Goal: Task Accomplishment & Management: Use online tool/utility

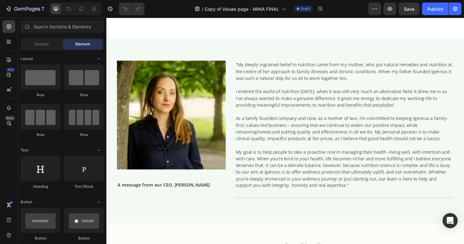
scroll to position [110, 0]
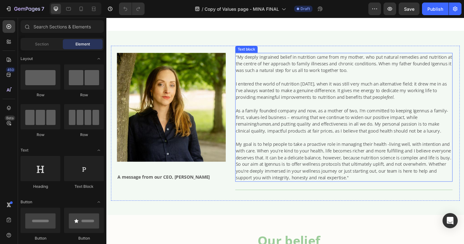
click at [365, 139] on p "As a family founded company and now, as a mother of two, I’m committed to keepi…" at bounding box center [357, 126] width 229 height 28
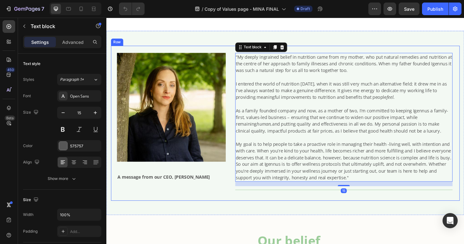
scroll to position [102, 0]
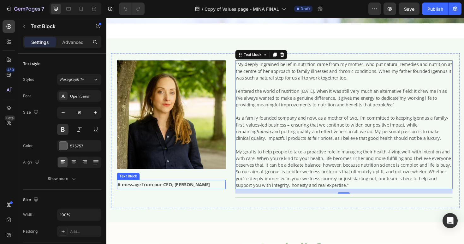
click at [168, 193] on p "A message from our CEO, Mina Nazemi" at bounding box center [175, 194] width 114 height 9
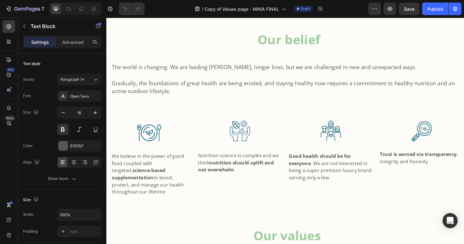
scroll to position [330, 0]
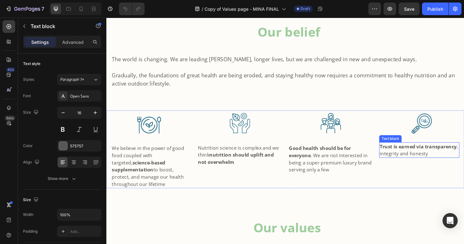
click at [464, 162] on p "Trust is earned via transparency , integrity and honesty" at bounding box center [438, 157] width 84 height 15
click at [79, 43] on p "Advanced" at bounding box center [72, 42] width 21 height 7
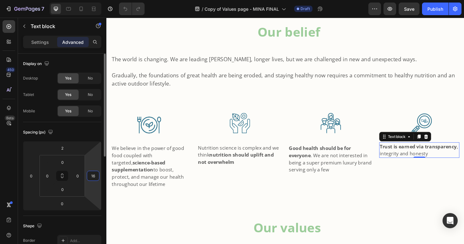
click at [97, 176] on input "16" at bounding box center [92, 175] width 9 height 9
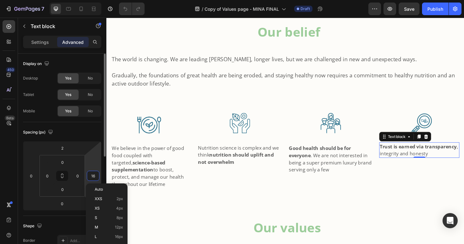
type input "0"
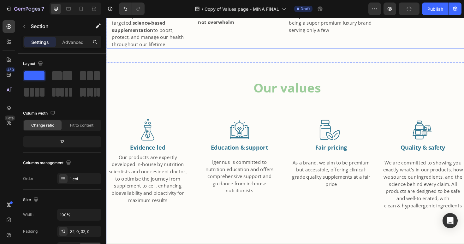
scroll to position [491, 0]
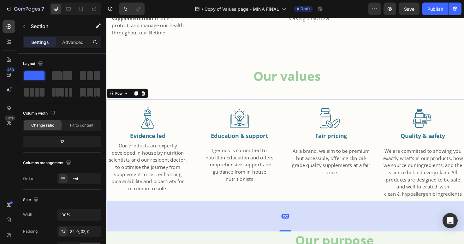
click at [296, 178] on div "Image Evidence led Text Block Our products are expertly developed in-house by n…" at bounding box center [295, 158] width 379 height 108
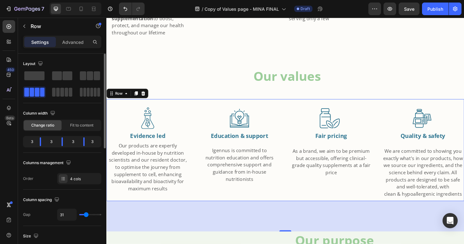
type input "23"
type input "21"
type input "20"
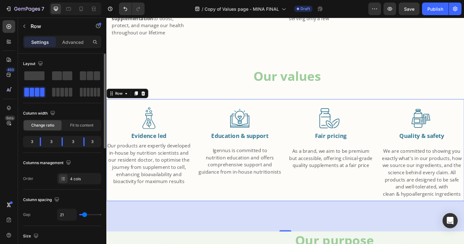
type input "20"
type input "19"
type input "18"
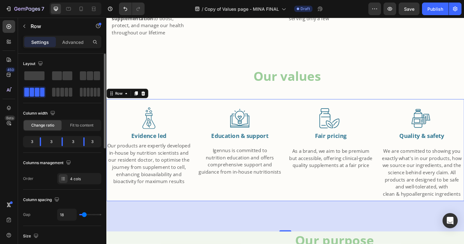
type input "17"
type input "16"
type input "15"
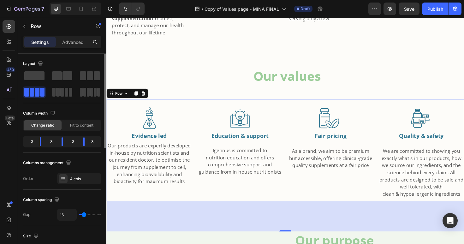
type input "15"
type input "14"
type input "13"
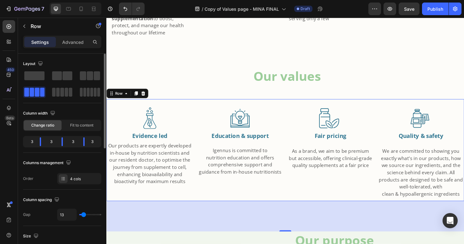
type input "12"
type input "11"
type input "10"
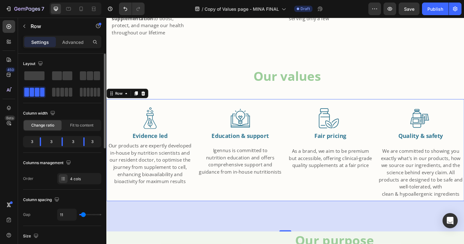
type input "10"
type input "9"
type input "11"
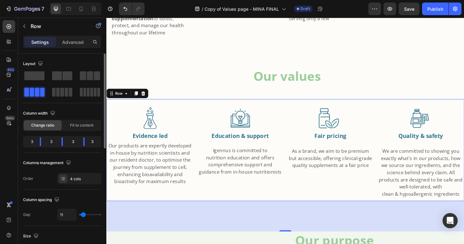
type input "12"
type input "13"
type input "12"
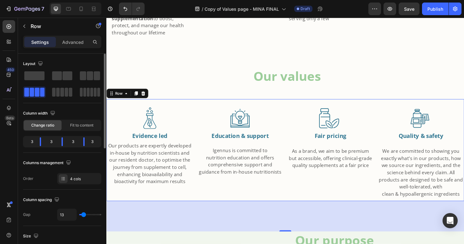
type input "12"
type input "11"
type input "10"
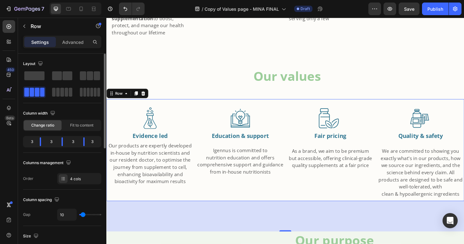
type input "9"
type input "11"
type input "12"
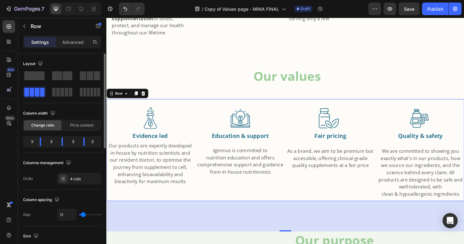
type input "12"
type input "13"
type input "12"
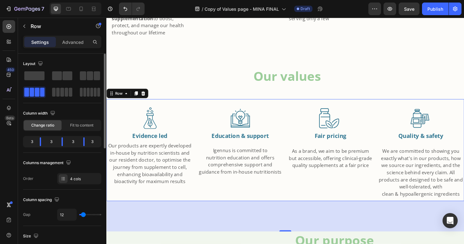
click at [83, 215] on input "range" at bounding box center [90, 214] width 22 height 1
click at [155, 157] on p "Our products are expertly developed in-house by nutrition scientists and our re…" at bounding box center [152, 171] width 91 height 45
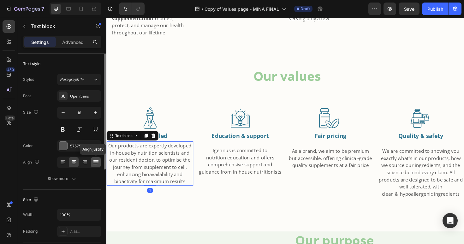
click at [94, 161] on icon at bounding box center [96, 162] width 6 height 6
click at [63, 165] on icon at bounding box center [63, 162] width 6 height 6
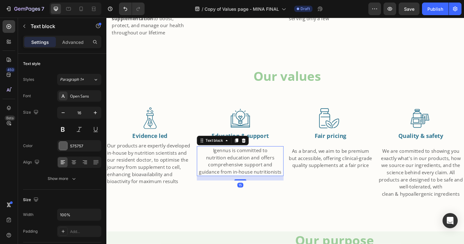
click at [259, 163] on span "nutrition education and offers comprehensive support and guidance from in-house…" at bounding box center [247, 173] width 87 height 22
click at [63, 163] on icon at bounding box center [63, 162] width 6 height 6
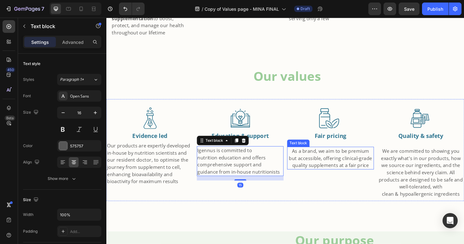
click at [348, 157] on p "As a brand, we aim to be premium but accessible, offering clinical-grade qualit…" at bounding box center [343, 166] width 91 height 23
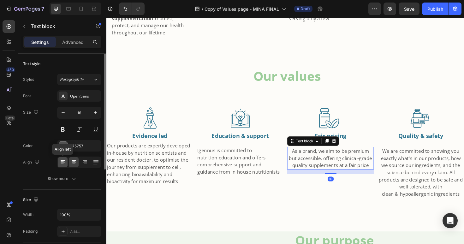
click at [64, 162] on icon at bounding box center [63, 162] width 6 height 6
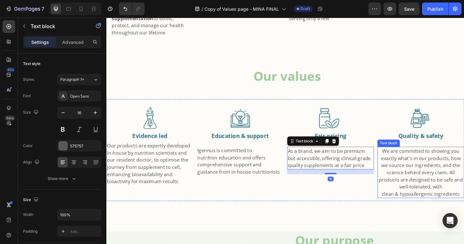
click at [446, 165] on span "We are committed to showing you exactly what's in our products, how we source o…" at bounding box center [439, 177] width 89 height 45
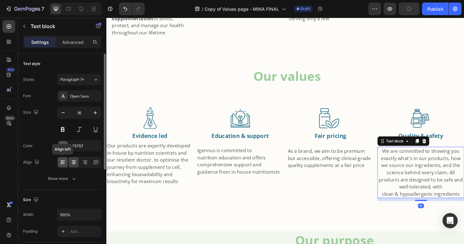
click at [66, 162] on div at bounding box center [63, 162] width 10 height 10
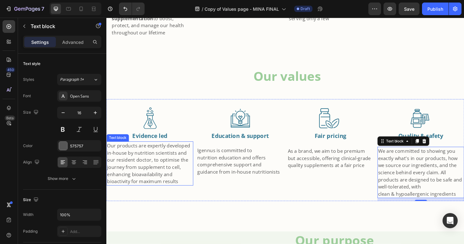
click at [153, 169] on span "Our products are expertly developed in-house by nutrition scientists and our re…" at bounding box center [151, 172] width 88 height 45
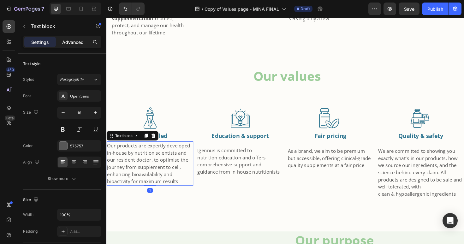
click at [76, 45] on div "Advanced" at bounding box center [73, 42] width 32 height 10
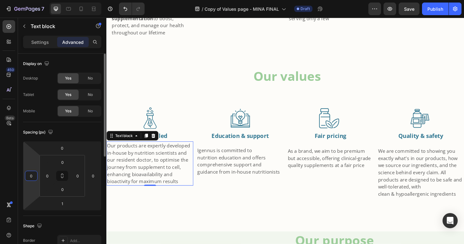
click at [33, 176] on input "0" at bounding box center [31, 175] width 9 height 9
type input "15"
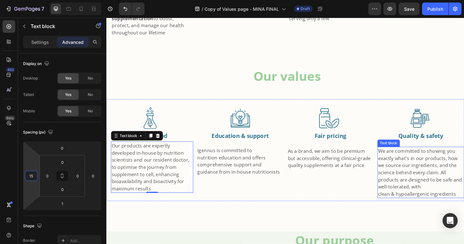
click at [429, 181] on span "We are committed to showing you exactly what's in our products, how we source o…" at bounding box center [438, 177] width 89 height 45
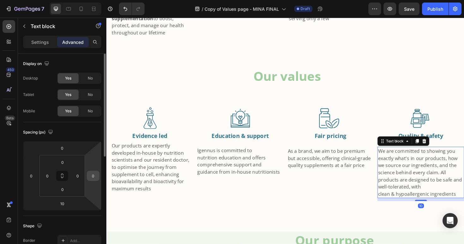
click at [93, 176] on input "0" at bounding box center [92, 175] width 9 height 9
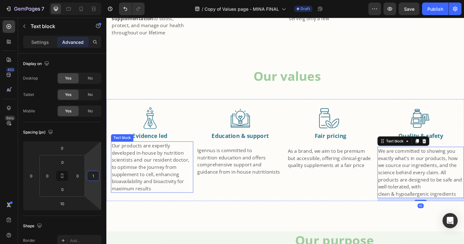
type input "10"
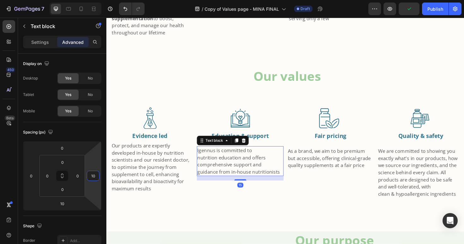
click at [284, 166] on span "nutrition education and offers comprehensive support and guidance from in-house…" at bounding box center [246, 173] width 87 height 22
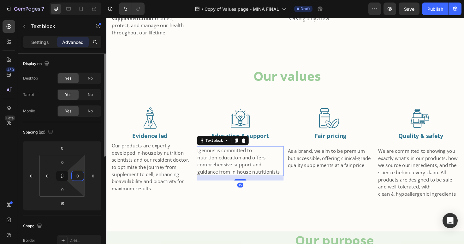
click at [81, 177] on input "0" at bounding box center [77, 175] width 9 height 9
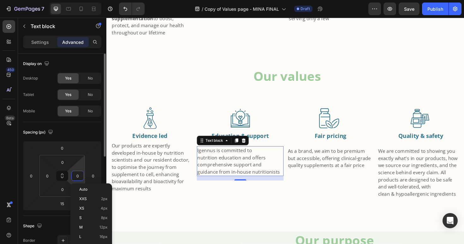
type input "5"
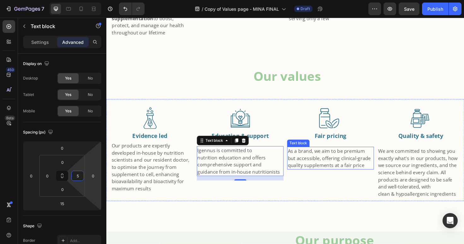
click at [361, 165] on p "As a brand, we aim to be premium but accessible, offering clinical-grade qualit…" at bounding box center [343, 166] width 91 height 23
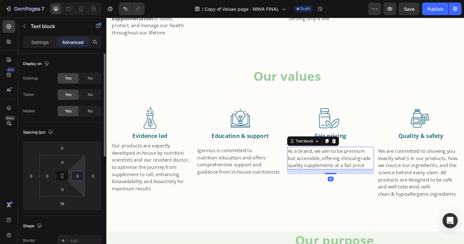
click at [80, 175] on input "0" at bounding box center [77, 175] width 9 height 9
type input "5"
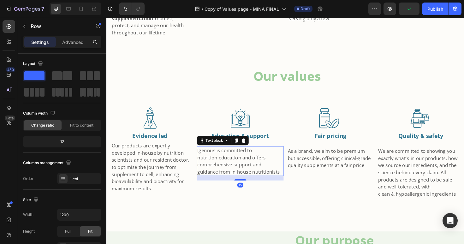
click at [249, 166] on span "nutrition education and offers comprehensive support and guidance from in-house…" at bounding box center [246, 173] width 87 height 22
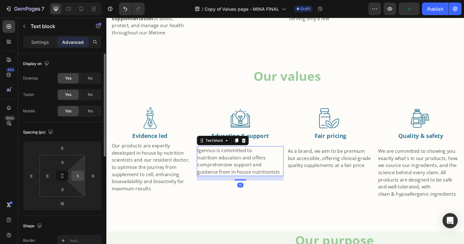
click at [79, 175] on input "5" at bounding box center [77, 175] width 9 height 9
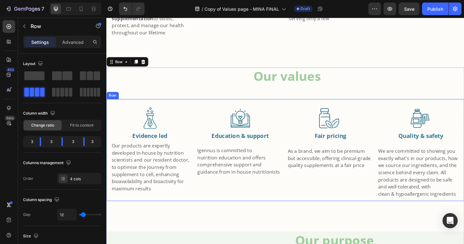
click at [292, 170] on div "Image Evidence led Text Block Our products are expertly developed in-house by n…" at bounding box center [295, 158] width 379 height 108
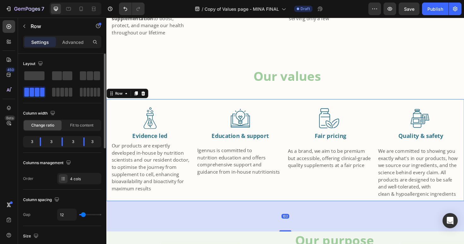
type input "7"
type input "11"
type input "14"
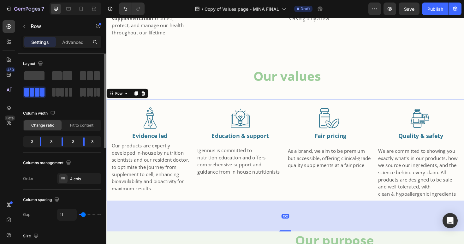
type input "14"
type input "15"
type input "16"
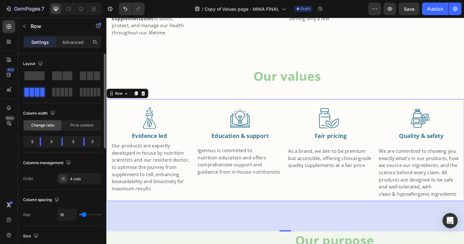
type input "18"
type input "20"
type input "21"
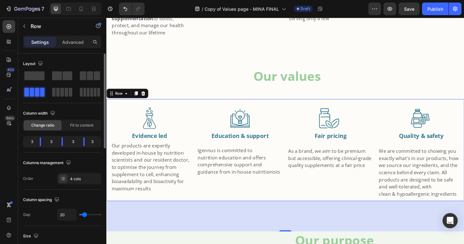
type input "21"
type input "22"
type input "23"
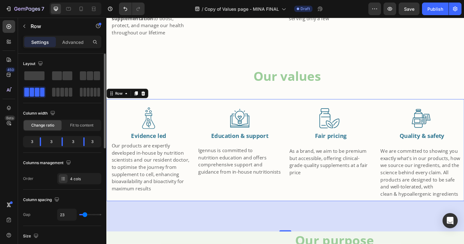
type input "24"
type input "25"
type input "26"
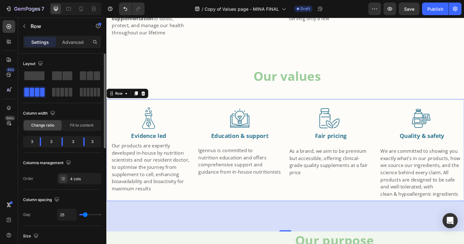
type input "26"
type input "27"
type input "28"
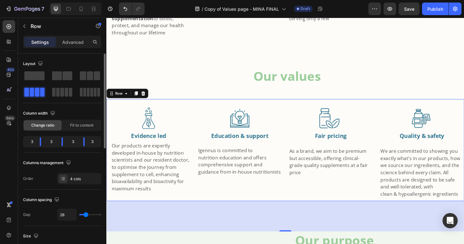
type input "29"
type input "28"
click at [86, 215] on input "range" at bounding box center [90, 214] width 22 height 1
type input "28"
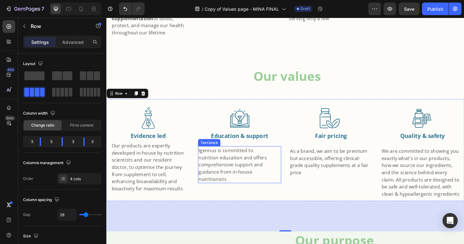
click at [234, 163] on span "nutrition education and offers comprehensive support and guidance from in-house…" at bounding box center [240, 177] width 72 height 30
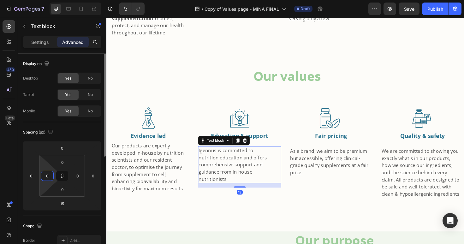
click at [50, 174] on input "0" at bounding box center [47, 175] width 9 height 9
type input "5"
type input "15"
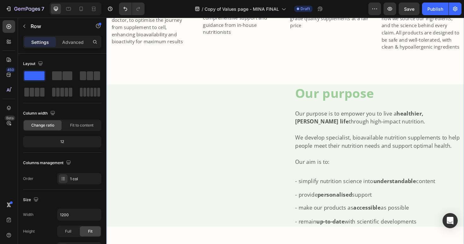
scroll to position [697, 0]
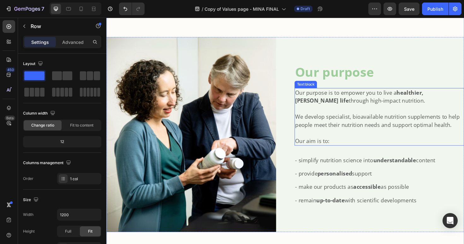
click at [333, 144] on p "Our aim is to:" at bounding box center [395, 148] width 178 height 9
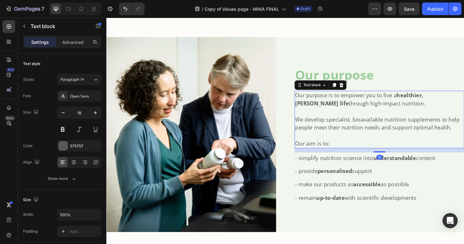
drag, startPoint x: 393, startPoint y: 153, endPoint x: 392, endPoint y: 148, distance: 5.6
click at [392, 156] on div "14" at bounding box center [396, 156] width 180 height 0
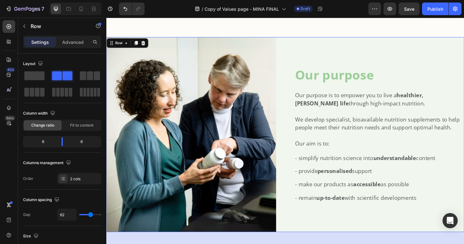
click at [377, 55] on div "Our purpose Heading Our purpose is to empower you to live a healthier, fuller l…" at bounding box center [396, 141] width 180 height 206
click at [349, 121] on p "We develop specialist, bioavailable nutrition supplements to help people meet t…" at bounding box center [395, 129] width 178 height 17
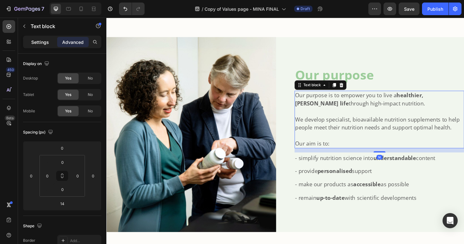
click at [31, 39] on div "Settings" at bounding box center [40, 42] width 32 height 10
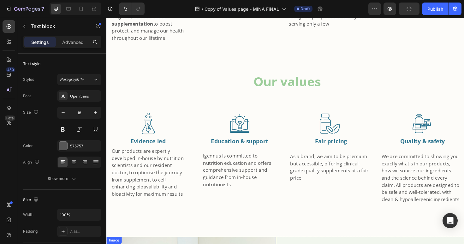
scroll to position [299, 0]
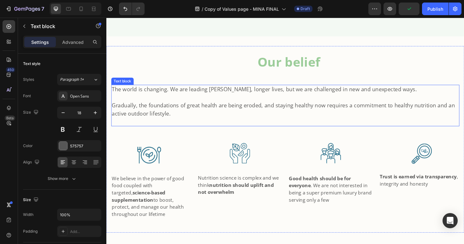
click at [216, 115] on p "Gradually, the foundations of great health are being eroded, and staying health…" at bounding box center [295, 115] width 367 height 34
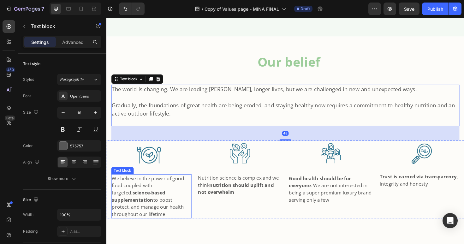
click at [165, 192] on span "We believe in the power of good food coupled with targeted, science-based suppl…" at bounding box center [150, 206] width 76 height 45
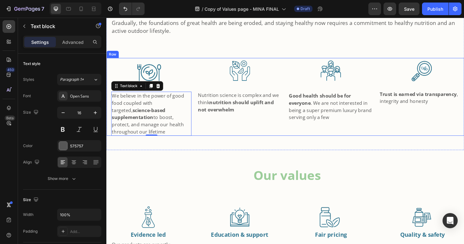
scroll to position [310, 0]
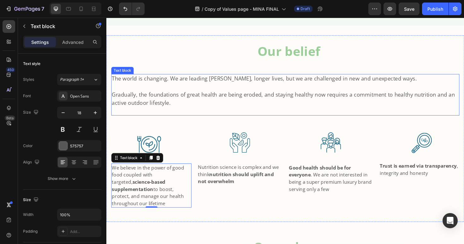
click at [242, 100] on span "Gradually, the foundations of great health are being eroded, and staying health…" at bounding box center [293, 103] width 363 height 16
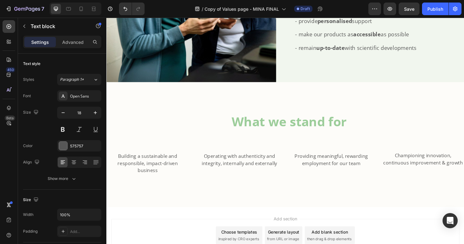
scroll to position [884, 0]
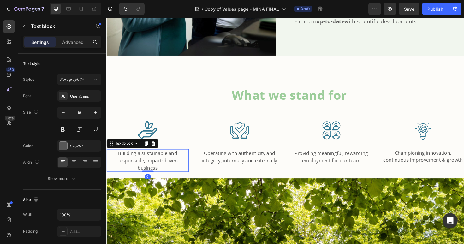
click at [149, 158] on span "Building a sustainable and responsible, impact-driven business" at bounding box center [150, 169] width 64 height 22
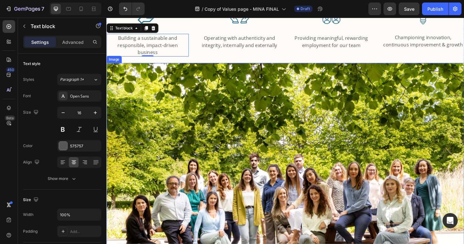
scroll to position [1127, 0]
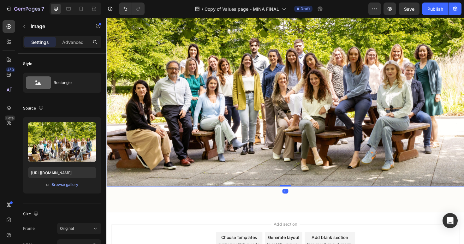
click at [230, 123] on img at bounding box center [295, 70] width 379 height 253
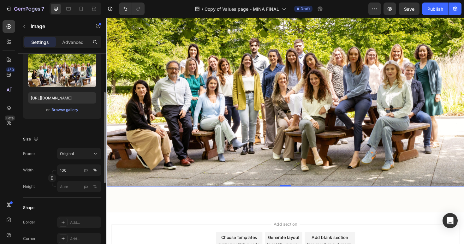
scroll to position [79, 0]
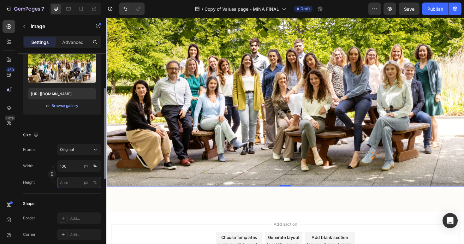
click at [71, 183] on input "px %" at bounding box center [79, 182] width 44 height 11
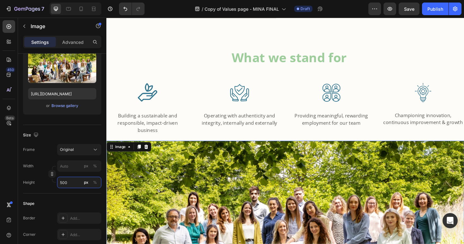
scroll to position [1005, 0]
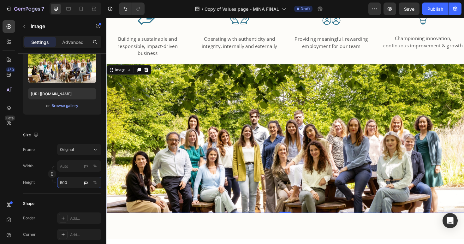
type input "500"
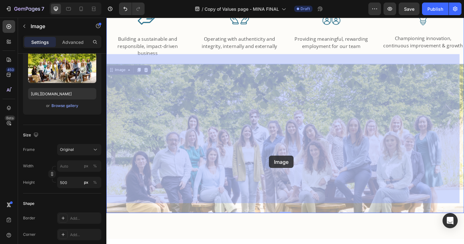
drag, startPoint x: 280, startPoint y: 176, endPoint x: 279, endPoint y: 166, distance: 10.2
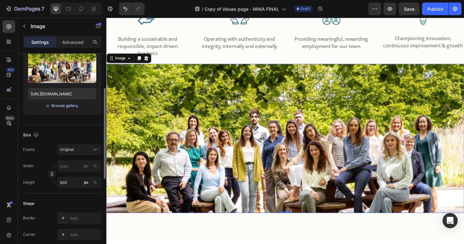
click at [68, 104] on div "Browse gallery" at bounding box center [64, 106] width 27 height 6
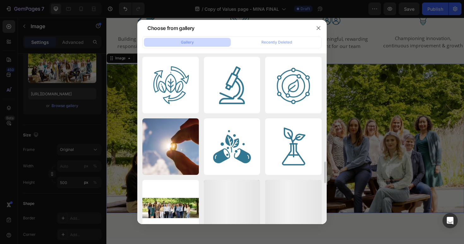
scroll to position [879, 0]
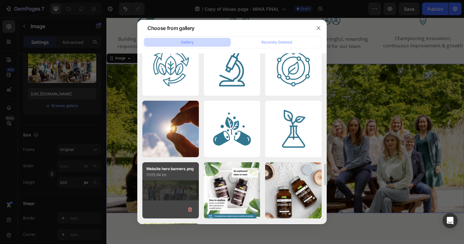
click at [169, 188] on div "Website hero banners.png 11315.94 kb" at bounding box center [170, 190] width 57 height 57
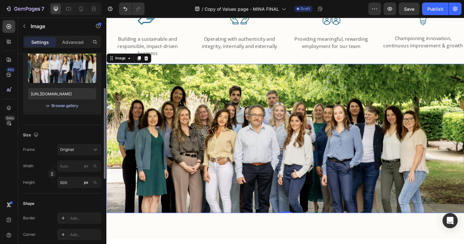
click at [61, 106] on div "Browse gallery" at bounding box center [64, 106] width 27 height 6
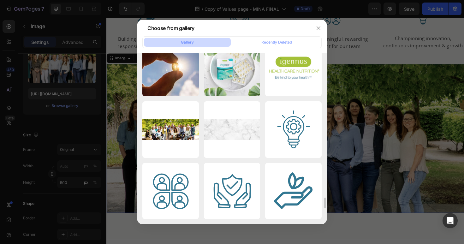
scroll to position [2173, 0]
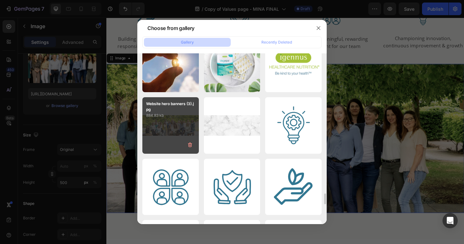
click at [167, 126] on div "Website hero banners (3).jpg 884.83 kb" at bounding box center [170, 125] width 57 height 57
type input "https://cdn.shopify.com/s/files/1/0087/7097/7888/files/gempages_491779184817865…"
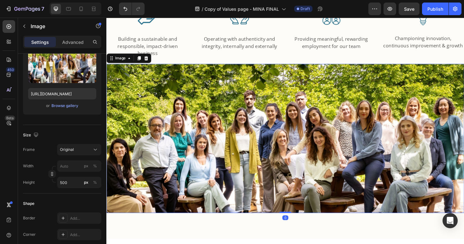
drag, startPoint x: 294, startPoint y: 213, endPoint x: 295, endPoint y: 204, distance: 8.9
click at [297, 223] on div at bounding box center [295, 223] width 13 height 1
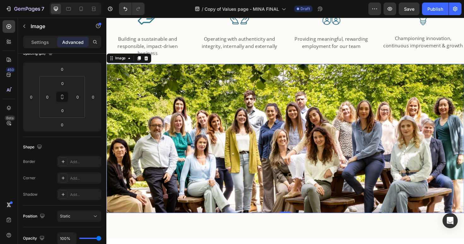
click at [223, 144] on img at bounding box center [295, 146] width 379 height 158
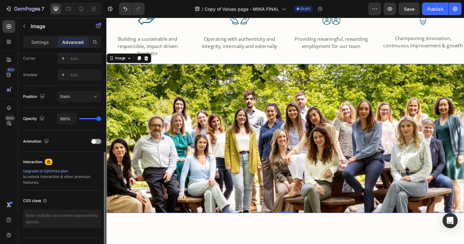
scroll to position [213, 0]
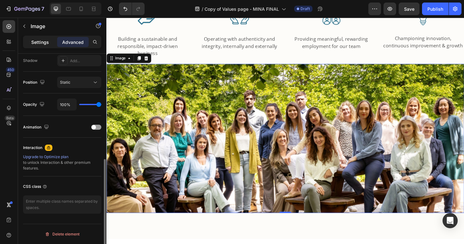
click at [40, 42] on p "Settings" at bounding box center [40, 42] width 18 height 7
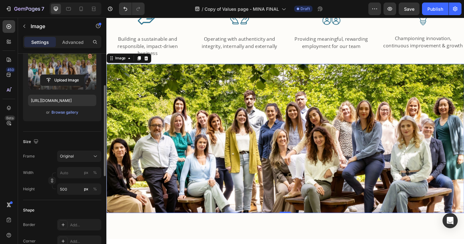
scroll to position [0, 0]
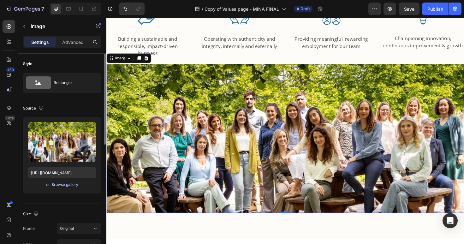
click at [67, 185] on div "Browse gallery" at bounding box center [64, 185] width 27 height 6
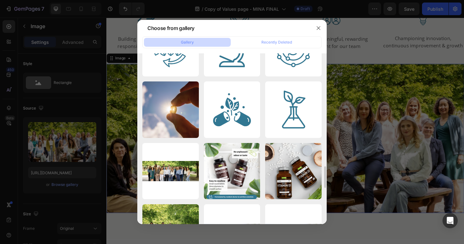
scroll to position [903, 0]
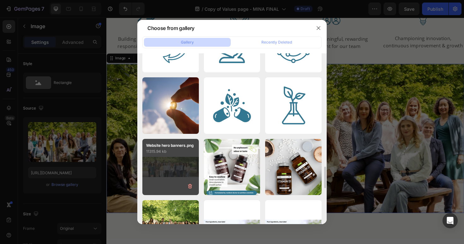
click at [160, 168] on div "Website hero banners.png 11315.94 kb" at bounding box center [170, 167] width 57 height 57
type input "https://cdn.shopify.com/s/files/1/0087/7097/7888/files/gempages_491779184817865…"
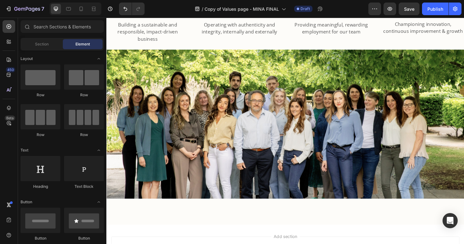
scroll to position [1041, 0]
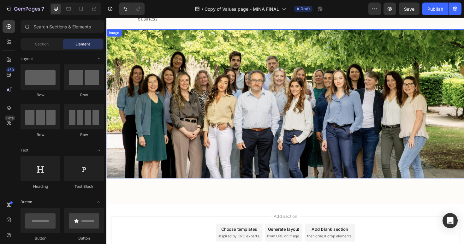
click at [247, 122] on img at bounding box center [295, 109] width 379 height 158
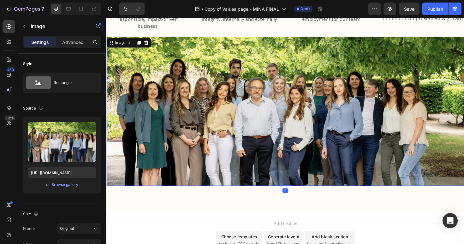
scroll to position [1019, 0]
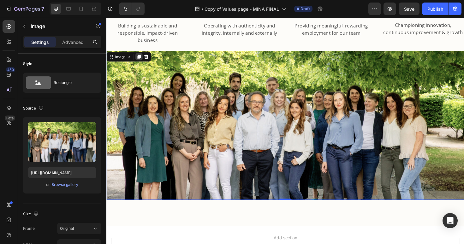
click at [141, 57] on icon at bounding box center [140, 59] width 3 height 4
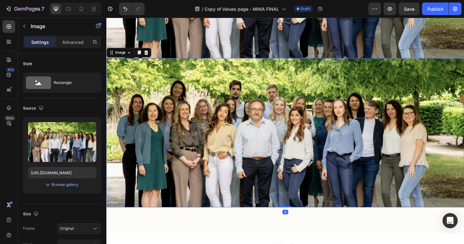
scroll to position [1179, 0]
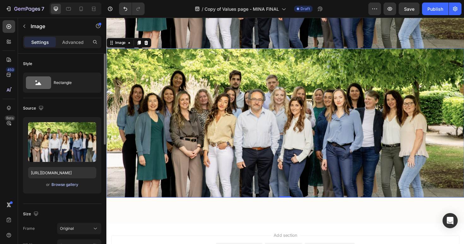
click at [61, 185] on div "Browse gallery" at bounding box center [64, 185] width 27 height 6
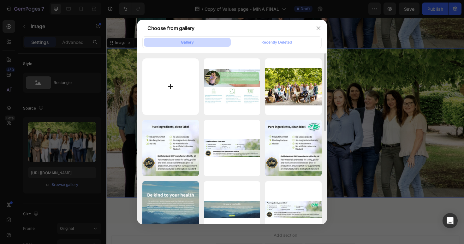
click at [166, 93] on input "file" at bounding box center [170, 86] width 57 height 57
type input "C:\fakepath\Staff photo 2025.webp"
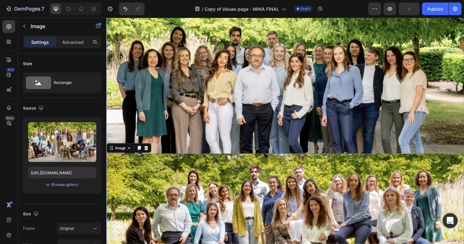
scroll to position [993, 0]
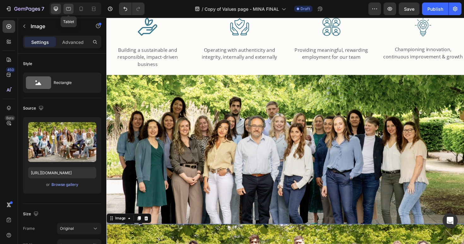
click at [70, 8] on icon at bounding box center [68, 9] width 6 height 6
type input "https://cdn.shopify.com/s/files/1/0087/7097/7888/files/gempages_491779184817865…"
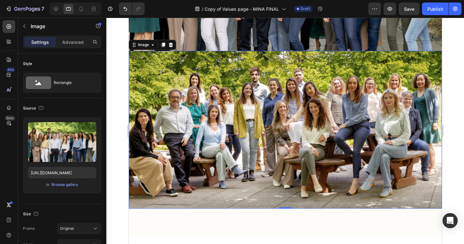
scroll to position [1009, 0]
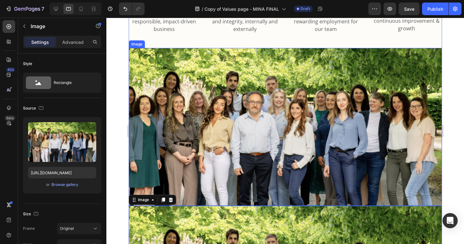
click at [281, 103] on img at bounding box center [284, 127] width 313 height 158
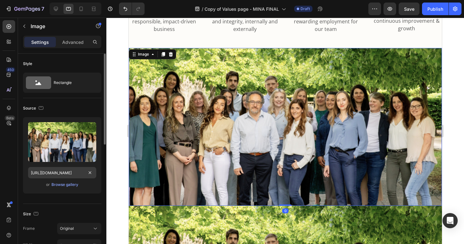
scroll to position [78, 0]
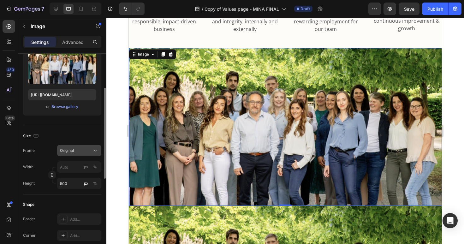
click at [84, 152] on div "Original" at bounding box center [75, 151] width 31 height 6
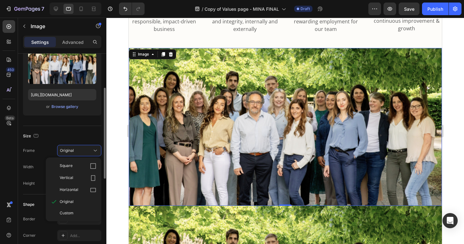
click at [71, 201] on span "Original" at bounding box center [67, 202] width 14 height 6
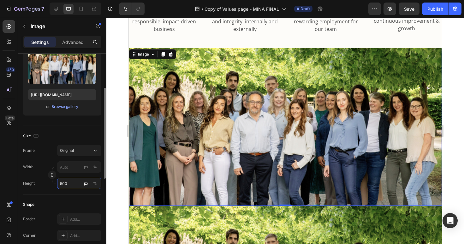
click at [73, 188] on input "500" at bounding box center [79, 183] width 44 height 11
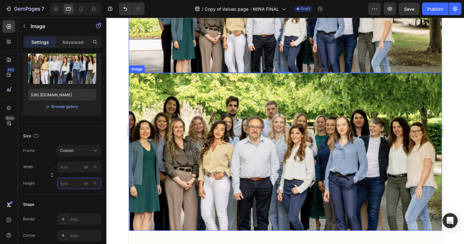
scroll to position [1101, 0]
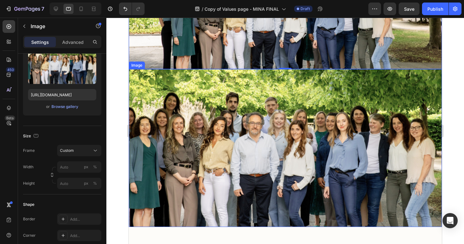
click at [211, 164] on img at bounding box center [284, 148] width 313 height 158
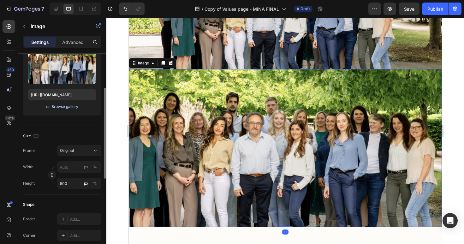
click at [65, 108] on div "Browse gallery" at bounding box center [64, 107] width 27 height 6
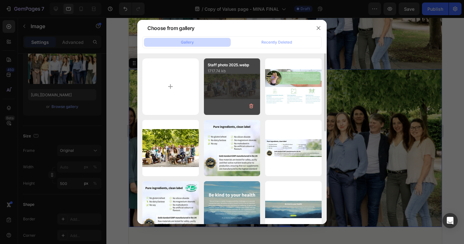
click at [236, 92] on div "Staff photo 2025.webp 1717.74 kb" at bounding box center [232, 86] width 57 height 57
type input "https://cdn.shopify.com/s/files/1/0087/7097/7888/files/gempages_491779184817865…"
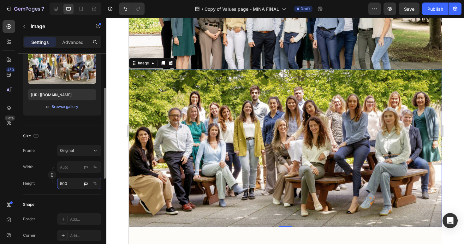
click at [72, 180] on input "500" at bounding box center [79, 183] width 44 height 11
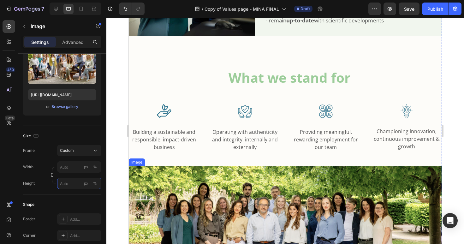
scroll to position [882, 0]
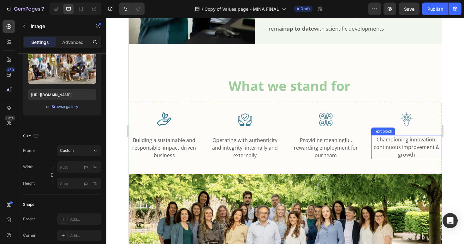
click at [397, 139] on p "Championing innovation, continuous improvement & growth" at bounding box center [406, 147] width 69 height 23
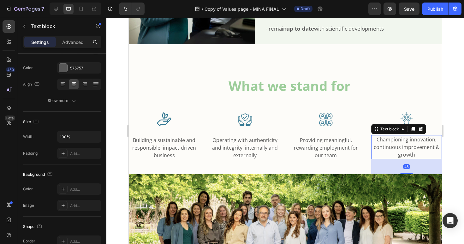
scroll to position [0, 0]
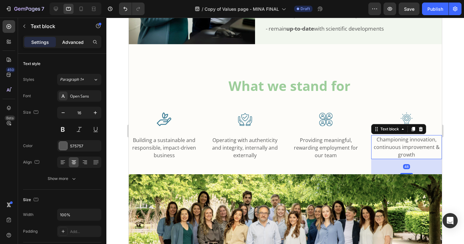
drag, startPoint x: 72, startPoint y: 39, endPoint x: 70, endPoint y: 43, distance: 3.7
click at [72, 39] on p "Advanced" at bounding box center [72, 42] width 21 height 7
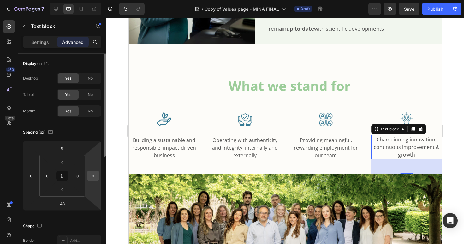
click at [93, 177] on input "0" at bounding box center [92, 175] width 9 height 9
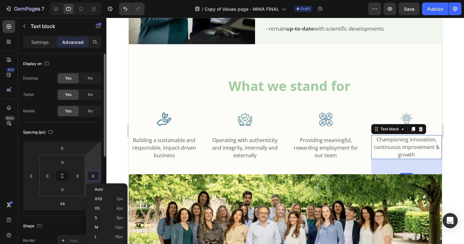
type input "5"
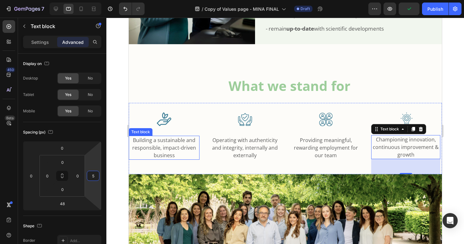
click at [176, 136] on div "Building a sustainable and responsible, impact-driven business" at bounding box center [163, 148] width 71 height 24
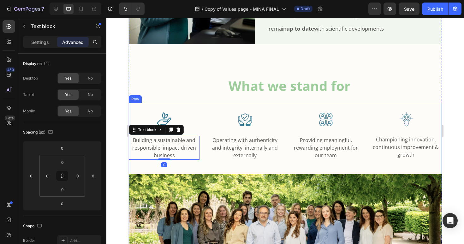
click at [112, 174] on div at bounding box center [285, 131] width 358 height 226
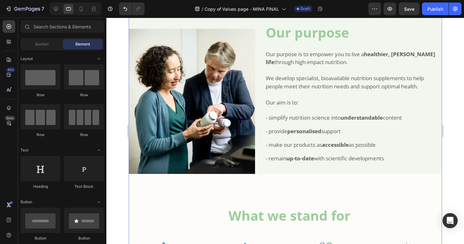
scroll to position [906, 0]
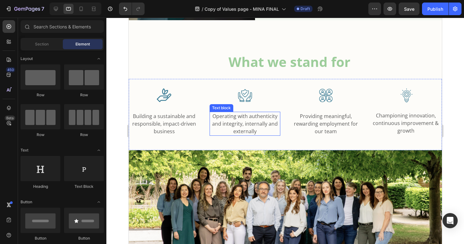
click at [246, 113] on span "Operating with authenticity and integrity, internally and externally" at bounding box center [245, 124] width 66 height 22
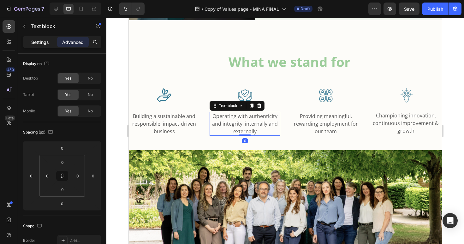
click at [40, 39] on p "Settings" at bounding box center [40, 42] width 18 height 7
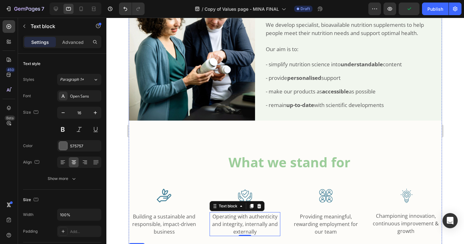
scroll to position [784, 0]
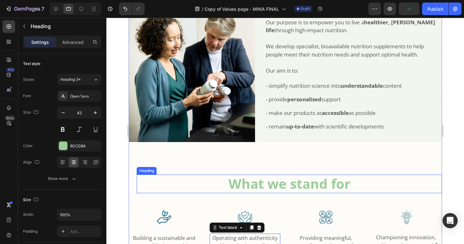
click at [286, 176] on h2 "What we stand for" at bounding box center [288, 184] width 305 height 19
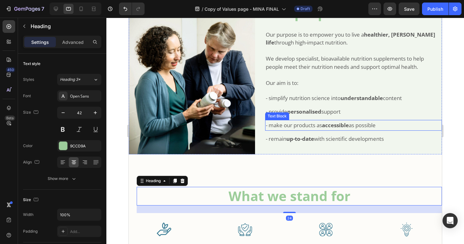
scroll to position [746, 0]
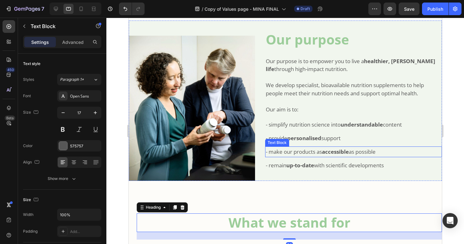
click at [295, 146] on div "- make our products as accessible as possible" at bounding box center [353, 151] width 177 height 11
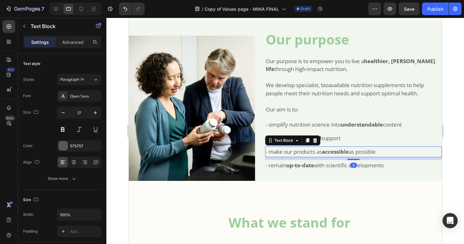
scroll to position [727, 0]
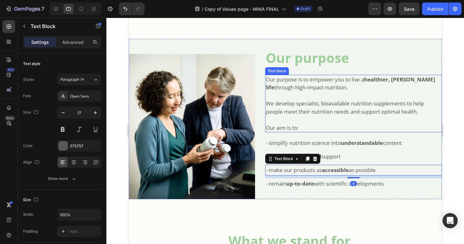
click at [295, 99] on p "We develop specialist, bioavailable nutrition supplements to help people meet t…" at bounding box center [353, 107] width 176 height 16
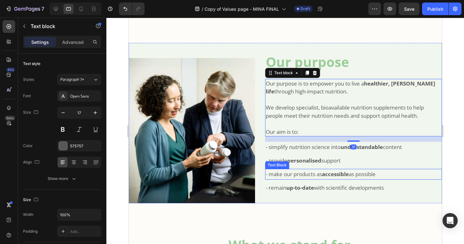
scroll to position [645, 0]
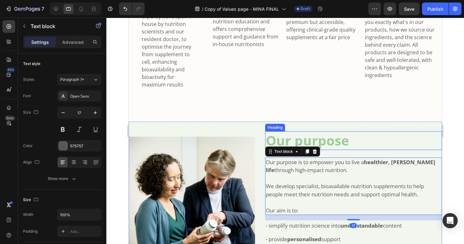
click at [318, 131] on h2 "Our purpose" at bounding box center [353, 140] width 177 height 19
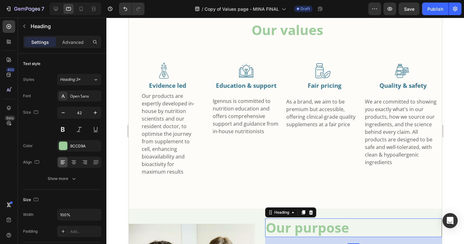
scroll to position [515, 0]
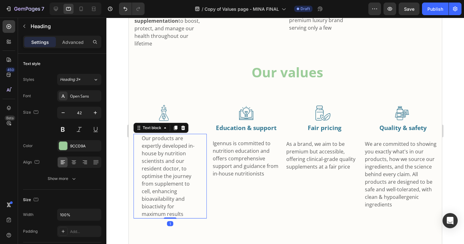
click at [167, 149] on span "Our products are expertly developed in-house by nutrition scientists and our re…" at bounding box center [167, 176] width 53 height 83
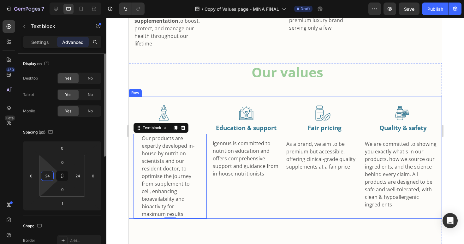
click at [51, 178] on input "24" at bounding box center [47, 175] width 9 height 9
click at [254, 190] on div "Image Education & support Text Block Igennus is committed to nutrition educatio…" at bounding box center [246, 158] width 78 height 122
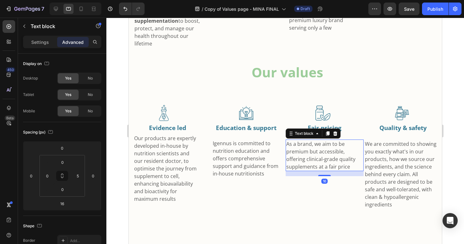
click at [316, 149] on p "As a brand, we aim to be premium but accessible, offering clinical-grade qualit…" at bounding box center [323, 155] width 75 height 30
click at [50, 176] on input "0" at bounding box center [47, 175] width 9 height 9
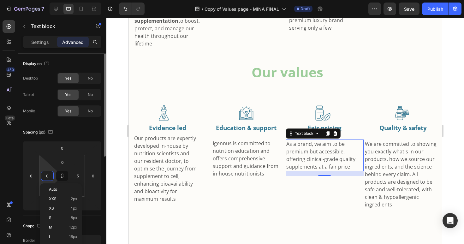
type input "5"
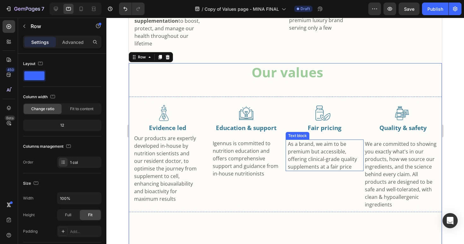
click at [321, 152] on p "As a brand, we aim to be premium but accessible, offering clinical-grade qualit…" at bounding box center [325, 155] width 74 height 30
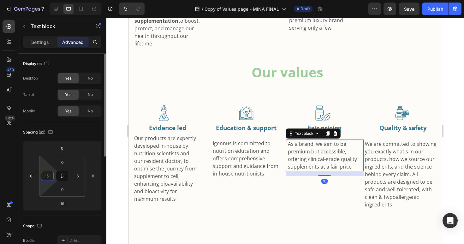
click at [50, 175] on input "5" at bounding box center [47, 175] width 9 height 9
type input "15"
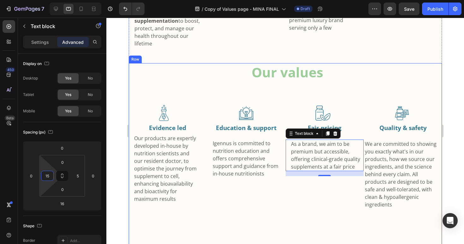
click at [275, 195] on div "Image Education & support Text Block Igennus is committed to nutrition educatio…" at bounding box center [246, 155] width 78 height 116
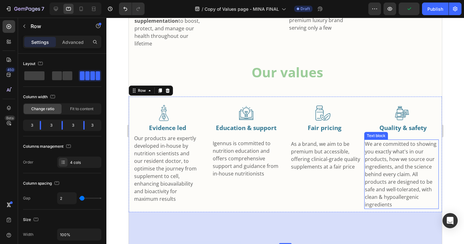
click at [394, 173] on span "We are committed to showing you exactly what's in our products, how we source o…" at bounding box center [401, 166] width 72 height 52
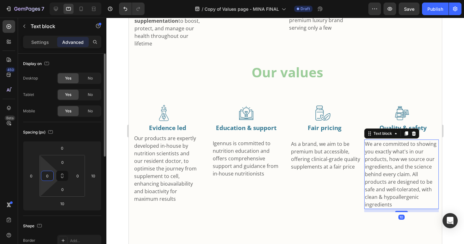
click at [51, 176] on input "0" at bounding box center [47, 175] width 9 height 9
type input "5"
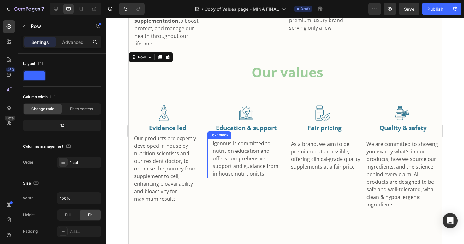
click at [264, 148] on p "nutrition education and offers comprehensive support and guidance from in-house…" at bounding box center [248, 162] width 72 height 30
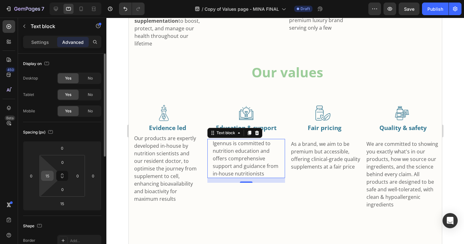
click at [49, 176] on input "15" at bounding box center [47, 175] width 9 height 9
type input "20"
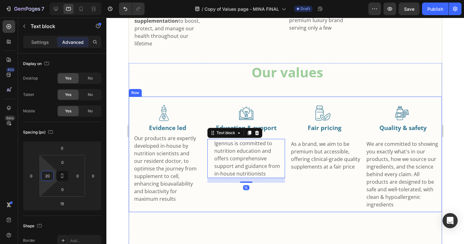
click at [263, 197] on div "Image Education & support Text Block Igennus is committed to nutrition educatio…" at bounding box center [246, 155] width 78 height 116
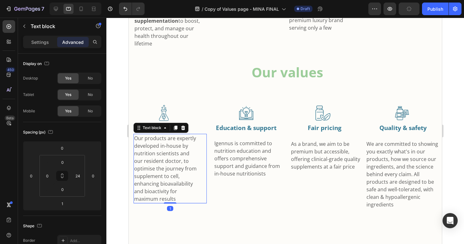
click at [193, 155] on p "Our products are expertly developed in-house by nutrition scientists and our re…" at bounding box center [166, 168] width 64 height 68
click at [80, 177] on input "24" at bounding box center [77, 175] width 9 height 9
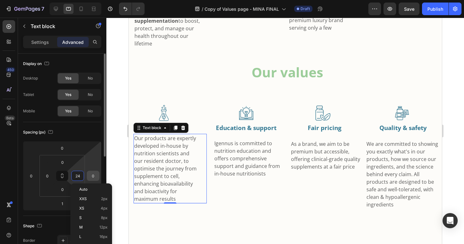
type input "5"
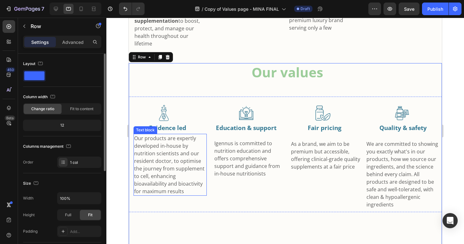
click at [193, 171] on span "Our products are expertly developed in-house by nutrition scientists and our re…" at bounding box center [169, 165] width 70 height 60
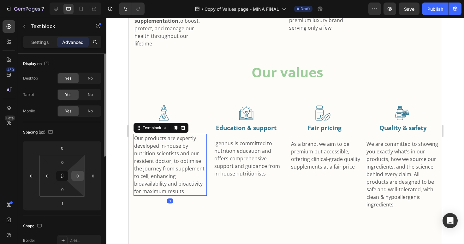
click at [78, 180] on input "0" at bounding box center [77, 175] width 9 height 9
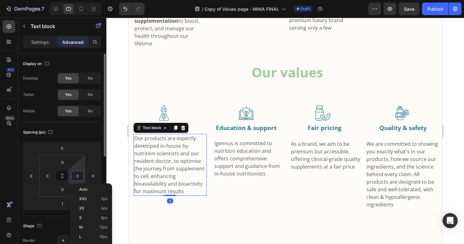
type input "5"
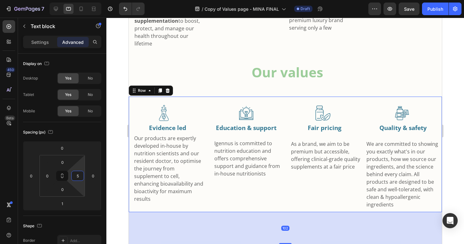
click at [287, 195] on div "Image Fair pricing Text Block As a brand, we aim to be premium but accessible, …" at bounding box center [324, 155] width 78 height 116
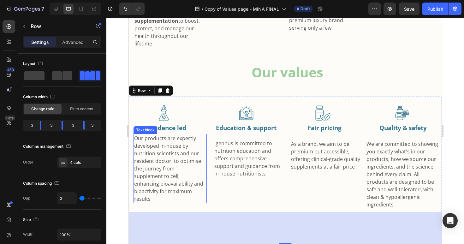
click at [158, 158] on span "Our products are expertly developed in-house by nutrition scientists and our re…" at bounding box center [168, 169] width 69 height 68
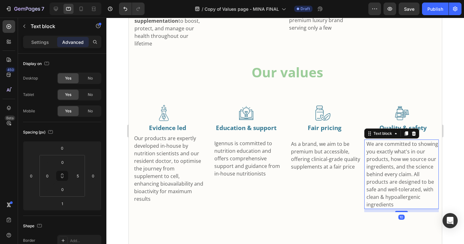
click at [409, 155] on span "We are committed to showing you exactly what's in our products, how we source o…" at bounding box center [402, 166] width 72 height 52
click at [172, 152] on span "Our products are expertly developed in-house by nutrition scientists and our re…" at bounding box center [168, 169] width 69 height 68
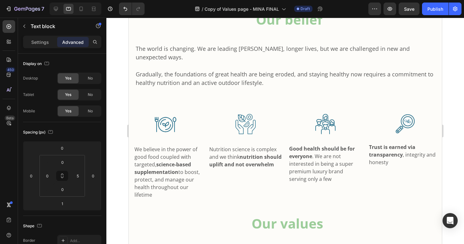
scroll to position [286, 0]
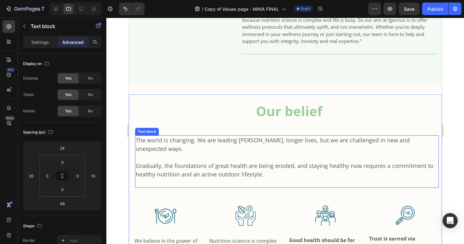
click at [292, 162] on span "Gradually, the foundations of great health are being eroded, and staying health…" at bounding box center [284, 170] width 298 height 16
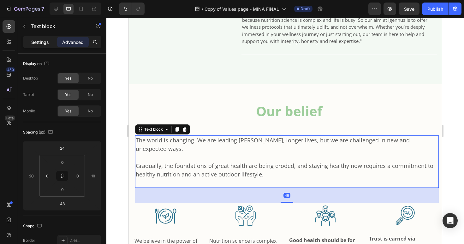
click at [40, 39] on p "Settings" at bounding box center [40, 42] width 18 height 7
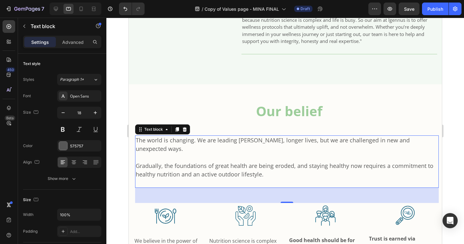
scroll to position [347, 0]
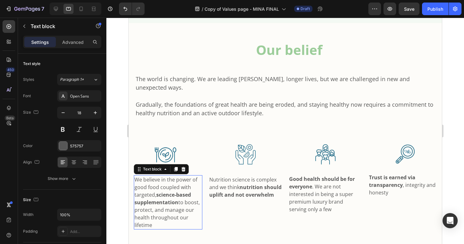
click at [175, 191] on strong "science-based supplementation" at bounding box center [162, 198] width 57 height 15
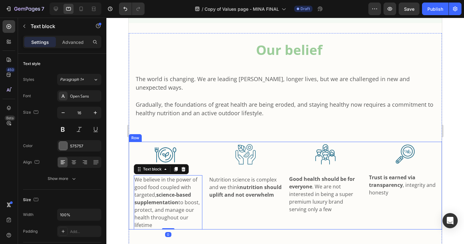
scroll to position [501, 0]
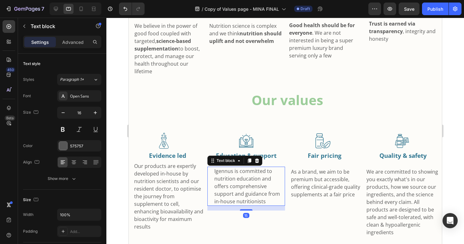
click at [247, 177] on span "nutrition education and offers comprehensive support and guidance from in-house…" at bounding box center [247, 190] width 66 height 30
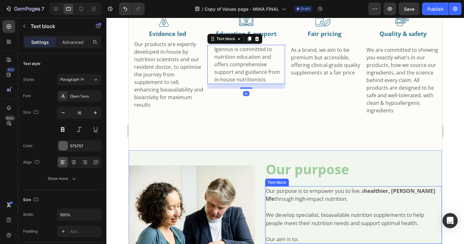
scroll to position [647, 0]
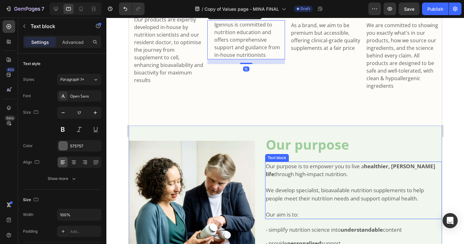
click at [310, 190] on p "We develop specialist, bioavailable nutrition supplements to help people meet t…" at bounding box center [353, 194] width 176 height 16
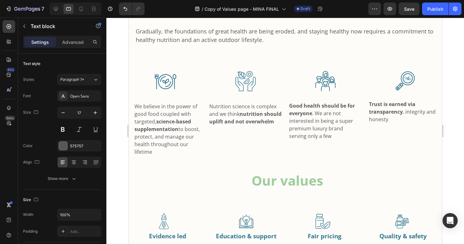
scroll to position [352, 0]
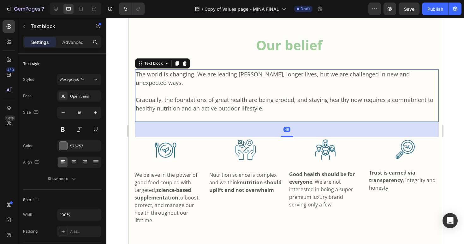
click at [260, 96] on span "Gradually, the foundations of great health are being eroded, and staying health…" at bounding box center [284, 104] width 298 height 16
click at [67, 114] on button "button" at bounding box center [62, 112] width 11 height 11
type input "17"
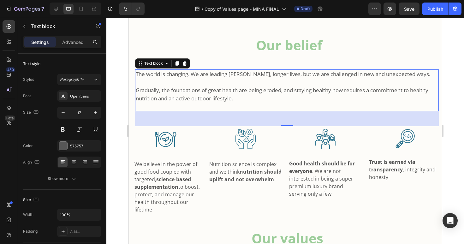
drag, startPoint x: 159, startPoint y: 90, endPoint x: 181, endPoint y: 93, distance: 21.7
click at [159, 90] on span "Gradually, the foundations of great health are being eroded, and staying health…" at bounding box center [281, 93] width 293 height 15
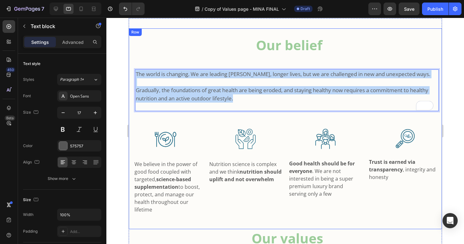
drag, startPoint x: 265, startPoint y: 97, endPoint x: 135, endPoint y: 75, distance: 131.0
click at [133, 72] on div "Our belief Heading The world is changing. We are leading fuller, longer lives, …" at bounding box center [284, 128] width 313 height 201
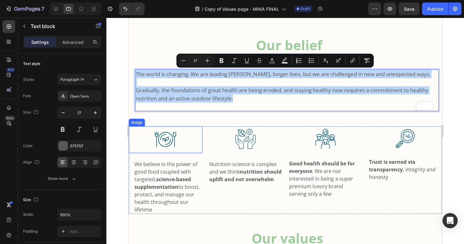
click at [135, 135] on div at bounding box center [165, 139] width 74 height 27
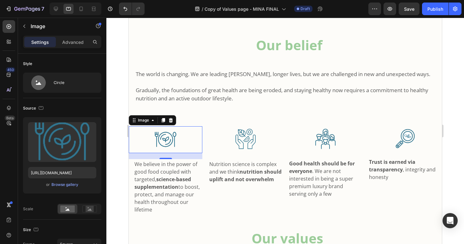
click at [120, 94] on div at bounding box center [285, 131] width 358 height 226
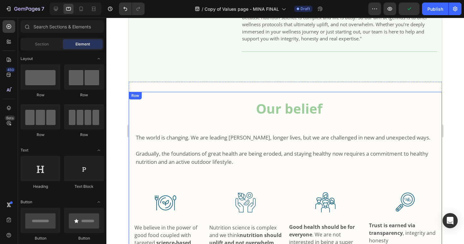
scroll to position [280, 0]
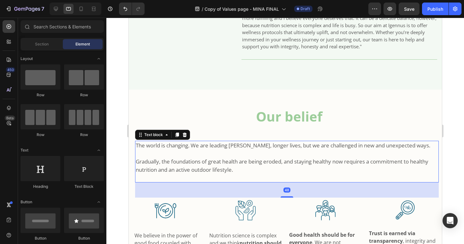
click at [326, 163] on span "Gradually, the foundations of great health are being eroded, and staying health…" at bounding box center [281, 165] width 293 height 15
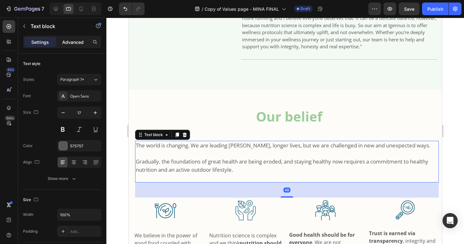
click at [76, 42] on p "Advanced" at bounding box center [72, 42] width 21 height 7
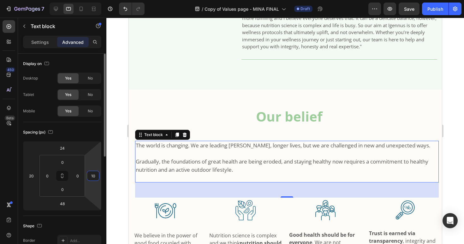
click at [96, 177] on input "10" at bounding box center [92, 175] width 9 height 9
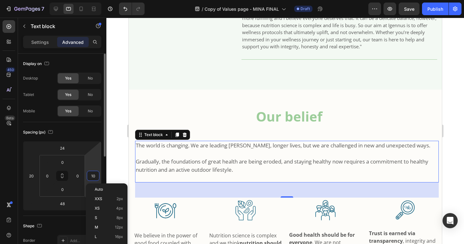
type input "5"
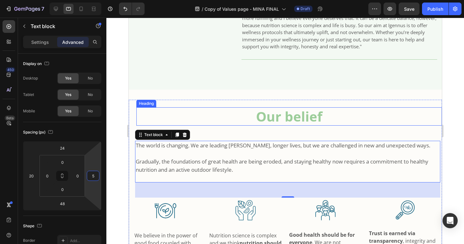
click at [142, 111] on h2 "Our belief" at bounding box center [289, 116] width 306 height 19
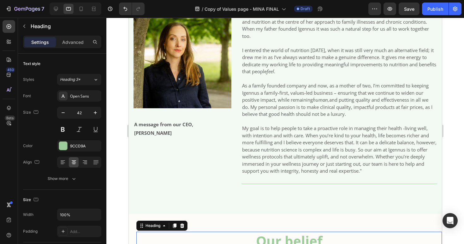
scroll to position [129, 0]
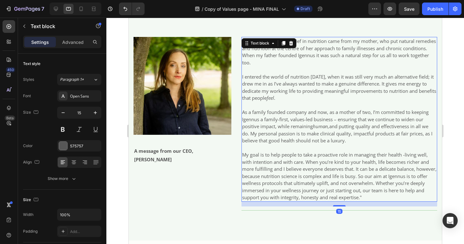
click at [295, 101] on p "I entered the world of nutrition twenty years ago, when it was still very much …" at bounding box center [339, 87] width 194 height 28
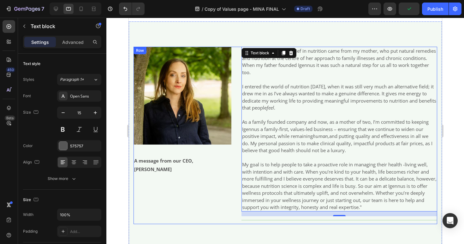
scroll to position [0, 0]
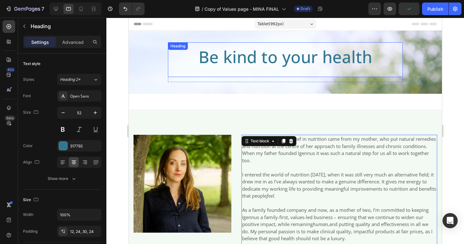
click at [285, 64] on h2 "Be kind to your health" at bounding box center [285, 59] width 235 height 35
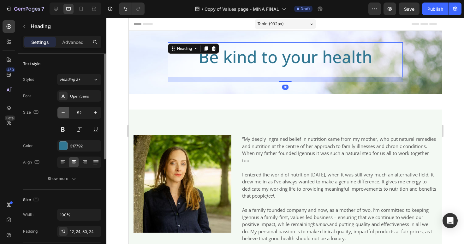
click at [65, 112] on icon "button" at bounding box center [63, 113] width 6 height 6
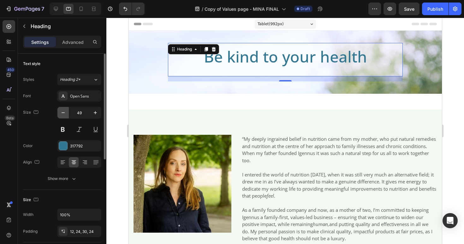
click at [65, 112] on icon "button" at bounding box center [63, 113] width 6 height 6
type input "48"
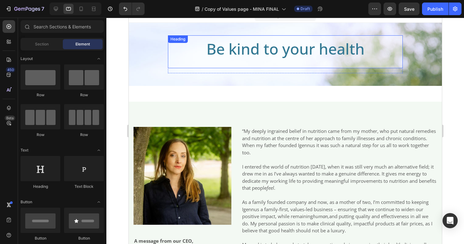
click at [176, 62] on h2 "Be kind to your health" at bounding box center [285, 51] width 235 height 33
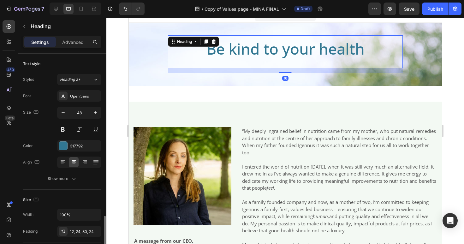
scroll to position [108, 0]
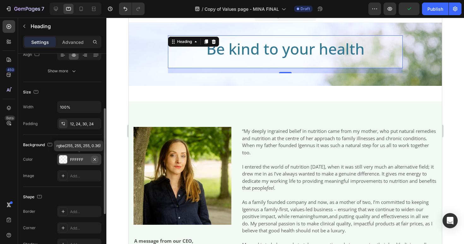
click at [95, 158] on icon "button" at bounding box center [94, 159] width 3 height 3
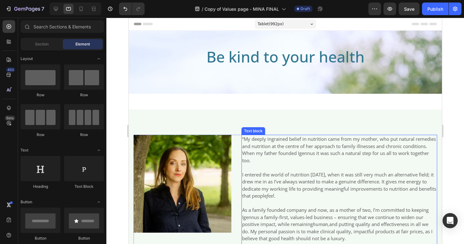
scroll to position [8, 0]
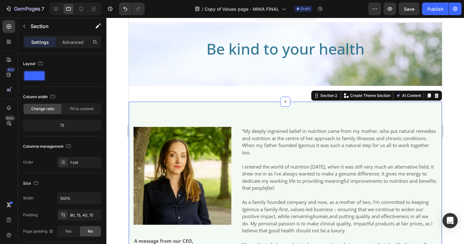
click at [296, 115] on div "Image A message from our CEO, Mina Nazemi Text Block “My deeply ingrained belie…" at bounding box center [284, 216] width 313 height 229
click at [75, 216] on div "80, 15, 40, 15" at bounding box center [79, 215] width 18 height 6
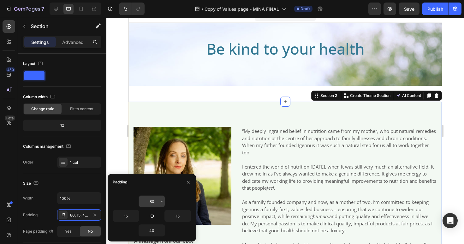
click at [152, 200] on input "80" at bounding box center [152, 201] width 26 height 11
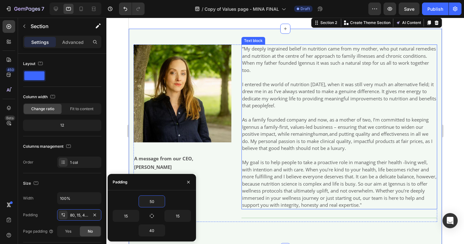
scroll to position [118, 0]
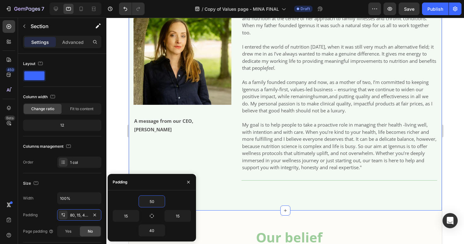
type input "50"
click at [240, 203] on div "Image A message from our CEO, Mina Nazemi Text Block “My deeply ingrained belie…" at bounding box center [284, 100] width 313 height 219
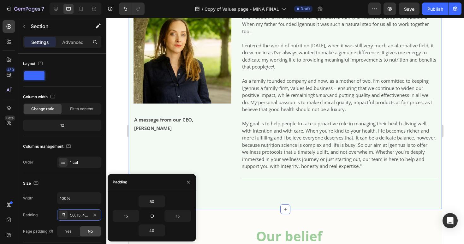
scroll to position [124, 0]
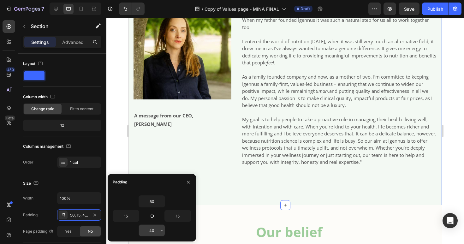
click at [152, 230] on input "40" at bounding box center [152, 230] width 26 height 11
type input "30"
click at [121, 155] on div at bounding box center [285, 131] width 358 height 226
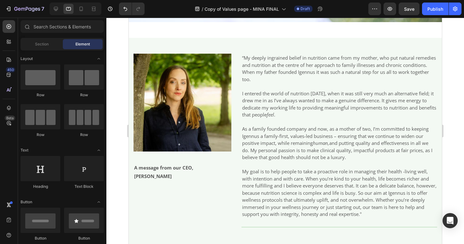
scroll to position [39, 0]
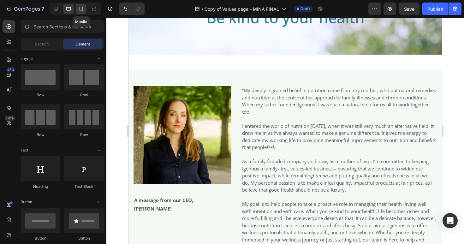
click at [81, 10] on icon at bounding box center [81, 9] width 3 height 4
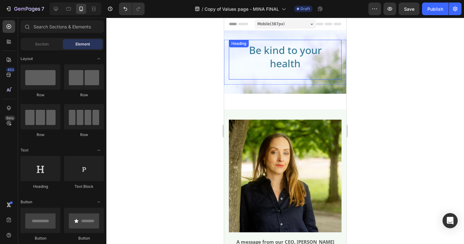
click at [290, 59] on h2 "Be kind to your health" at bounding box center [285, 59] width 113 height 39
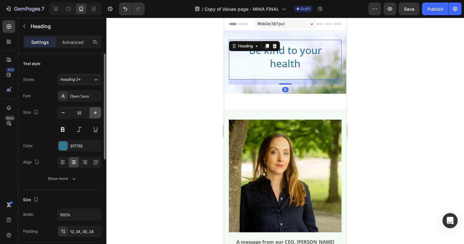
click at [94, 112] on icon "button" at bounding box center [95, 113] width 6 height 6
type input "36"
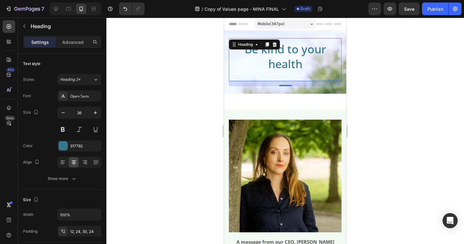
click at [276, 80] on div "Be kind to your health Heading 16" at bounding box center [285, 59] width 113 height 43
click at [278, 76] on h2 "Be kind to your health" at bounding box center [285, 59] width 113 height 43
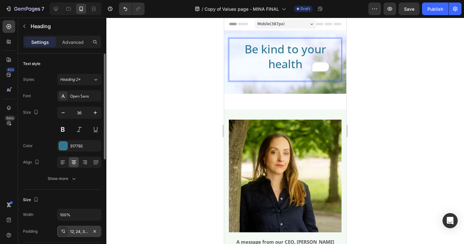
click at [78, 233] on div "12, 24, 30, 24" at bounding box center [79, 232] width 18 height 6
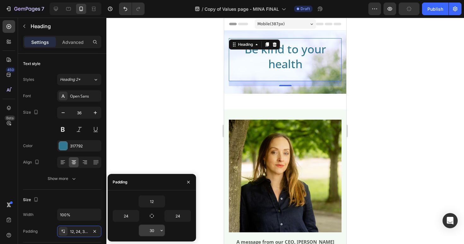
click at [154, 232] on input "30" at bounding box center [152, 230] width 26 height 11
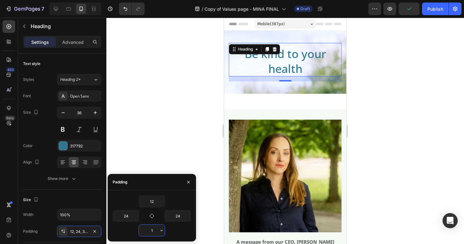
type input "12"
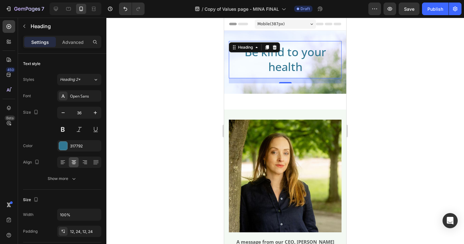
click at [153, 147] on div at bounding box center [285, 131] width 358 height 226
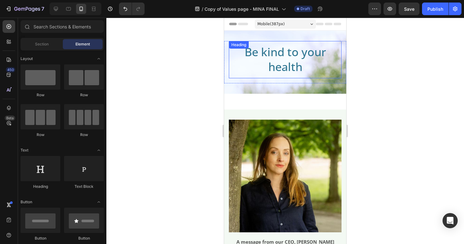
click at [275, 68] on p "Be kind to your health" at bounding box center [285, 60] width 98 height 30
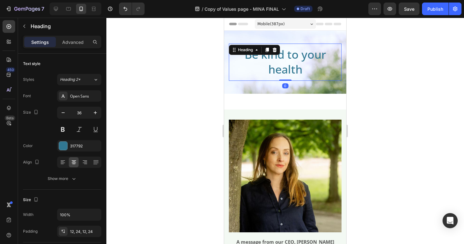
drag, startPoint x: 283, startPoint y: 81, endPoint x: 298, endPoint y: 74, distance: 17.2
click at [281, 74] on div "Be kind to your health Heading 0" at bounding box center [285, 62] width 113 height 37
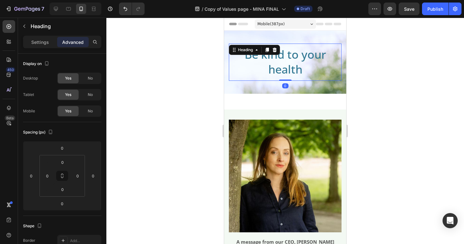
click at [421, 103] on div at bounding box center [285, 131] width 358 height 226
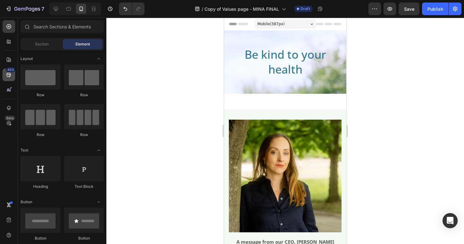
scroll to position [11, 0]
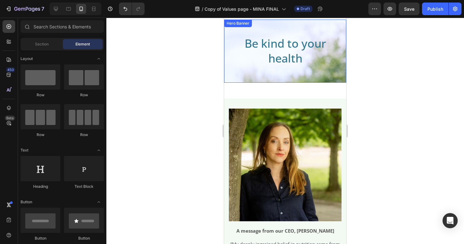
click at [277, 80] on div "Be kind to your health Heading Row" at bounding box center [285, 51] width 122 height 132
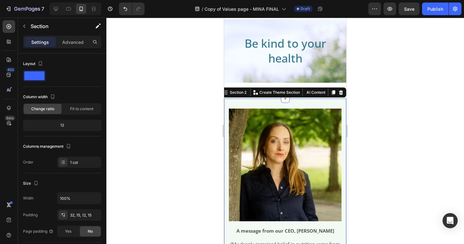
click at [253, 73] on div "Be kind to your health Heading Row" at bounding box center [285, 51] width 122 height 132
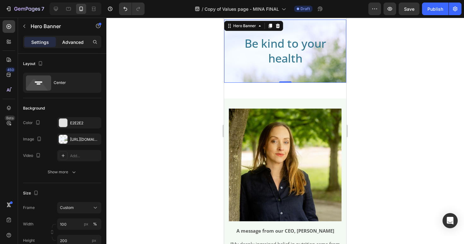
click at [76, 43] on p "Advanced" at bounding box center [72, 42] width 21 height 7
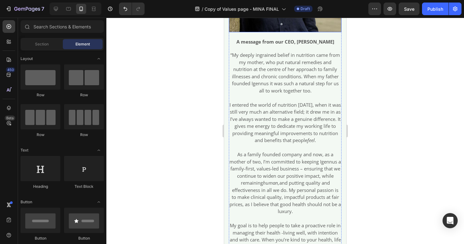
scroll to position [309, 0]
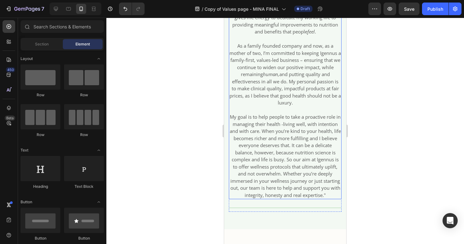
click at [255, 102] on p "As a family founded company and now, as a mother of two, I’m committed to keepi…" at bounding box center [284, 74] width 111 height 64
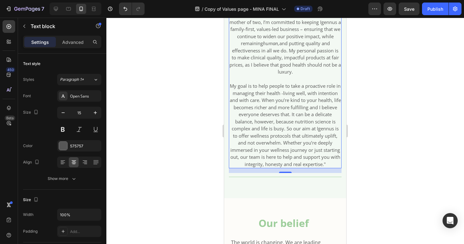
scroll to position [344, 0]
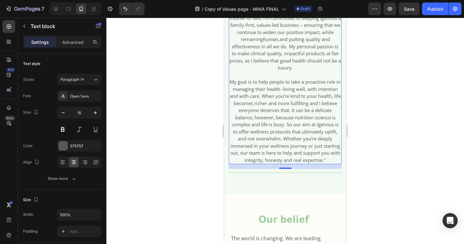
click at [378, 127] on div at bounding box center [285, 131] width 358 height 226
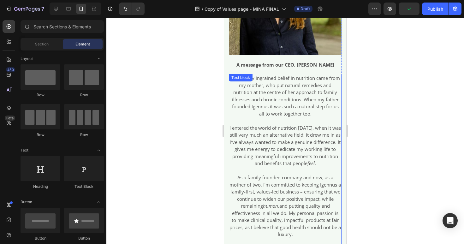
scroll to position [318, 0]
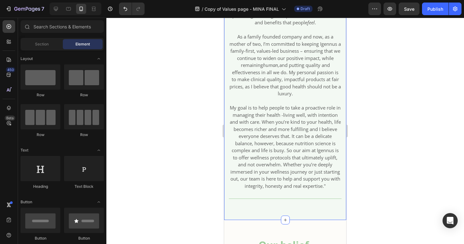
click at [253, 215] on div "Image A message from our CEO, Mina Nazemi Text Block “My deeply ingrained belie…" at bounding box center [285, 9] width 113 height 414
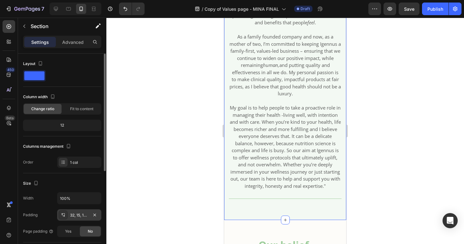
click at [79, 217] on div "32, 15, 12, 15" at bounding box center [79, 215] width 18 height 6
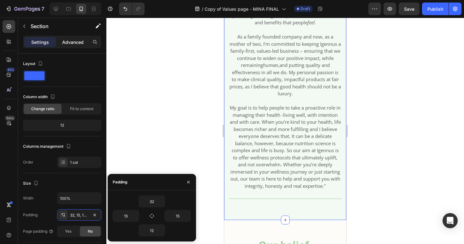
click at [72, 40] on p "Advanced" at bounding box center [72, 42] width 21 height 7
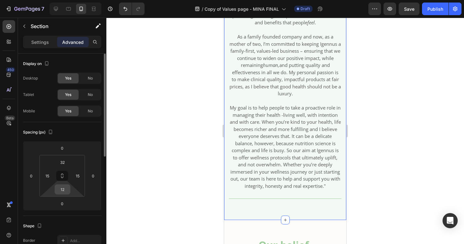
click at [66, 187] on input "12" at bounding box center [62, 189] width 13 height 9
type input "0"
click at [199, 163] on div at bounding box center [285, 131] width 358 height 226
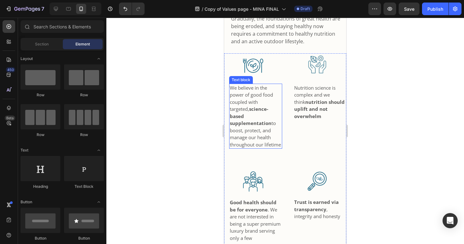
scroll to position [677, 0]
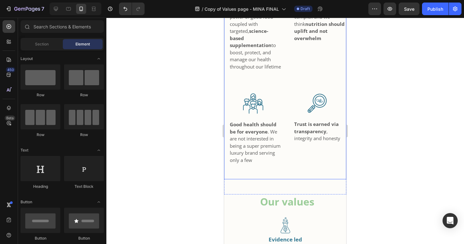
click at [299, 177] on div "Image Trust is earned via transparency , integrity and honesty Text block" at bounding box center [318, 135] width 58 height 88
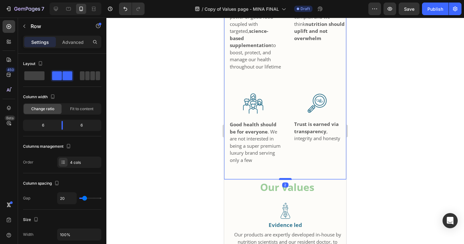
drag, startPoint x: 285, startPoint y: 207, endPoint x: 282, endPoint y: 192, distance: 14.9
click at [282, 180] on div at bounding box center [285, 179] width 13 height 2
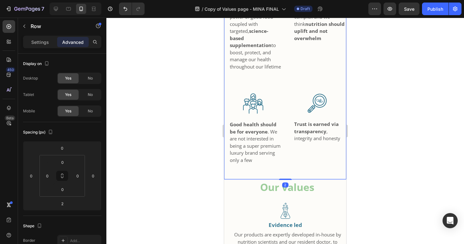
click at [411, 182] on div at bounding box center [285, 131] width 358 height 226
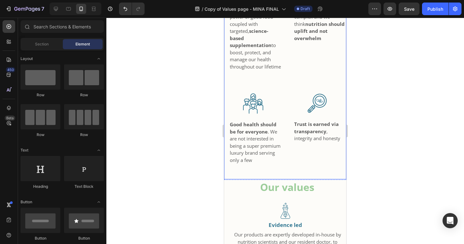
scroll to position [755, 0]
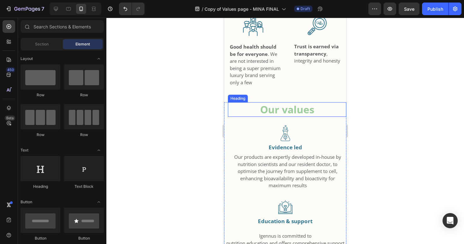
click at [304, 117] on h2 "Our values" at bounding box center [287, 109] width 118 height 15
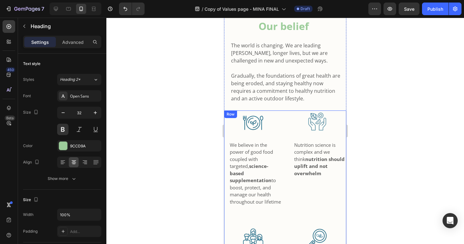
scroll to position [510, 0]
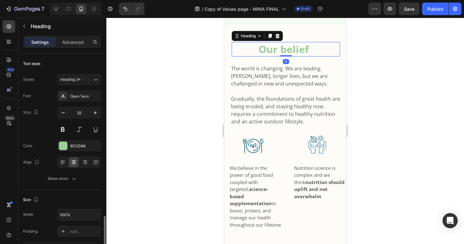
click at [288, 57] on h2 "Our belief" at bounding box center [284, 49] width 104 height 15
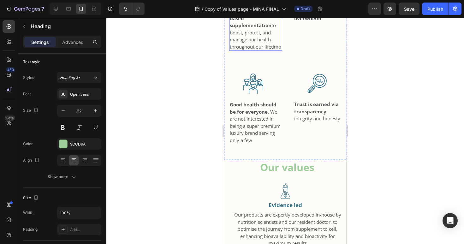
scroll to position [787, 0]
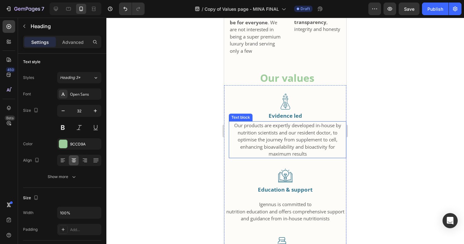
click at [300, 151] on span "Our products are expertly developed in-house by nutrition scientists and our re…" at bounding box center [287, 139] width 107 height 35
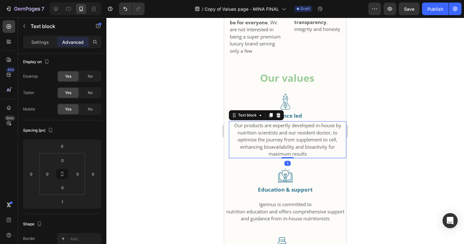
scroll to position [0, 0]
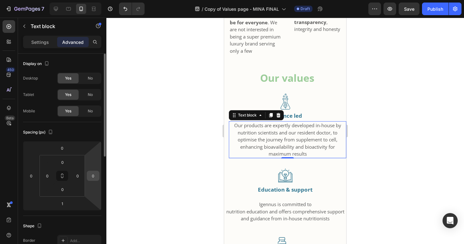
click at [95, 177] on input "0" at bounding box center [92, 175] width 9 height 9
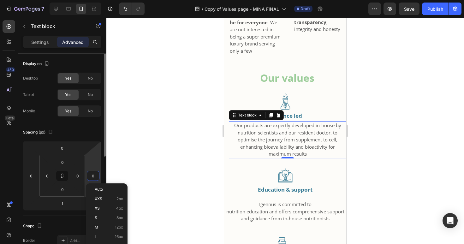
type input "5"
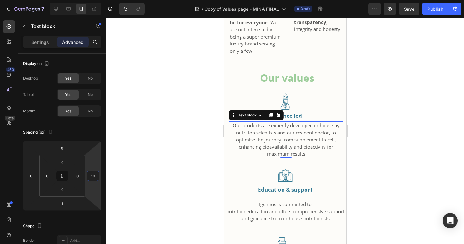
type input "10"
click at [387, 179] on div at bounding box center [285, 131] width 358 height 226
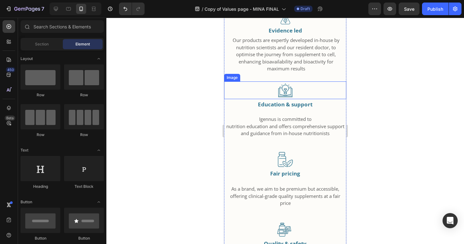
scroll to position [886, 0]
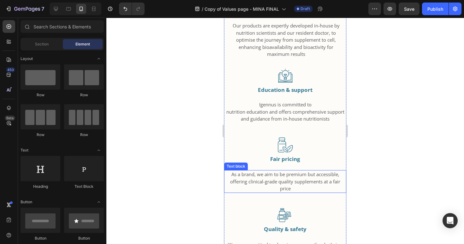
click at [322, 191] on p "As a brand, we aim to be premium but accessible, offering clinical-grade qualit…" at bounding box center [285, 181] width 121 height 21
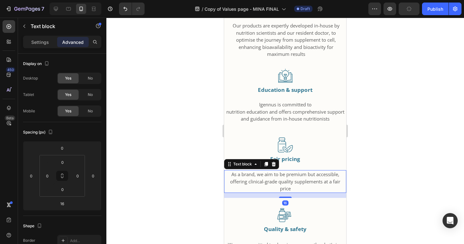
click at [447, 167] on div at bounding box center [285, 131] width 358 height 226
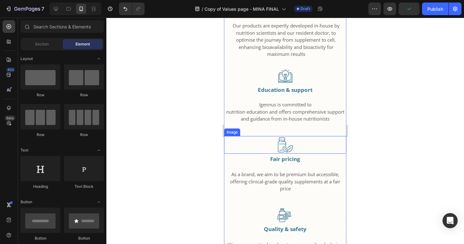
scroll to position [964, 0]
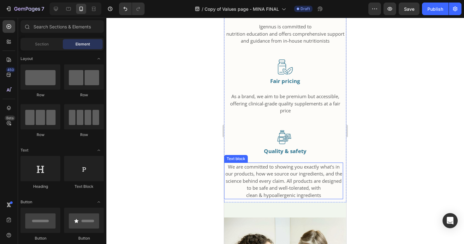
click at [292, 191] on span "We are committed to showing you exactly what's in our products, how we source o…" at bounding box center [283, 178] width 117 height 28
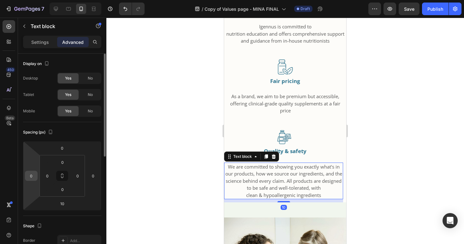
click at [34, 178] on input "0" at bounding box center [31, 175] width 9 height 9
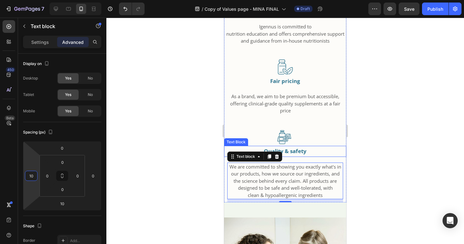
type input "10"
click at [392, 168] on div at bounding box center [285, 131] width 358 height 226
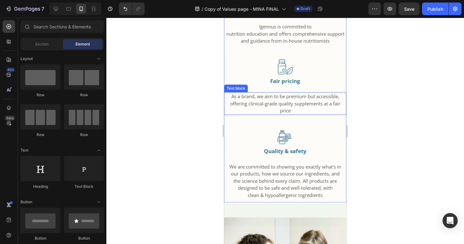
drag, startPoint x: 314, startPoint y: 114, endPoint x: 299, endPoint y: 116, distance: 15.3
click at [314, 114] on p "As a brand, we aim to be premium but accessible, offering clinical-grade qualit…" at bounding box center [285, 103] width 121 height 21
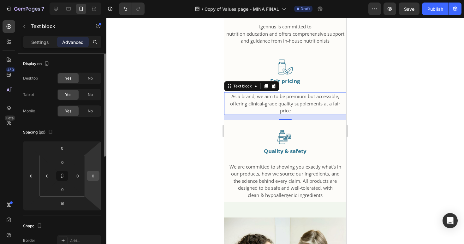
click at [92, 176] on input "0" at bounding box center [92, 175] width 9 height 9
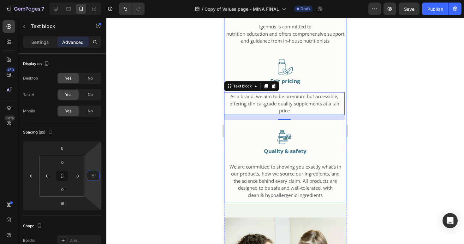
type input "5"
click at [419, 169] on div at bounding box center [285, 131] width 358 height 226
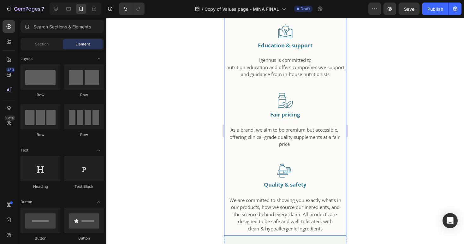
scroll to position [935, 0]
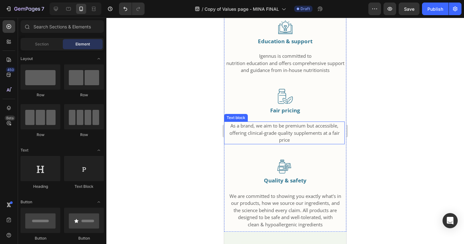
click at [306, 144] on p "As a brand, we aim to be premium but accessible, offering clinical-grade qualit…" at bounding box center [284, 132] width 119 height 21
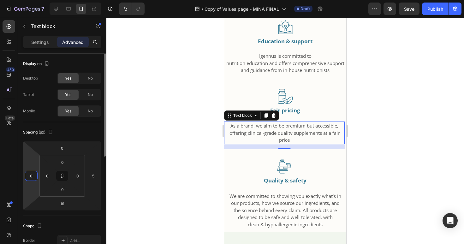
click at [35, 176] on input "0" at bounding box center [31, 175] width 9 height 9
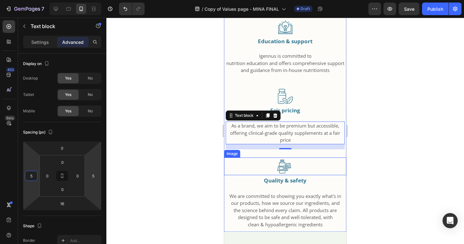
type input "5"
click at [431, 170] on div at bounding box center [285, 131] width 358 height 226
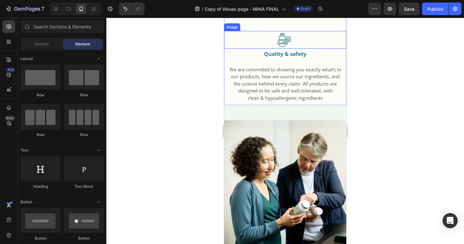
scroll to position [1080, 0]
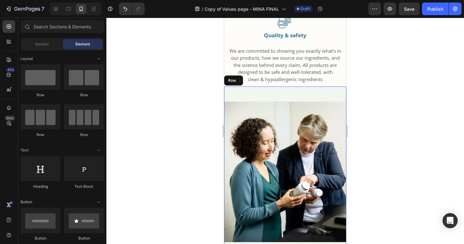
click at [304, 113] on div "Image" at bounding box center [285, 171] width 122 height 170
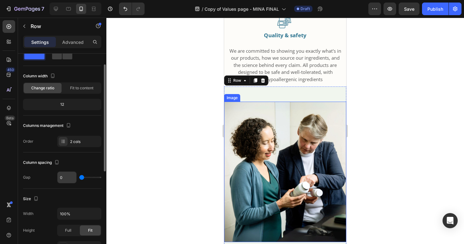
scroll to position [0, 0]
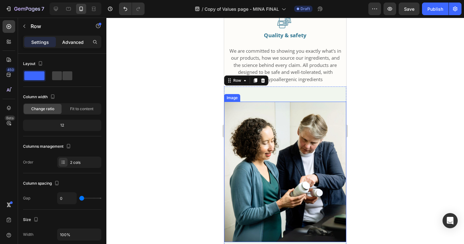
click at [73, 43] on p "Advanced" at bounding box center [72, 42] width 21 height 7
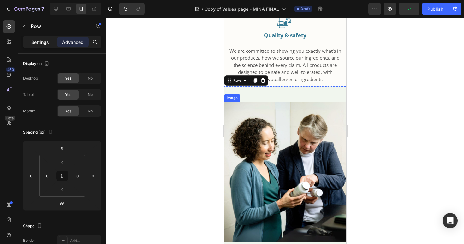
click at [38, 43] on p "Settings" at bounding box center [40, 42] width 18 height 7
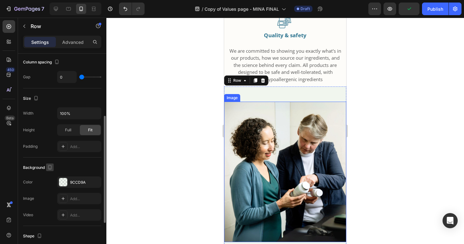
scroll to position [197, 0]
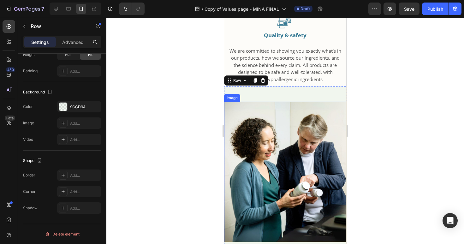
click at [275, 125] on img at bounding box center [285, 172] width 122 height 140
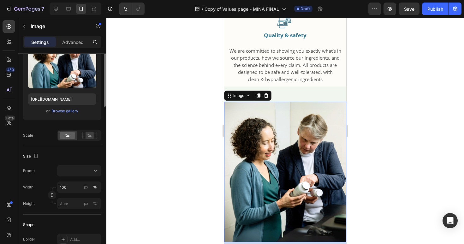
scroll to position [0, 0]
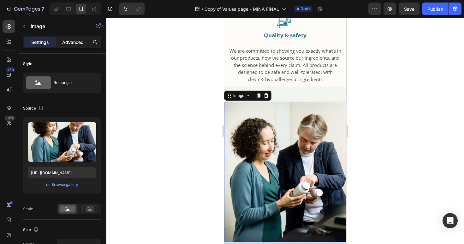
click at [72, 44] on p "Advanced" at bounding box center [72, 42] width 21 height 7
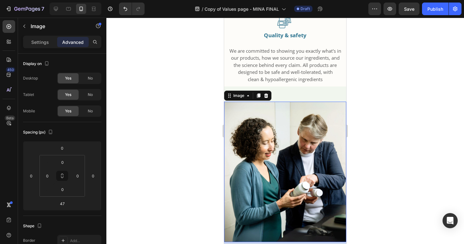
click at [287, 129] on img at bounding box center [285, 172] width 122 height 140
click at [41, 39] on p "Settings" at bounding box center [40, 42] width 18 height 7
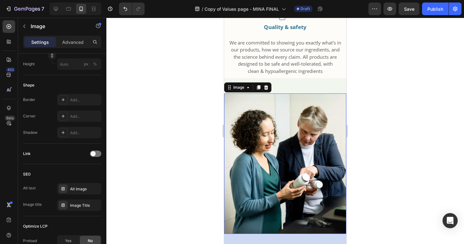
scroll to position [1218, 0]
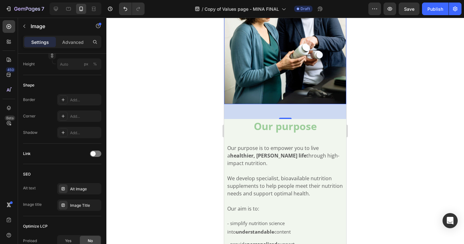
click at [185, 134] on div at bounding box center [285, 131] width 358 height 226
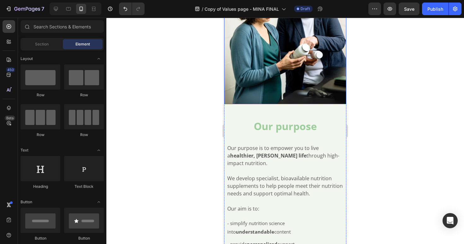
scroll to position [1307, 0]
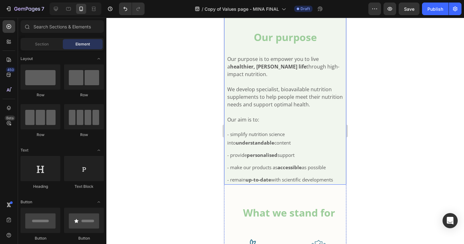
click at [340, 157] on div "Our purpose Heading Our purpose is to empower you to live a healthier, fuller l…" at bounding box center [285, 107] width 122 height 155
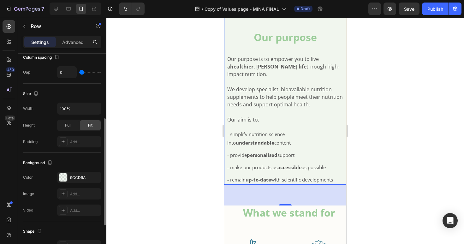
scroll to position [18, 0]
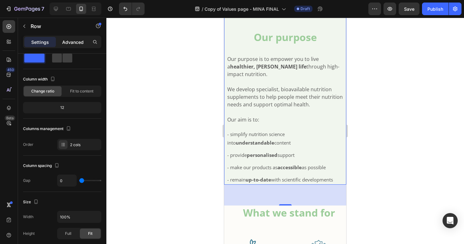
click at [66, 39] on p "Advanced" at bounding box center [72, 42] width 21 height 7
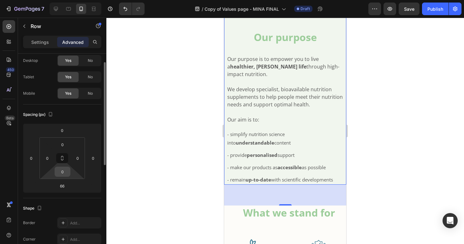
click at [67, 174] on input "0" at bounding box center [62, 171] width 13 height 9
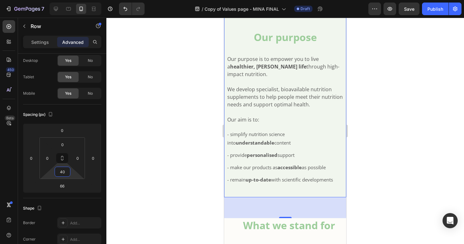
type input "40"
click at [177, 151] on div at bounding box center [285, 131] width 358 height 226
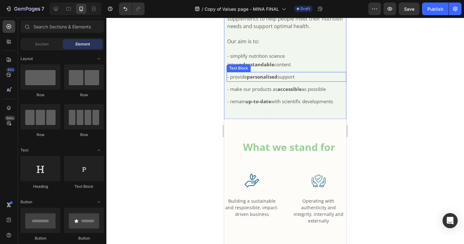
scroll to position [1408, 0]
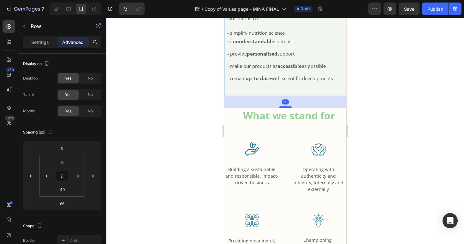
drag, startPoint x: 284, startPoint y: 125, endPoint x: 576, endPoint y: 138, distance: 292.6
click at [283, 108] on div at bounding box center [285, 107] width 13 height 2
type input "39"
click at [414, 126] on div at bounding box center [285, 131] width 358 height 226
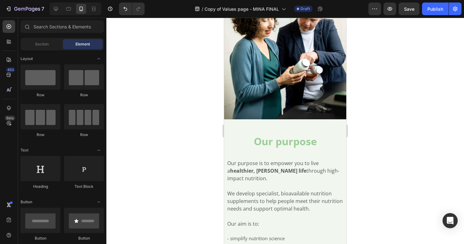
scroll to position [1098, 0]
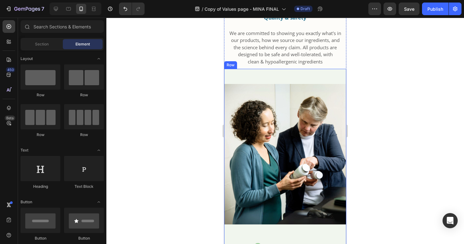
click at [301, 92] on div "Image" at bounding box center [285, 154] width 122 height 170
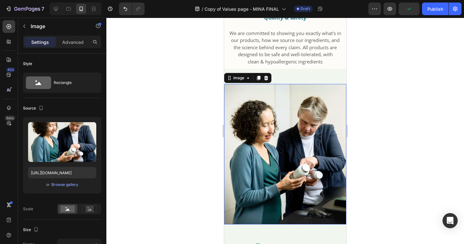
click at [299, 103] on img at bounding box center [285, 154] width 122 height 140
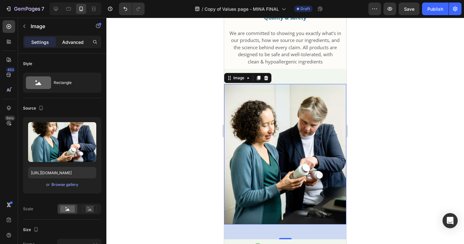
click at [76, 44] on p "Advanced" at bounding box center [72, 42] width 21 height 7
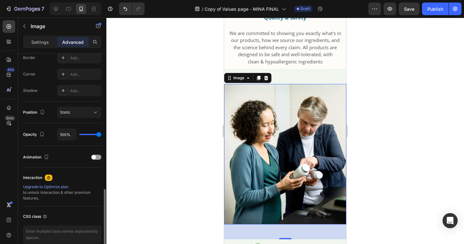
scroll to position [213, 0]
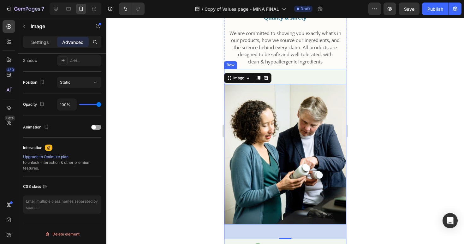
click at [276, 91] on div "Image 47" at bounding box center [285, 154] width 122 height 170
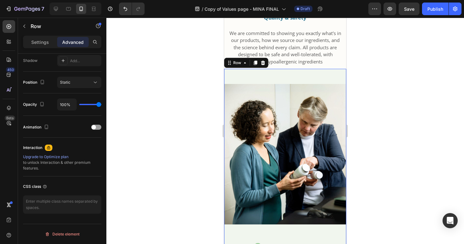
scroll to position [0, 0]
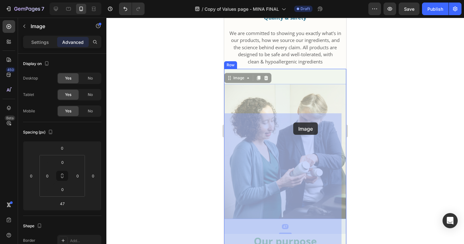
drag, startPoint x: 300, startPoint y: 132, endPoint x: 293, endPoint y: 122, distance: 12.0
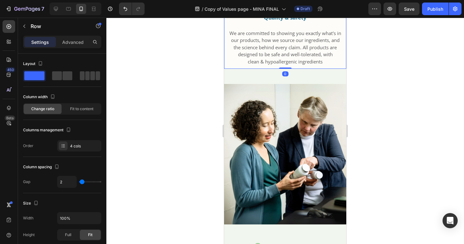
click at [334, 69] on div "Image Quality & safety Text Block We are committed to showing you exactly what'…" at bounding box center [285, 28] width 122 height 82
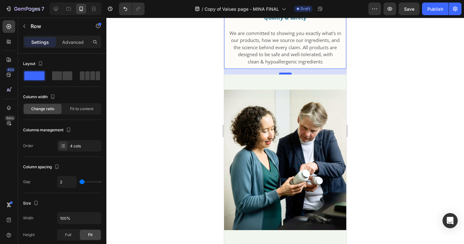
drag, startPoint x: 283, startPoint y: 82, endPoint x: 283, endPoint y: 88, distance: 5.7
click at [283, 74] on div at bounding box center [285, 74] width 13 height 2
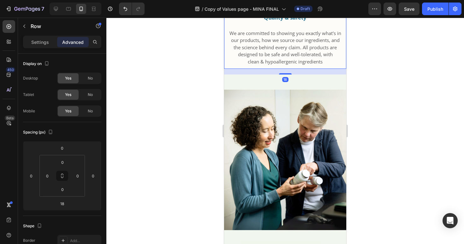
click at [393, 106] on div at bounding box center [285, 131] width 358 height 226
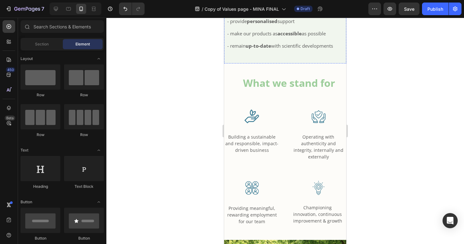
scroll to position [1483, 0]
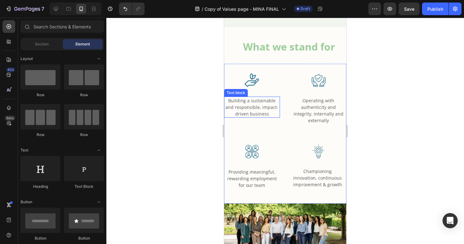
click at [251, 111] on span "Building a sustainable and responsible, impact-driven business" at bounding box center [251, 107] width 53 height 19
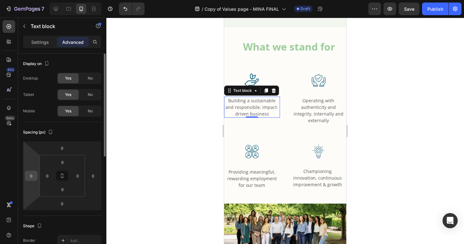
click at [27, 177] on input "0" at bounding box center [31, 175] width 9 height 9
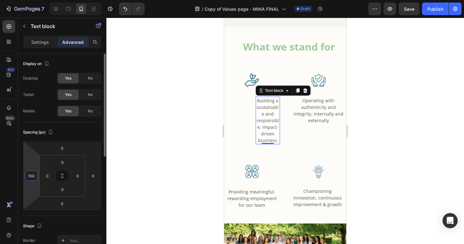
type input "10"
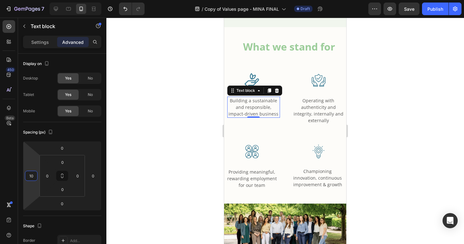
click at [177, 160] on div at bounding box center [285, 131] width 358 height 226
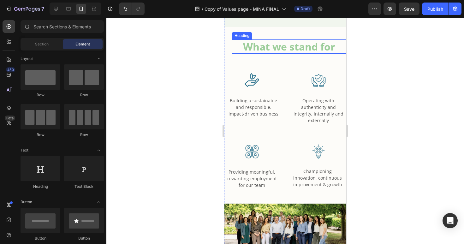
click at [275, 54] on h2 "What we stand for" at bounding box center [289, 46] width 114 height 15
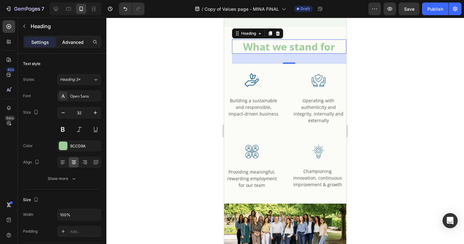
click at [74, 44] on p "Advanced" at bounding box center [72, 42] width 21 height 7
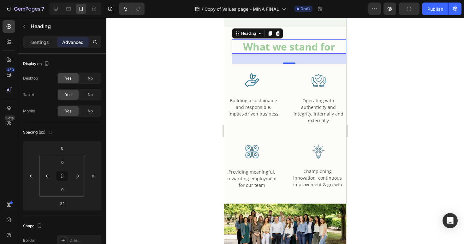
click at [155, 157] on div at bounding box center [285, 131] width 358 height 226
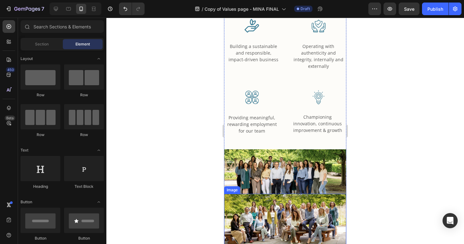
scroll to position [1591, 0]
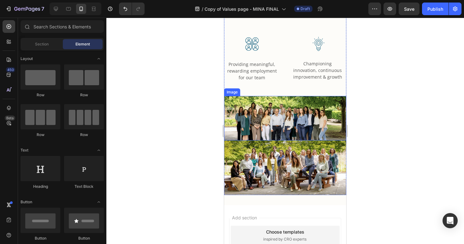
click at [281, 119] on img at bounding box center [285, 118] width 122 height 44
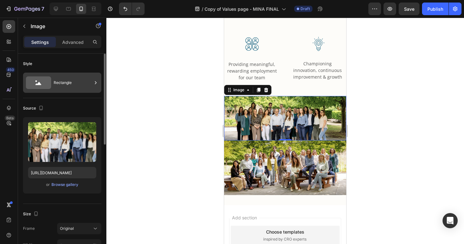
click at [94, 83] on icon at bounding box center [95, 83] width 6 height 6
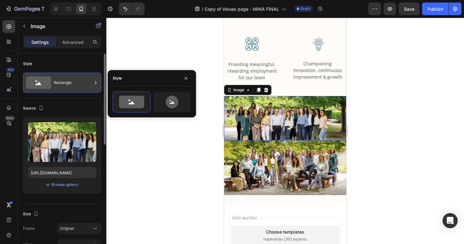
click at [88, 88] on div "Rectangle" at bounding box center [73, 82] width 39 height 15
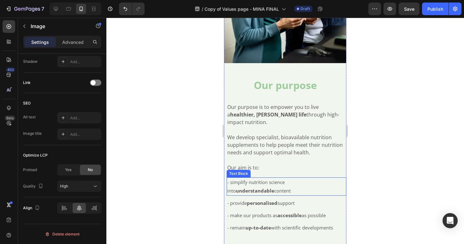
scroll to position [1219, 0]
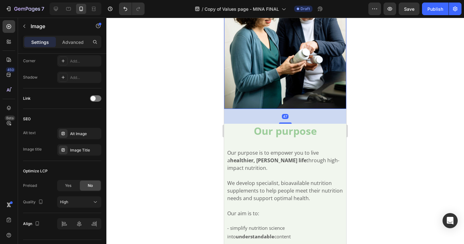
click at [280, 81] on img at bounding box center [285, 38] width 122 height 140
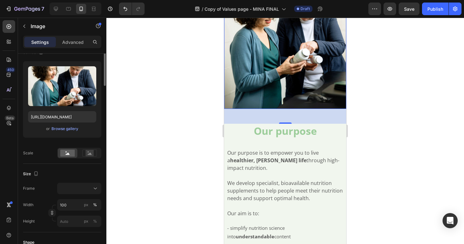
scroll to position [0, 0]
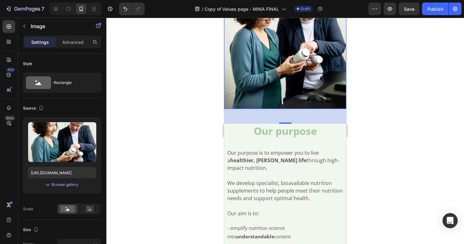
click at [171, 120] on div at bounding box center [285, 131] width 358 height 226
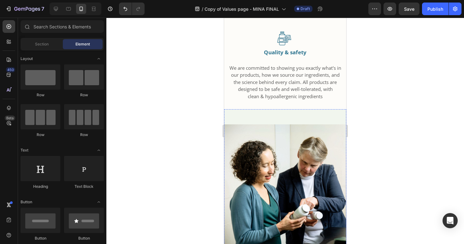
scroll to position [1009, 0]
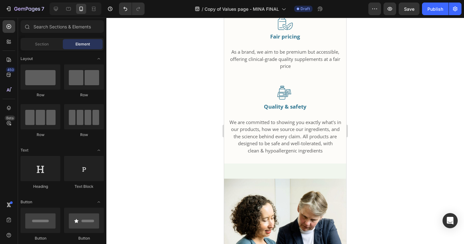
click at [186, 130] on div at bounding box center [285, 131] width 358 height 226
click at [57, 8] on icon at bounding box center [56, 9] width 6 height 6
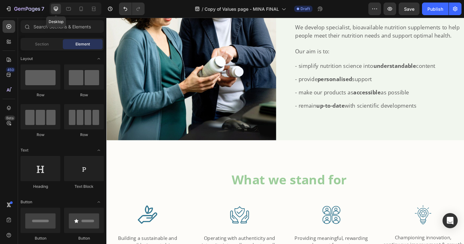
scroll to position [900, 0]
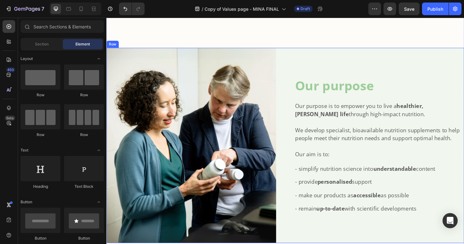
click at [302, 50] on div "Image Our purpose Heading Our purpose is to empower you to live a healthier, fu…" at bounding box center [295, 153] width 379 height 206
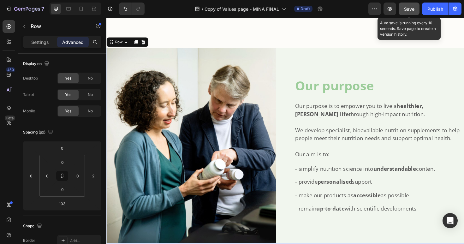
click at [409, 11] on span "Save" at bounding box center [409, 8] width 10 height 5
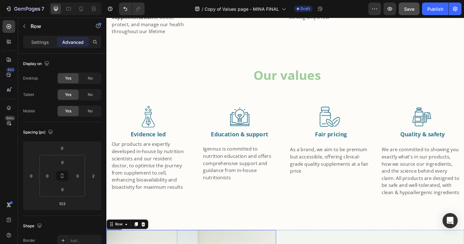
scroll to position [526, 0]
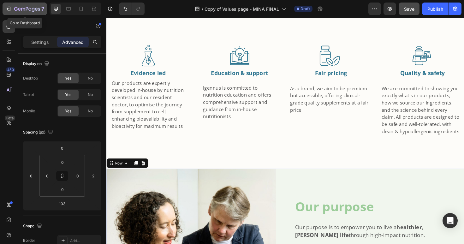
click at [30, 10] on icon "button" at bounding box center [27, 9] width 26 height 5
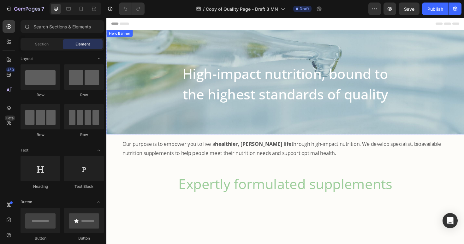
scroll to position [21, 0]
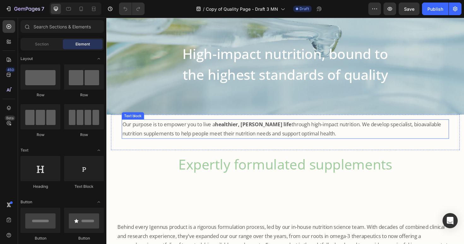
click at [298, 133] on p "Our purpose is to empower you to live a healthier, [PERSON_NAME] life through h…" at bounding box center [295, 135] width 345 height 19
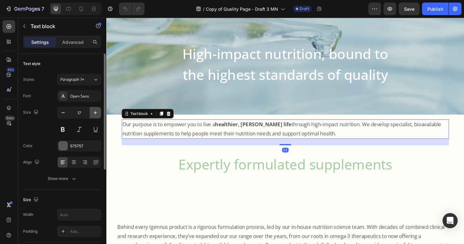
click at [95, 112] on icon "button" at bounding box center [95, 112] width 3 height 3
type input "18"
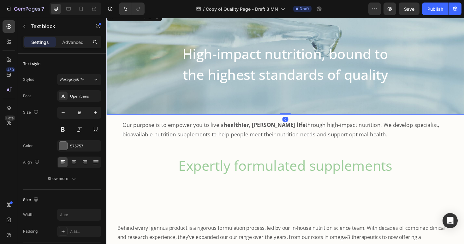
click at [305, 108] on div "High-impact nutrition, bound to the highest standards of quality Heading Row" at bounding box center [295, 65] width 379 height 166
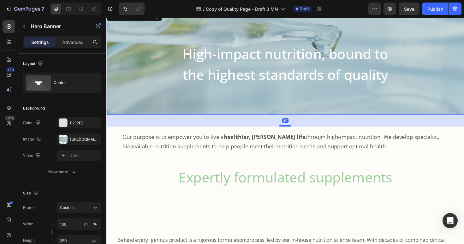
drag, startPoint x: 295, startPoint y: 120, endPoint x: 295, endPoint y: 131, distance: 11.7
click at [295, 132] on div at bounding box center [295, 132] width 13 height 2
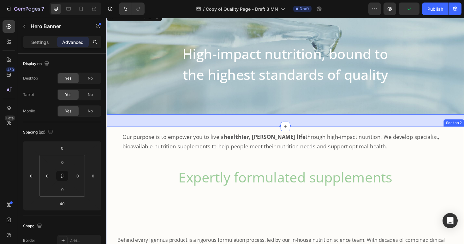
scroll to position [47, 0]
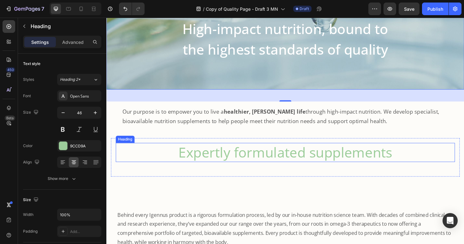
click at [264, 166] on h2 "Expertly formulated supplements" at bounding box center [295, 160] width 359 height 20
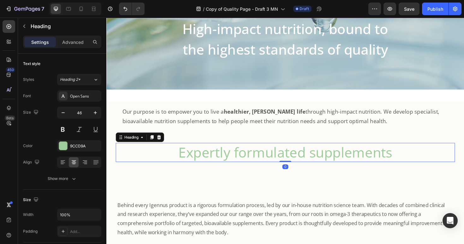
drag, startPoint x: 297, startPoint y: 179, endPoint x: 287, endPoint y: 190, distance: 15.2
click at [293, 166] on div "Expertly formulated supplements Heading 0" at bounding box center [295, 160] width 359 height 20
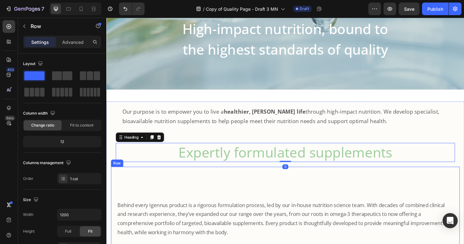
click at [284, 199] on div "Behind every Igennus product is a rigorous formulation process, led by our in-h…" at bounding box center [295, 218] width 369 height 85
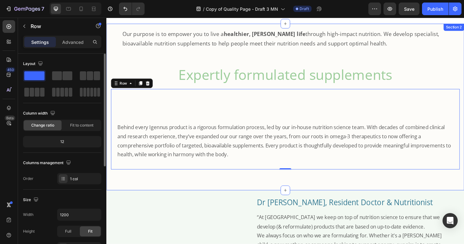
scroll to position [118, 0]
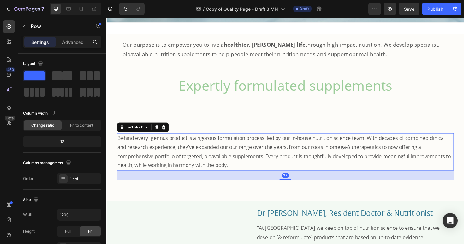
click at [214, 158] on p "Behind every Igennus product is a rigorous formulation process, led by our in-h…" at bounding box center [295, 159] width 355 height 39
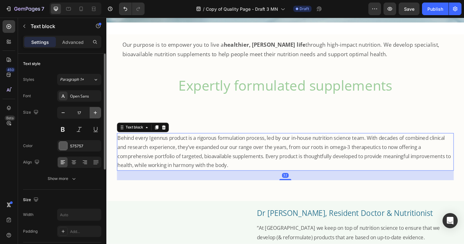
click at [96, 112] on icon "button" at bounding box center [95, 112] width 3 height 3
type input "18"
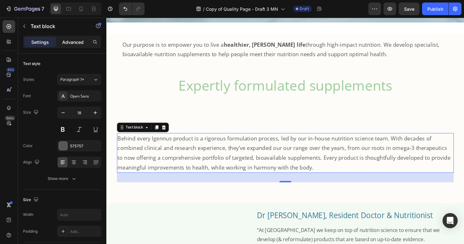
click at [78, 39] on p "Advanced" at bounding box center [72, 42] width 21 height 7
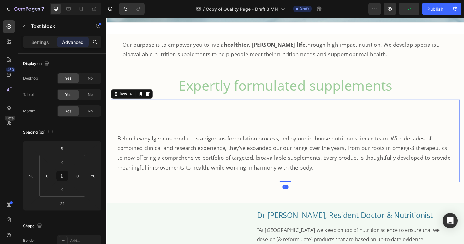
click at [214, 136] on div "Behind every Igennus product is a rigorous formulation process, led by our in-h…" at bounding box center [295, 148] width 369 height 88
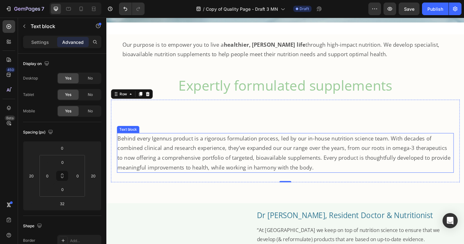
click at [272, 148] on p "Behind every Igennus product is a rigorous formulation process, led by our in-h…" at bounding box center [295, 160] width 355 height 41
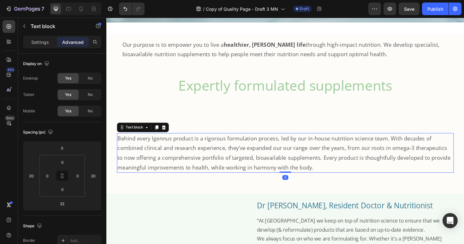
drag, startPoint x: 296, startPoint y: 191, endPoint x: 294, endPoint y: 172, distance: 18.7
click at [297, 180] on div "Behind every Igennus product is a rigorous formulation process, led by our in-h…" at bounding box center [295, 161] width 357 height 42
type input "0"
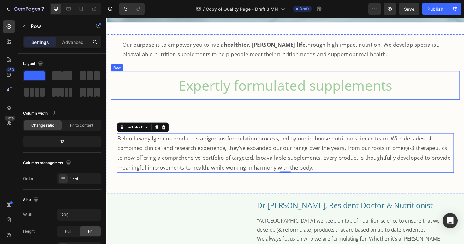
click at [166, 77] on div "Expertly formulated supplements Heading Row" at bounding box center [295, 89] width 369 height 30
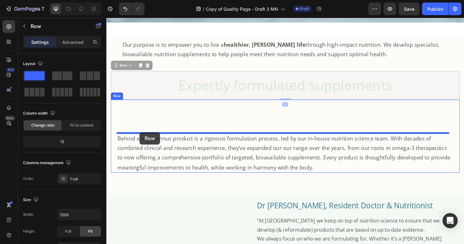
drag, startPoint x: 116, startPoint y: 69, endPoint x: 141, endPoint y: 139, distance: 74.2
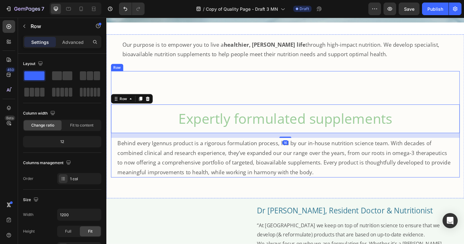
click at [255, 94] on div "Expertly formulated supplements Heading Row 16 Behind every Igennus product is …" at bounding box center [295, 130] width 369 height 113
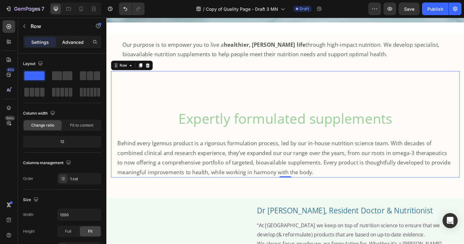
click at [72, 40] on p "Advanced" at bounding box center [72, 42] width 21 height 7
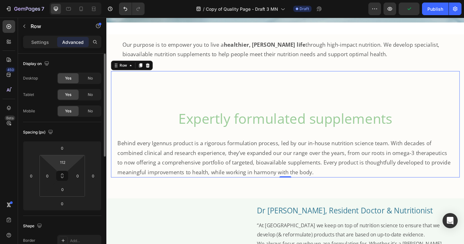
click at [71, 0] on html "7 Version history / Copy of Quality Page - Draft 3 MN Draft Preview Publish 450…" at bounding box center [232, 0] width 464 height 0
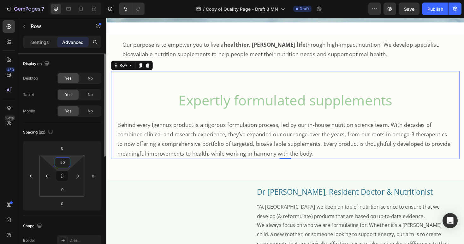
type input "5"
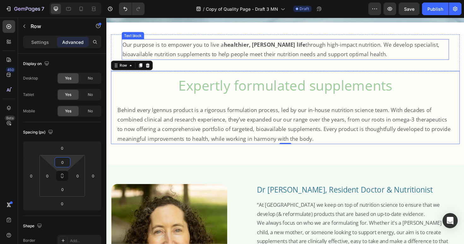
click at [331, 57] on p "Our purpose is to empower you to live a healthier, [PERSON_NAME] life through h…" at bounding box center [295, 51] width 345 height 21
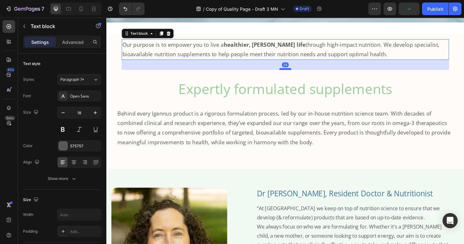
drag, startPoint x: 295, startPoint y: 68, endPoint x: 296, endPoint y: 72, distance: 3.8
click at [296, 72] on div at bounding box center [295, 72] width 13 height 2
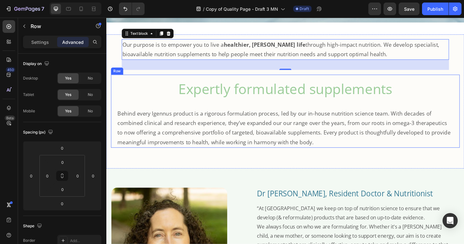
click at [116, 128] on div "Expertly formulated supplements Heading Row Behind every Igennus product is a r…" at bounding box center [295, 116] width 369 height 77
click at [137, 55] on p "Our purpose is to empower you to live a healthier, [PERSON_NAME] life through h…" at bounding box center [295, 51] width 345 height 21
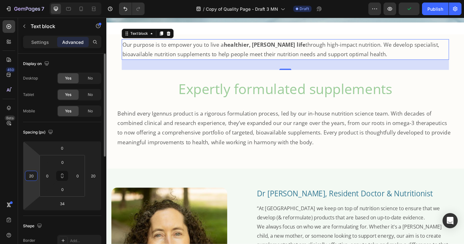
click at [35, 179] on input "20" at bounding box center [31, 175] width 9 height 9
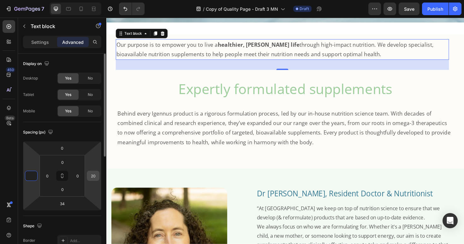
type input "0"
click at [93, 177] on input "20" at bounding box center [92, 175] width 9 height 9
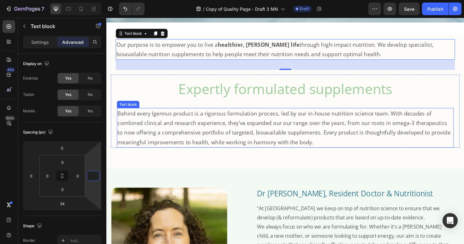
click at [232, 136] on p "Behind every Igennus product is a rigorous formulation process, led by our in-h…" at bounding box center [295, 134] width 355 height 41
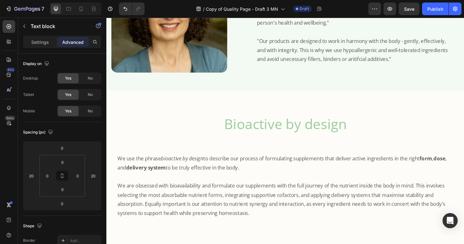
scroll to position [395, 0]
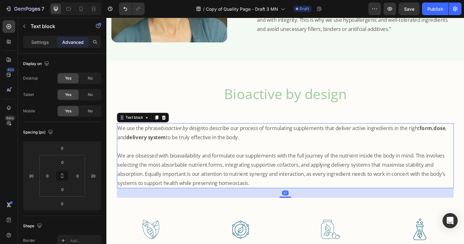
click at [218, 138] on p "We use the phrase bioactive by design to describe our process of formulating su…" at bounding box center [295, 139] width 355 height 19
click at [38, 39] on p "Settings" at bounding box center [40, 42] width 18 height 7
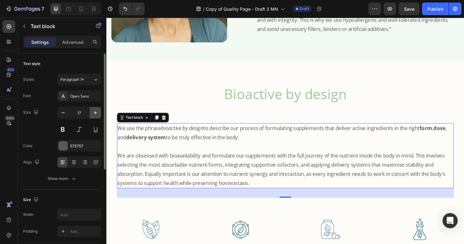
click at [93, 112] on icon "button" at bounding box center [95, 113] width 6 height 6
type input "18"
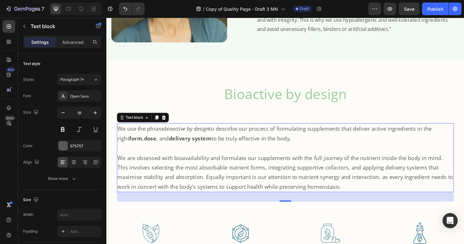
scroll to position [264, 0]
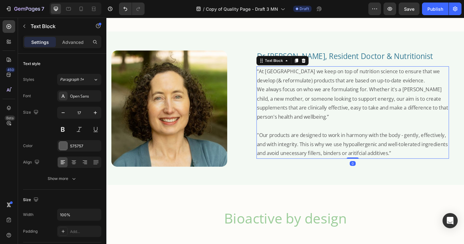
click at [286, 106] on p "We always focus on who we are formulating for. Whether it's a [PERSON_NAME] chi…" at bounding box center [367, 108] width 203 height 39
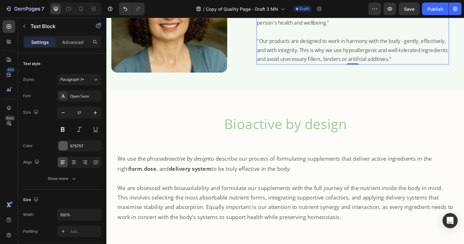
scroll to position [395, 0]
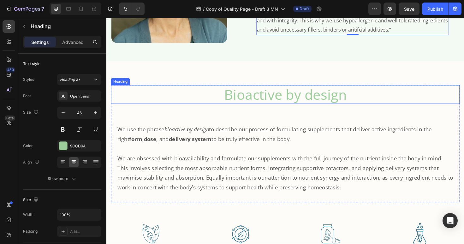
click at [282, 103] on h2 "Bioactive by design" at bounding box center [295, 99] width 369 height 20
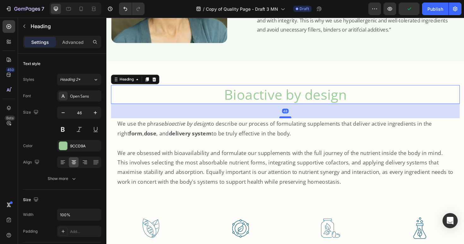
drag, startPoint x: 294, startPoint y: 128, endPoint x: 293, endPoint y: 122, distance: 6.1
click at [293, 122] on div at bounding box center [295, 123] width 13 height 2
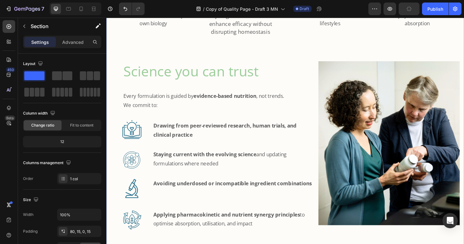
scroll to position [663, 0]
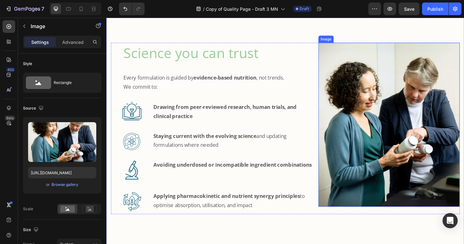
click at [367, 57] on img at bounding box center [406, 131] width 150 height 174
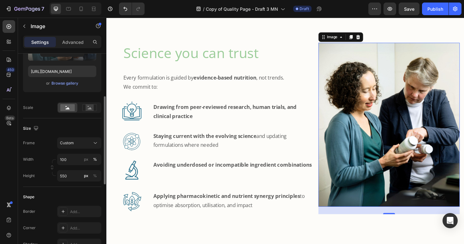
scroll to position [64, 0]
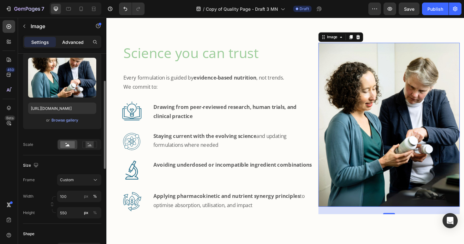
click at [67, 42] on p "Advanced" at bounding box center [72, 42] width 21 height 7
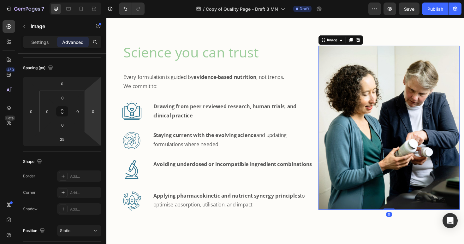
drag, startPoint x: 404, startPoint y: 224, endPoint x: 403, endPoint y: 214, distance: 10.7
click at [403, 214] on div "Image 0" at bounding box center [406, 134] width 150 height 174
type input "0"
click at [211, 230] on div "Bioactive by design Heading We use the phrase bioactive by design to describe o…" at bounding box center [295, 71] width 369 height 505
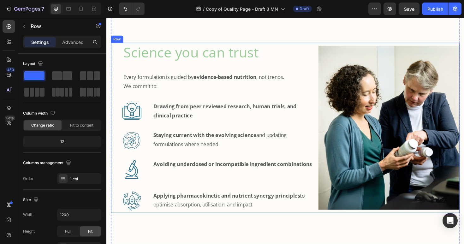
click at [324, 223] on div "Science you can trust Heading Every formulation is guided by evidence-based nut…" at bounding box center [295, 134] width 369 height 180
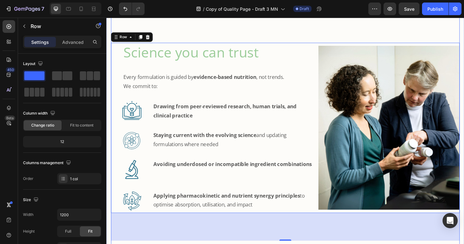
click at [302, 33] on div "Bioactive by design Heading We use the phrase bioactive by design to describe o…" at bounding box center [295, 71] width 369 height 505
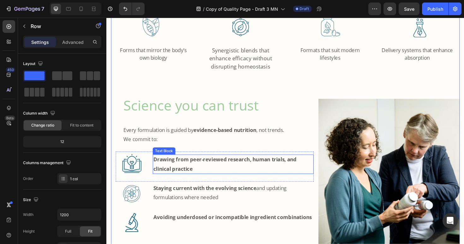
scroll to position [691, 0]
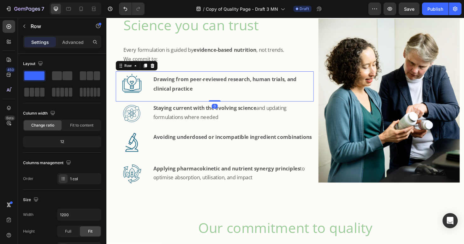
click at [181, 101] on div "Drawing from peer-reviewed research, human trials, and clinical practice Text B…" at bounding box center [240, 90] width 170 height 32
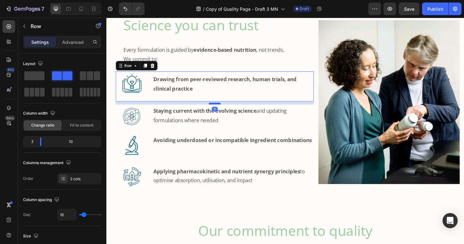
drag, startPoint x: 221, startPoint y: 106, endPoint x: 221, endPoint y: 109, distance: 3.2
click at [221, 109] on div at bounding box center [221, 109] width 13 height 2
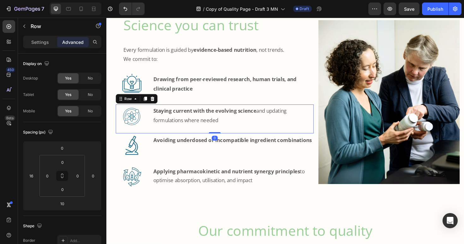
click at [205, 134] on div "Staying current with the evolving science and updating formulations where neede…" at bounding box center [240, 125] width 170 height 30
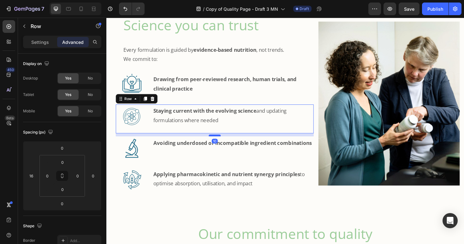
drag, startPoint x: 219, startPoint y: 139, endPoint x: 219, endPoint y: 142, distance: 3.2
click at [219, 142] on div at bounding box center [221, 142] width 13 height 2
type input "10"
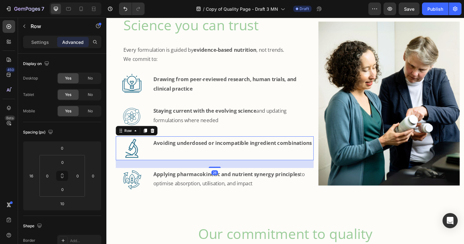
click at [158, 166] on div "Avoiding underdosed or incompatible ingredient combinations Text Block" at bounding box center [240, 155] width 170 height 25
click at [221, 175] on div at bounding box center [221, 175] width 13 height 2
type input "24"
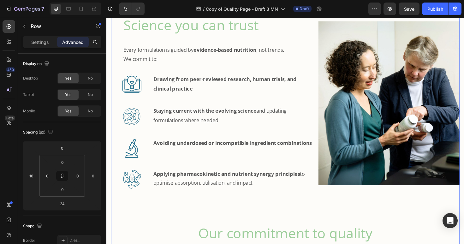
click at [158, 223] on div "Bioactive by design Heading We use the phrase bioactive by design to describe o…" at bounding box center [295, 46] width 369 height 510
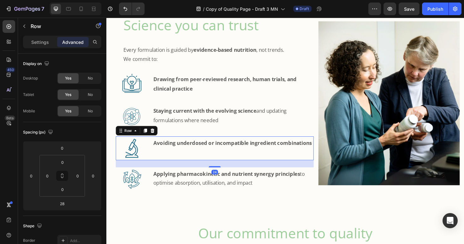
click at [216, 166] on div "Avoiding underdosed or incompatible ingredient combinations Text Block" at bounding box center [240, 155] width 170 height 25
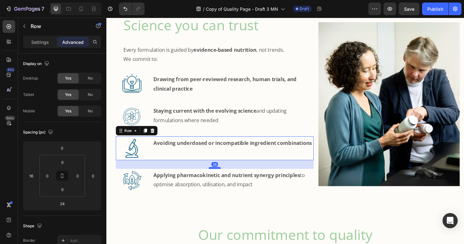
click at [219, 176] on div at bounding box center [221, 177] width 13 height 2
type input "29"
click at [224, 216] on div "Bioactive by design Heading We use the phrase bioactive by design to describe o…" at bounding box center [295, 47] width 369 height 512
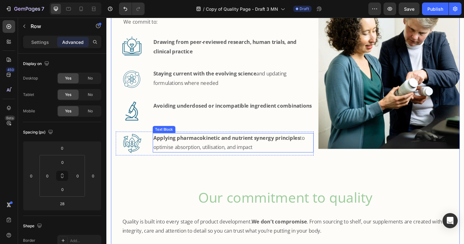
scroll to position [762, 0]
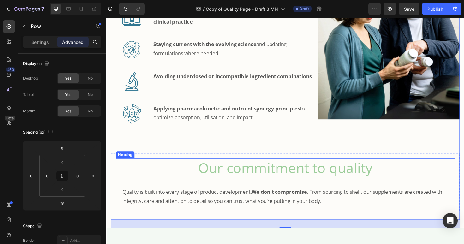
click at [279, 178] on h2 "Our commitment to quality" at bounding box center [295, 177] width 359 height 20
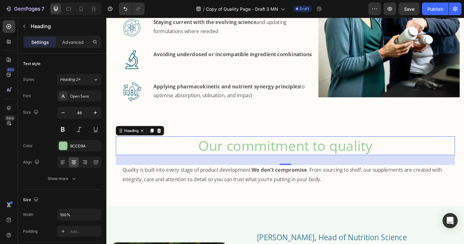
scroll to position [798, 0]
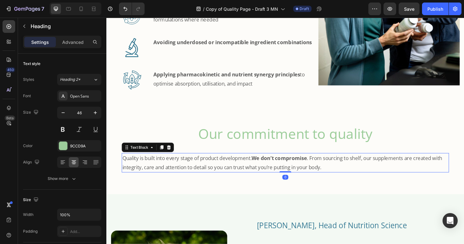
drag, startPoint x: 241, startPoint y: 171, endPoint x: 198, endPoint y: 149, distance: 48.4
click at [241, 171] on p "Quality is built into every stage of product development. We don’t compromise .…" at bounding box center [295, 171] width 345 height 19
click at [97, 112] on icon "button" at bounding box center [95, 112] width 3 height 3
type input "18"
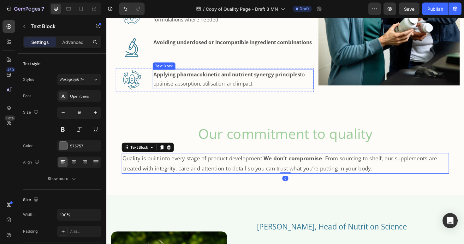
click at [169, 86] on p "Applying pharmacokinetic and nutrient synergy principles to optimise absorption…" at bounding box center [240, 82] width 169 height 19
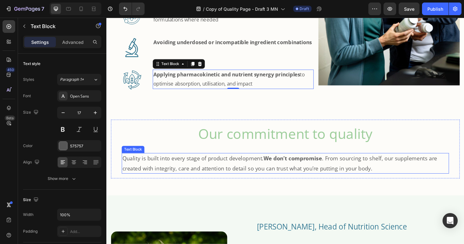
scroll to position [765, 0]
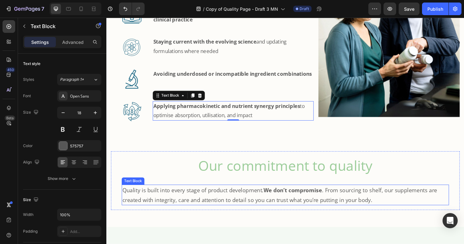
click at [159, 205] on p "Quality is built into every stage of product development. We don’t compromise .…" at bounding box center [295, 205] width 345 height 21
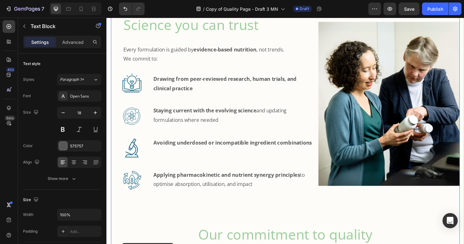
scroll to position [812, 0]
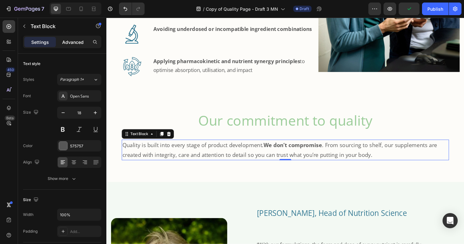
click at [74, 45] on p "Advanced" at bounding box center [72, 42] width 21 height 7
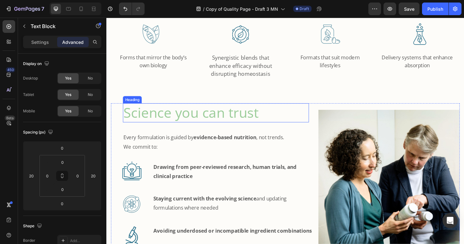
scroll to position [461, 0]
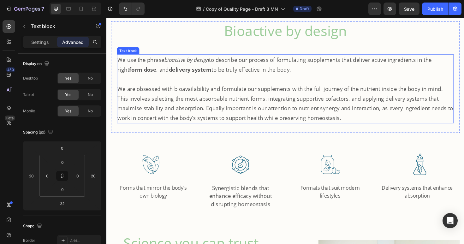
click at [166, 114] on span "We are obsessed with bioavailability and formulate our supplements with the ful…" at bounding box center [295, 108] width 355 height 38
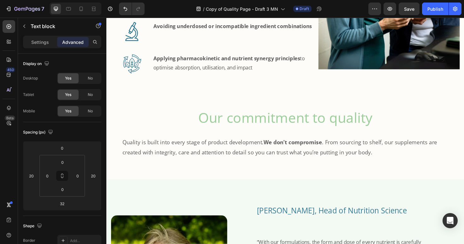
scroll to position [890, 0]
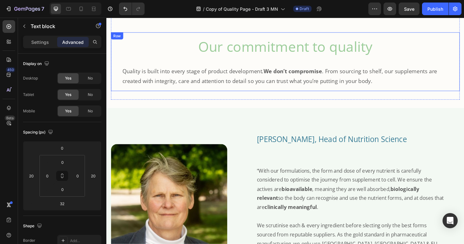
click at [288, 95] on div "Our commitment to quality Heading Quality is built into every stage of product …" at bounding box center [295, 64] width 369 height 62
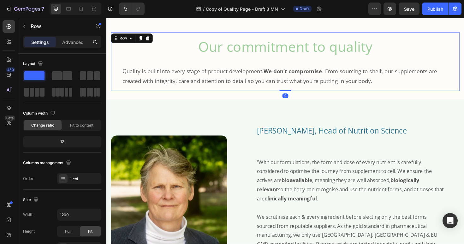
drag, startPoint x: 294, startPoint y: 104, endPoint x: 295, endPoint y: 90, distance: 13.9
click at [295, 90] on div "Our commitment to quality Heading Quality is built into every stage of product …" at bounding box center [295, 64] width 369 height 62
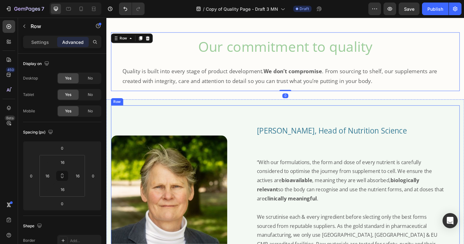
click at [168, 115] on div "Image" at bounding box center [188, 200] width 154 height 180
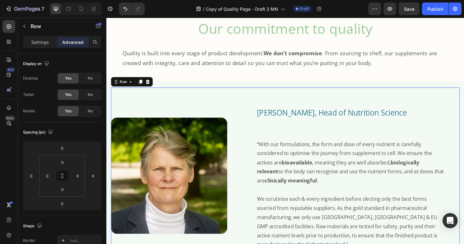
scroll to position [1000, 0]
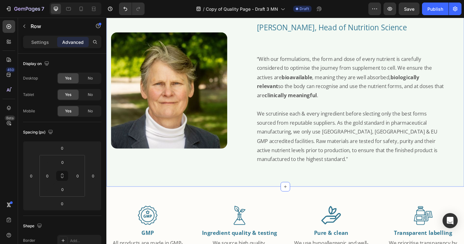
click at [180, 191] on div "Image Dr Nina Bailey, Head of Nutrition Science Text Block Text Block “With our…" at bounding box center [295, 96] width 379 height 202
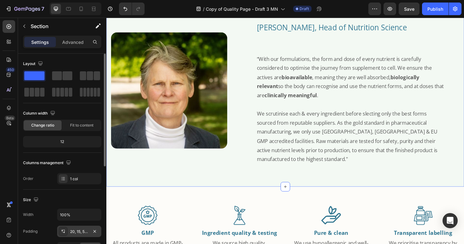
click at [79, 232] on div "20, 15, 50, 15" at bounding box center [79, 232] width 18 height 6
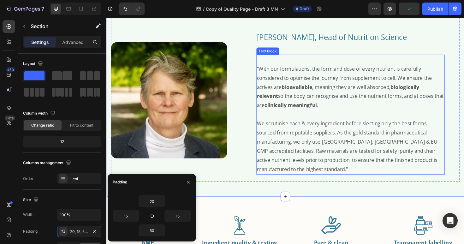
scroll to position [956, 0]
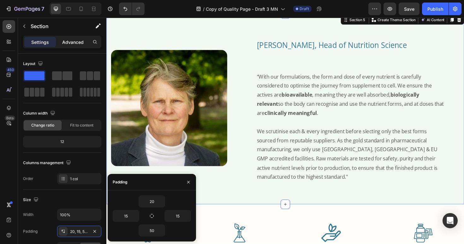
click at [72, 40] on p "Advanced" at bounding box center [72, 42] width 21 height 7
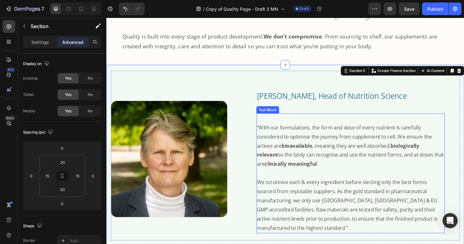
scroll to position [931, 0]
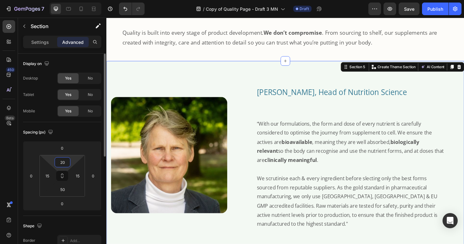
click at [66, 161] on input "20" at bounding box center [62, 162] width 13 height 9
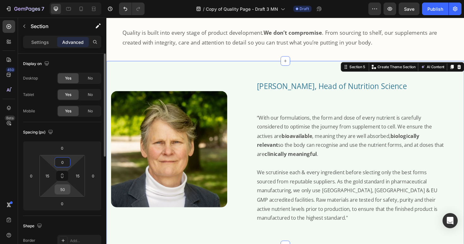
type input "0"
click at [66, 190] on input "50" at bounding box center [62, 189] width 13 height 9
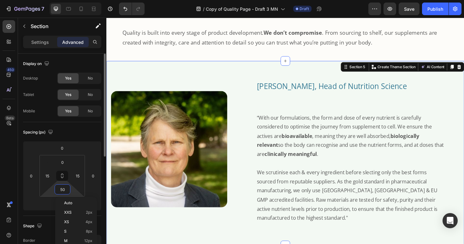
type input "0"
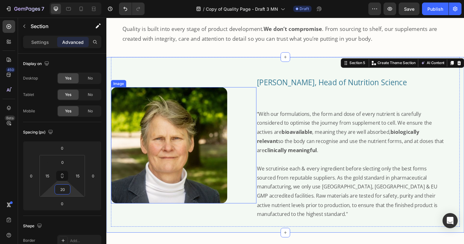
scroll to position [948, 0]
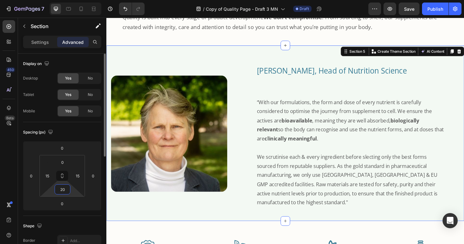
drag, startPoint x: 66, startPoint y: 190, endPoint x: 59, endPoint y: 186, distance: 7.6
click at [59, 187] on input "20" at bounding box center [62, 189] width 13 height 9
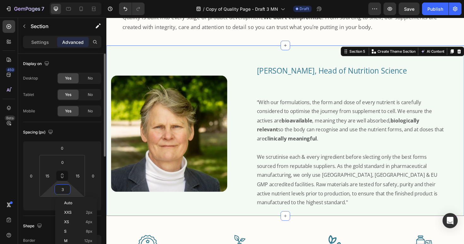
type input "30"
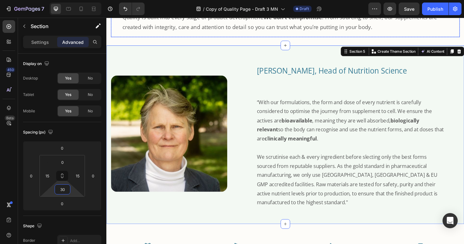
click at [116, 35] on div "Our commitment to quality Heading Quality is built into every stage of product …" at bounding box center [295, 7] width 369 height 62
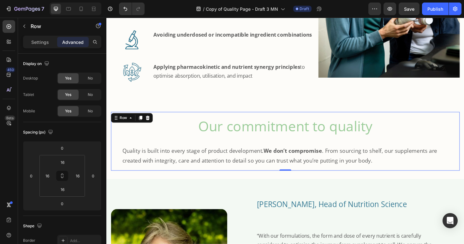
scroll to position [880, 0]
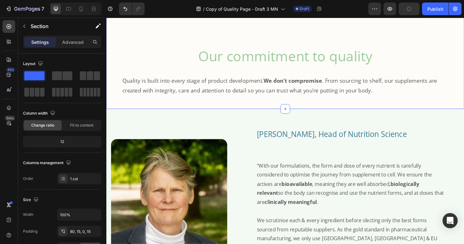
click at [76, 45] on p "Advanced" at bounding box center [72, 42] width 21 height 7
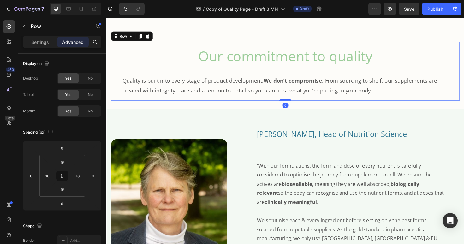
click at [218, 101] on div "Our commitment to quality Heading Quality is built into every stage of product …" at bounding box center [295, 74] width 369 height 62
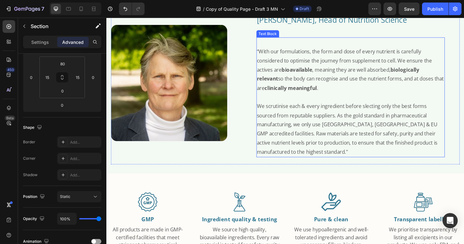
scroll to position [1078, 0]
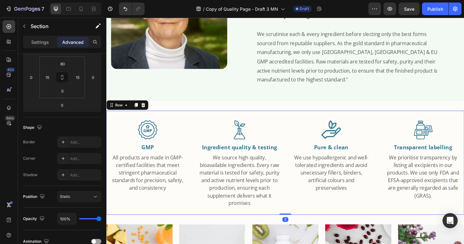
click at [464, 119] on div "Image Transparent labelling Text Block We prioritise transparency by listing al…" at bounding box center [441, 171] width 87 height 110
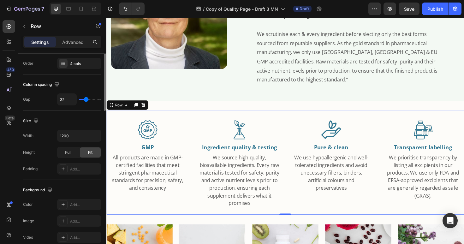
scroll to position [148, 0]
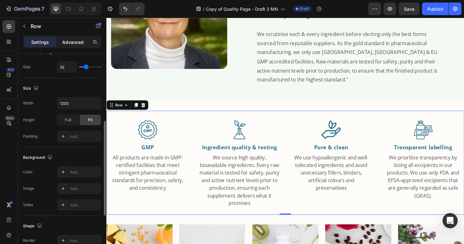
click at [70, 42] on p "Advanced" at bounding box center [72, 42] width 21 height 7
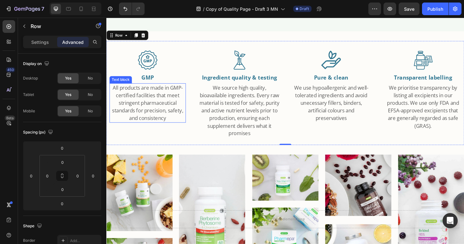
scroll to position [1258, 0]
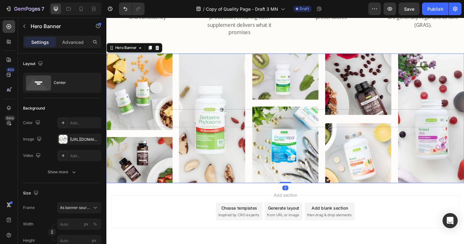
click at [152, 65] on div "Background Image" at bounding box center [295, 124] width 379 height 137
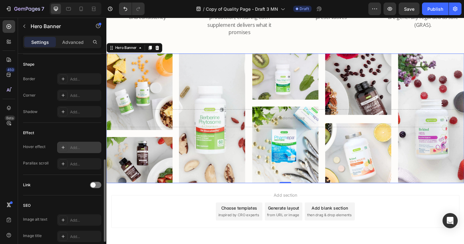
scroll to position [284, 0]
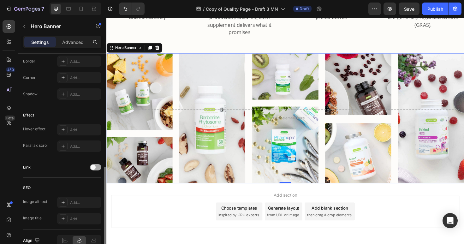
click at [97, 167] on div at bounding box center [95, 167] width 11 height 6
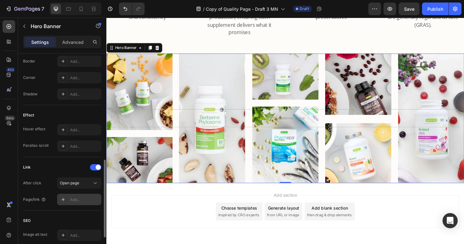
click at [75, 199] on div "Add..." at bounding box center [85, 200] width 30 height 6
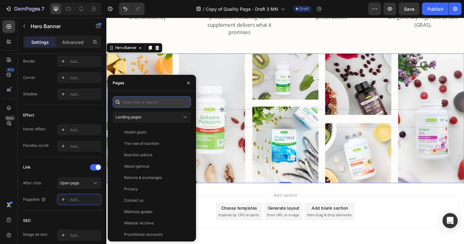
click at [147, 100] on input "text" at bounding box center [152, 101] width 78 height 11
paste input "https://igennus.com/collections/all-products"
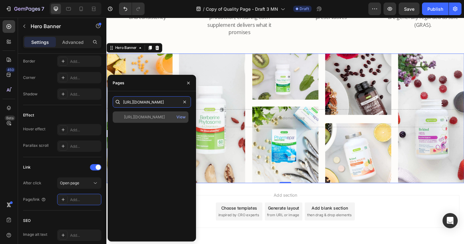
type input "https://igennus.com/collections/all-products"
click at [143, 119] on div "https://igennus.com/collections/all-products" at bounding box center [144, 117] width 41 height 6
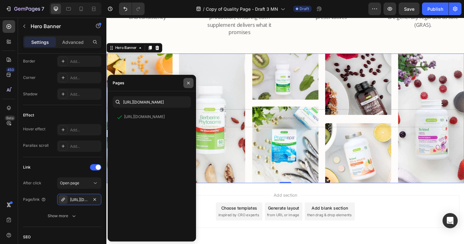
drag, startPoint x: 188, startPoint y: 82, endPoint x: 86, endPoint y: 68, distance: 103.2
click at [188, 82] on icon "button" at bounding box center [188, 82] width 5 height 5
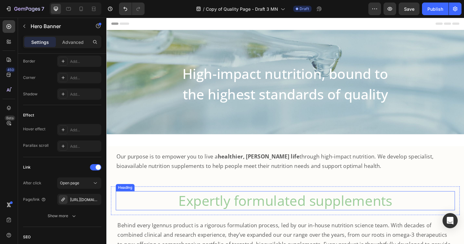
click at [246, 216] on h2 "Expertly formulated supplements" at bounding box center [295, 211] width 359 height 20
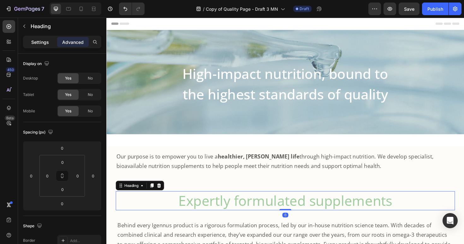
click at [39, 42] on p "Settings" at bounding box center [40, 42] width 18 height 7
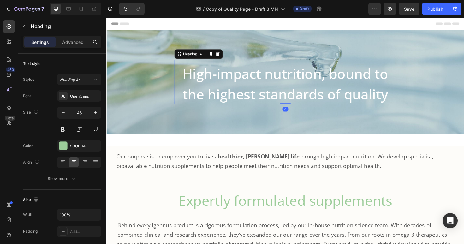
click at [220, 90] on h2 "High-impact nutrition, bound to the highest standards of quality" at bounding box center [295, 88] width 235 height 44
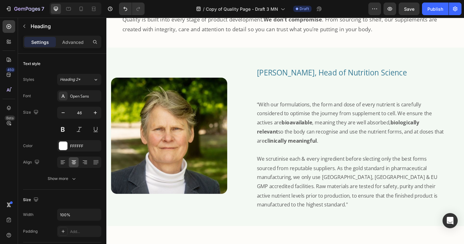
scroll to position [837, 0]
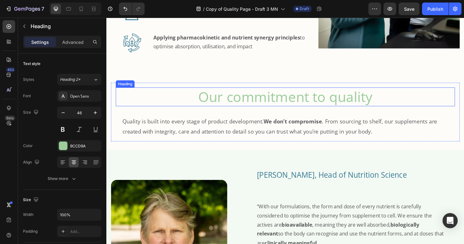
click at [273, 104] on h2 "Our commitment to quality" at bounding box center [295, 102] width 359 height 20
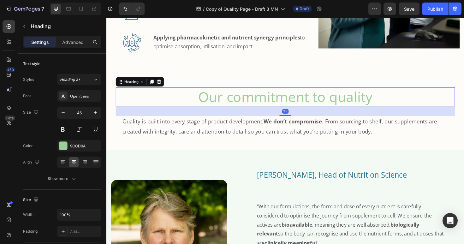
scroll to position [926, 0]
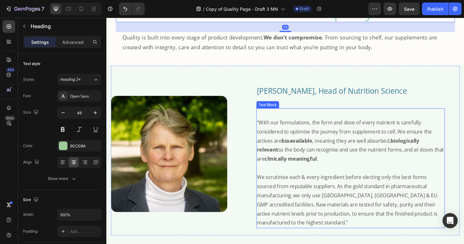
click at [298, 148] on strong "bioavailable" at bounding box center [308, 147] width 33 height 7
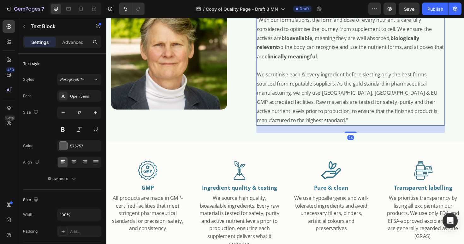
scroll to position [1104, 0]
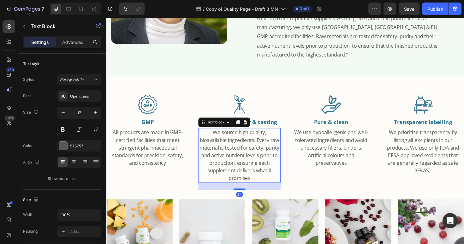
click at [244, 152] on span "We source high quality, bioavailable ingredients. Every raw material is tested …" at bounding box center [247, 163] width 85 height 56
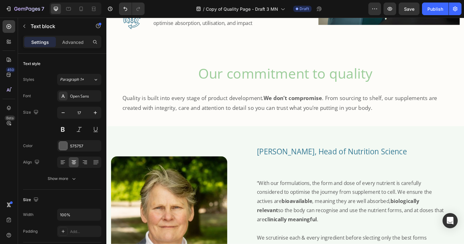
scroll to position [676, 0]
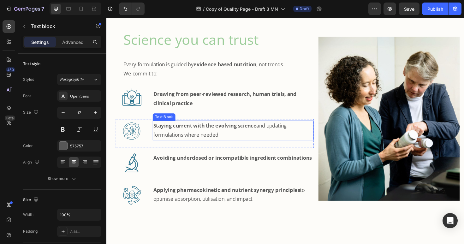
click at [201, 135] on strong "Staying current with the evolving science" at bounding box center [210, 131] width 109 height 7
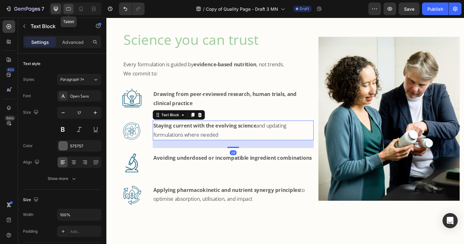
click at [70, 9] on icon at bounding box center [68, 9] width 6 height 6
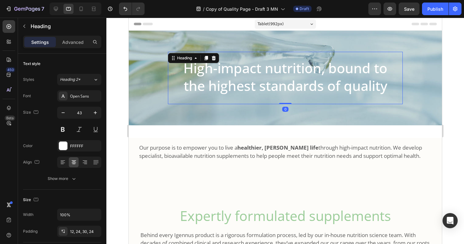
click at [241, 72] on h2 "High-impact nutrition, bound to the highest standards of quality" at bounding box center [285, 80] width 235 height 49
click at [59, 112] on button "button" at bounding box center [62, 112] width 11 height 11
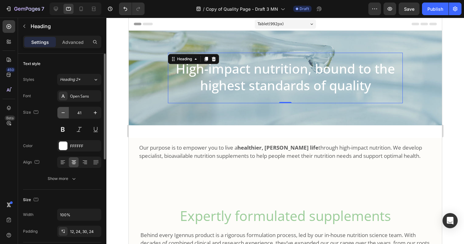
click at [59, 112] on button "button" at bounding box center [62, 112] width 11 height 11
type input "40"
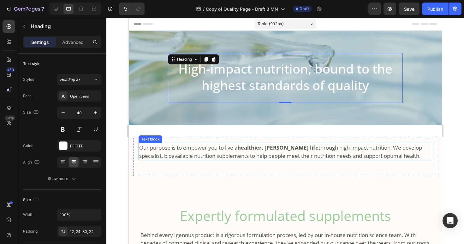
click at [192, 152] on p "Our purpose is to empower you to live a healthier, fuller life through high-imp…" at bounding box center [285, 152] width 292 height 16
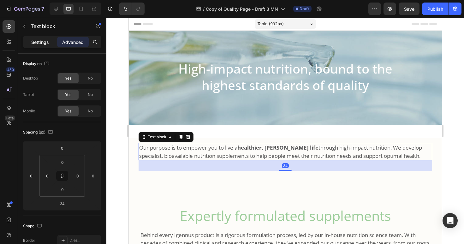
click at [36, 42] on p "Settings" at bounding box center [40, 42] width 18 height 7
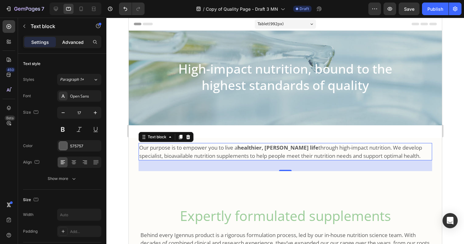
click at [70, 45] on p "Advanced" at bounding box center [72, 42] width 21 height 7
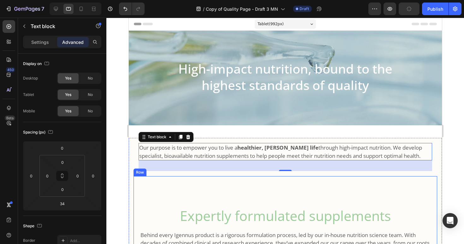
scroll to position [65, 0]
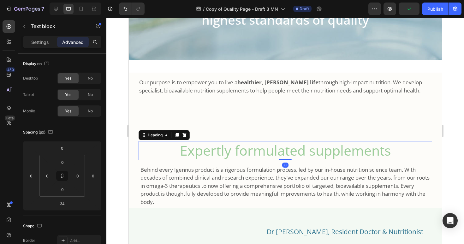
click at [298, 155] on h2 "Expertly formulated supplements" at bounding box center [285, 150] width 294 height 19
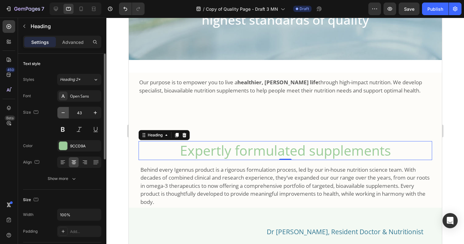
click at [64, 113] on icon "button" at bounding box center [63, 113] width 6 height 6
type input "40"
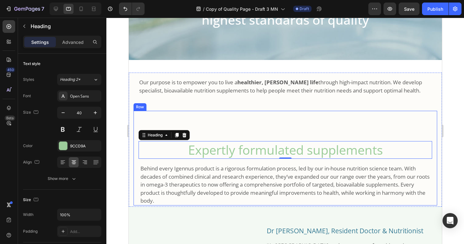
click at [318, 124] on div "Expertly formulated supplements Heading 0 Row Behind every Igennus product is a…" at bounding box center [285, 158] width 304 height 95
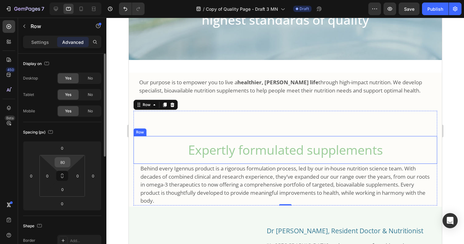
click at [69, 162] on div "80" at bounding box center [63, 162] width 16 height 10
click at [66, 162] on input "80" at bounding box center [62, 162] width 13 height 9
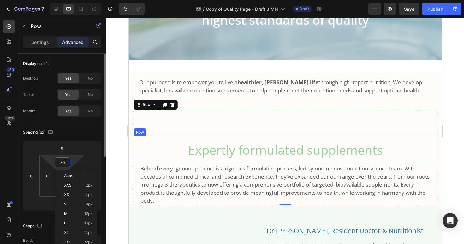
type input "0"
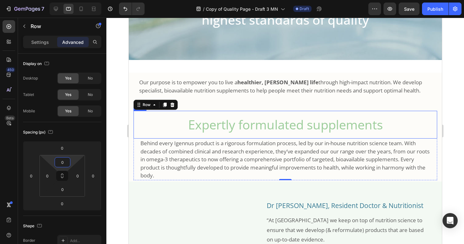
click at [114, 150] on div at bounding box center [285, 131] width 358 height 226
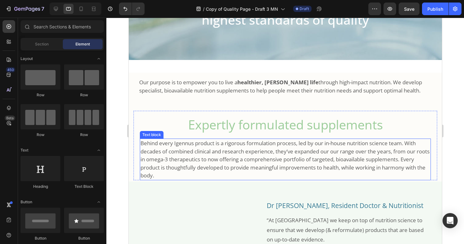
click at [265, 177] on p "Behind every Igennus product is a rigorous formulation process, led by our in-h…" at bounding box center [285, 159] width 290 height 40
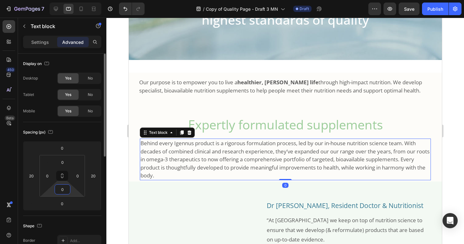
click at [68, 191] on input "0" at bounding box center [62, 189] width 13 height 9
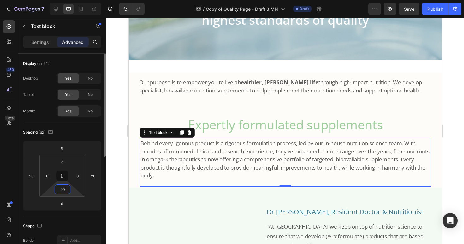
drag, startPoint x: 65, startPoint y: 189, endPoint x: 59, endPoint y: 189, distance: 6.6
click at [59, 189] on input "20" at bounding box center [62, 189] width 13 height 9
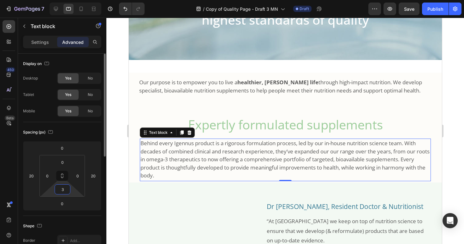
type input "30"
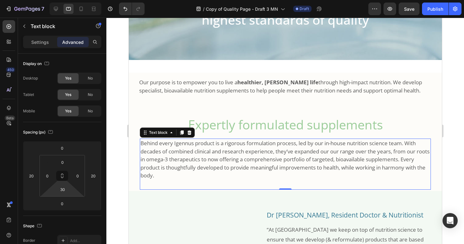
click at [118, 174] on div at bounding box center [285, 131] width 358 height 226
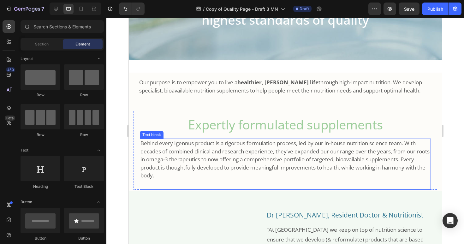
click at [177, 167] on p "Behind every Igennus product is a rigorous formulation process, led by our in-h…" at bounding box center [285, 159] width 290 height 40
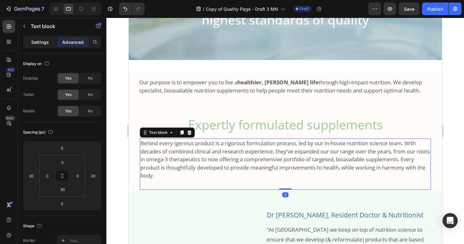
click at [28, 44] on div "Settings" at bounding box center [40, 42] width 32 height 10
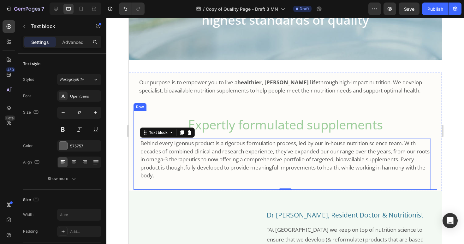
click at [134, 160] on div "Expertly formulated supplements Heading Row Behind every Igennus product is a r…" at bounding box center [285, 150] width 304 height 79
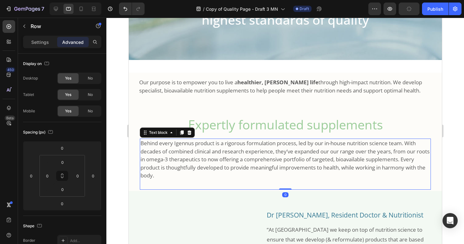
click at [147, 162] on p "Behind every Igennus product is a rigorous formulation process, led by our in-h…" at bounding box center [285, 159] width 290 height 40
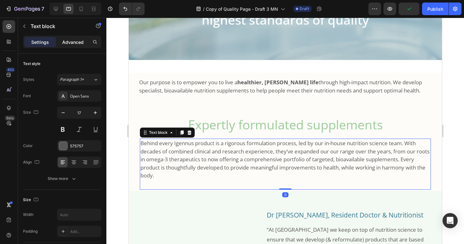
click at [70, 42] on p "Advanced" at bounding box center [72, 42] width 21 height 7
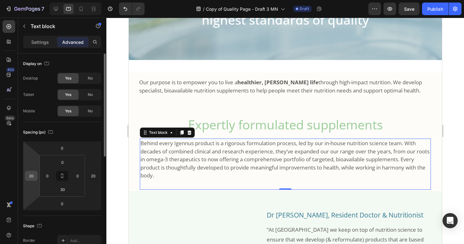
click at [35, 176] on input "20" at bounding box center [31, 175] width 9 height 9
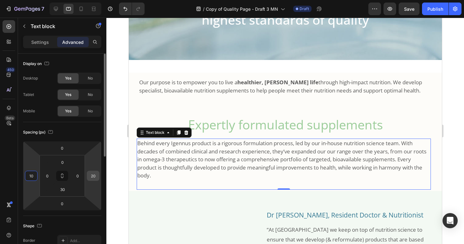
type input "10"
click at [95, 176] on input "20" at bounding box center [92, 175] width 9 height 9
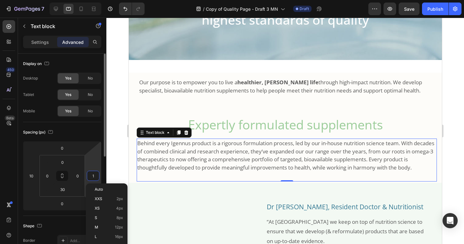
type input "10"
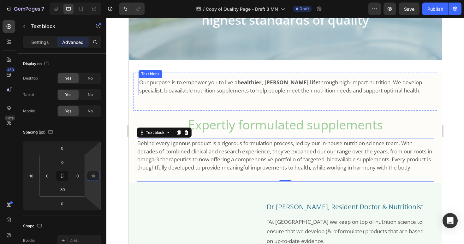
click at [191, 87] on p "Our purpose is to empower you to live a healthier, fuller life through high-imp…" at bounding box center [285, 86] width 292 height 16
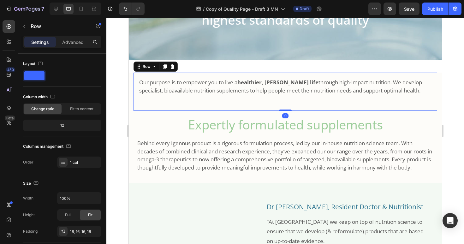
click at [135, 92] on div "Our purpose is to empower you to live a healthier, fuller life through high-imp…" at bounding box center [285, 92] width 304 height 38
click at [68, 43] on p "Advanced" at bounding box center [72, 42] width 21 height 7
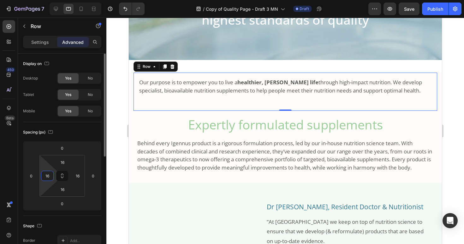
click at [49, 175] on input "16" at bounding box center [47, 175] width 9 height 9
type input "0"
click at [78, 176] on input "16" at bounding box center [77, 175] width 9 height 9
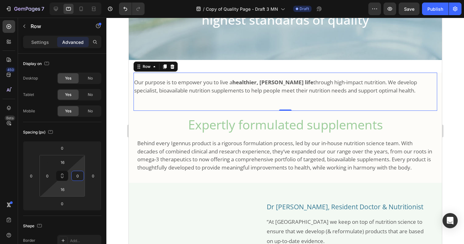
type input "0"
click at [46, 0] on html "7 Version history / Copy of Quality Page - Draft 3 MN Draft Preview Save Publis…" at bounding box center [232, 0] width 464 height 0
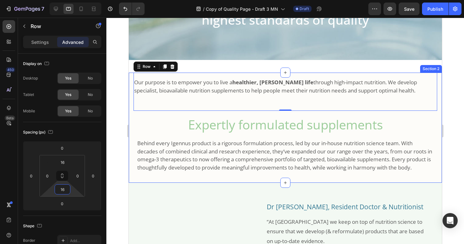
click at [131, 94] on div "Our purpose is to empower you to live a healthier, fuller life through high-imp…" at bounding box center [284, 128] width 313 height 110
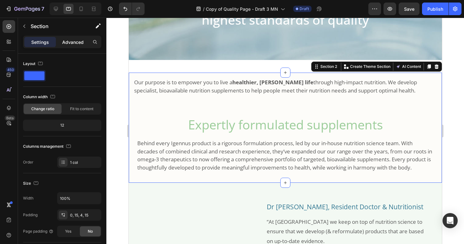
click at [76, 42] on p "Advanced" at bounding box center [72, 42] width 21 height 7
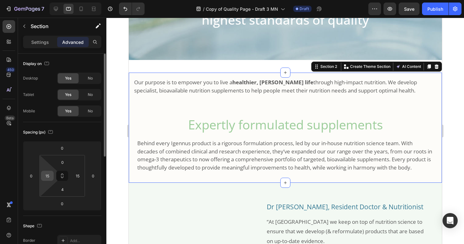
click at [50, 175] on input "15" at bounding box center [47, 175] width 9 height 9
type input "2"
type input "15"
click at [111, 158] on div at bounding box center [285, 131] width 358 height 226
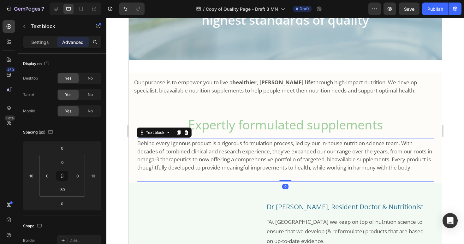
click at [142, 153] on p "Behind every Igennus product is a rigorous formulation process, led by our in-h…" at bounding box center [285, 155] width 296 height 32
click at [34, 176] on input "10" at bounding box center [31, 175] width 9 height 9
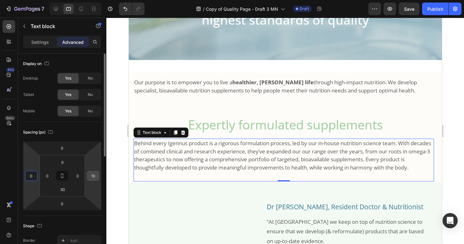
type input "0"
click at [95, 175] on input "10" at bounding box center [92, 175] width 9 height 9
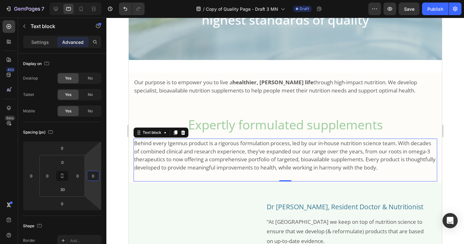
type input "0"
drag, startPoint x: 123, startPoint y: 183, endPoint x: 117, endPoint y: 195, distance: 13.6
click at [123, 183] on div at bounding box center [285, 131] width 358 height 226
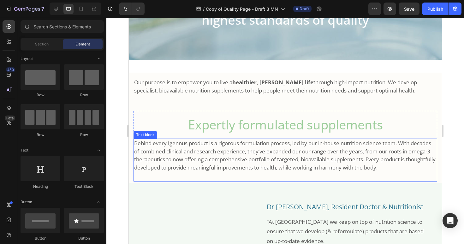
click at [174, 162] on p "Behind every Igennus product is a rigorous formulation process, led by our in-h…" at bounding box center [285, 155] width 302 height 32
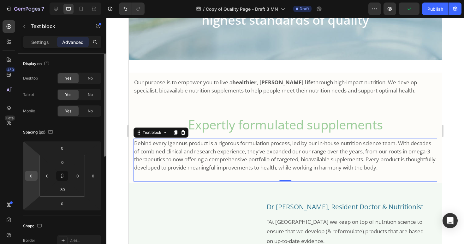
click at [33, 175] on input "0" at bounding box center [31, 175] width 9 height 9
type input "10"
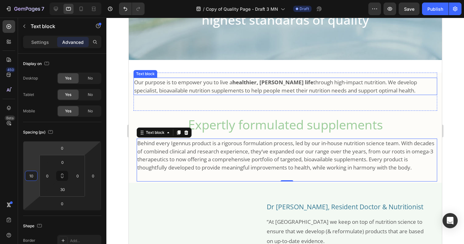
click at [147, 83] on p "Our purpose is to empower you to live a healthier, fuller life through high-imp…" at bounding box center [285, 86] width 302 height 16
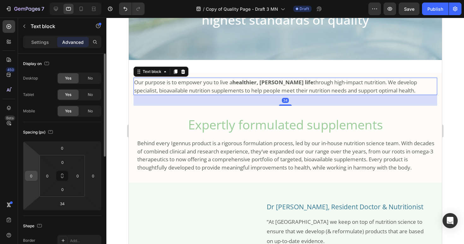
click at [31, 176] on input "0" at bounding box center [31, 175] width 9 height 9
type input "10"
click at [121, 204] on div at bounding box center [285, 131] width 358 height 226
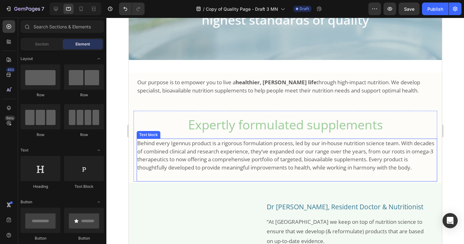
click at [273, 155] on p "Behind every Igennus product is a rigorous formulation process, led by our in-h…" at bounding box center [286, 155] width 299 height 32
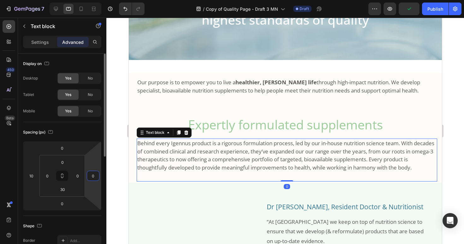
click at [91, 175] on input "0" at bounding box center [92, 175] width 9 height 9
type input "5"
click at [118, 169] on div at bounding box center [285, 131] width 358 height 226
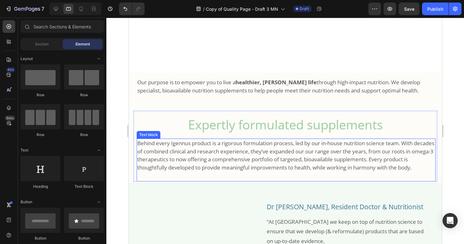
scroll to position [173, 0]
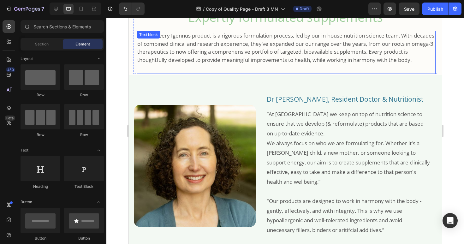
click at [257, 56] on p "Behind every Igennus product is a rigorous formulation process, led by our in-h…" at bounding box center [286, 48] width 298 height 32
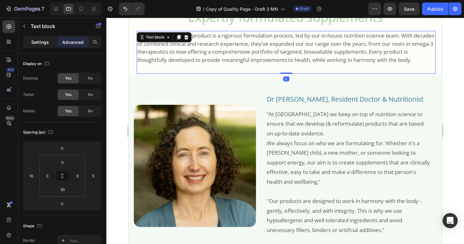
click at [44, 41] on p "Settings" at bounding box center [40, 42] width 18 height 7
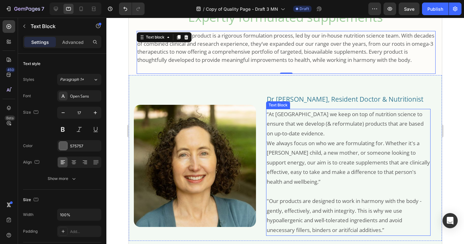
click at [356, 186] on p "We always focus on who we are formulating for. Whether it's a [PERSON_NAME] chi…" at bounding box center [347, 163] width 163 height 48
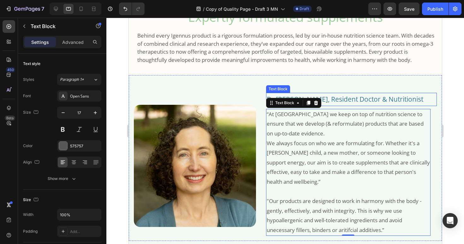
click at [379, 105] on p "Dr [PERSON_NAME], Resident Doctor & Nutritionist" at bounding box center [351, 99] width 170 height 12
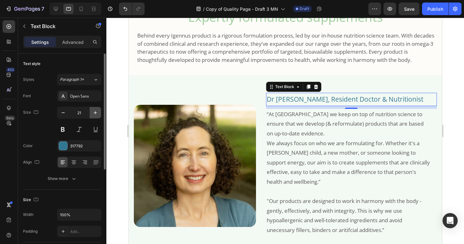
click at [95, 112] on icon "button" at bounding box center [95, 112] width 3 height 3
type input "22"
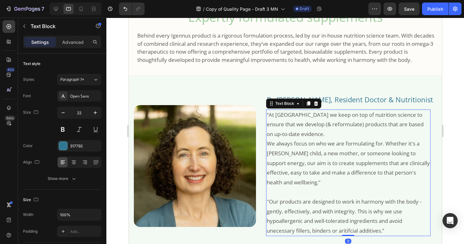
click at [347, 187] on p "We always focus on who we are formulating for. Whether it's a [PERSON_NAME] chi…" at bounding box center [347, 163] width 163 height 48
click at [73, 41] on p "Advanced" at bounding box center [72, 42] width 21 height 7
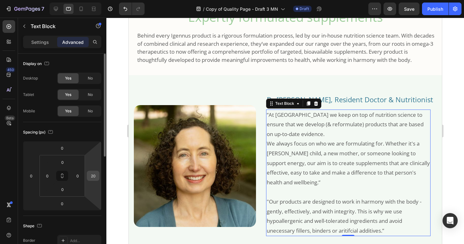
click at [97, 177] on input "20" at bounding box center [92, 175] width 9 height 9
type input "10"
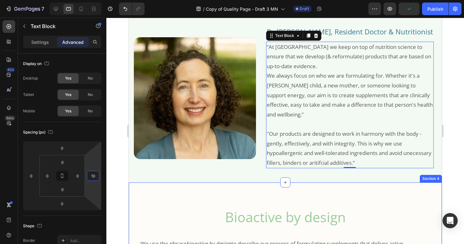
scroll to position [233, 0]
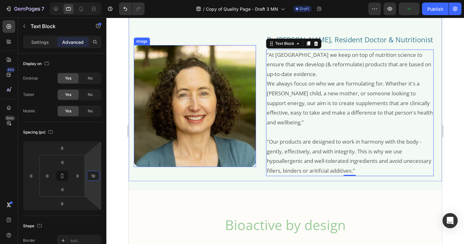
click at [184, 142] on img at bounding box center [195, 106] width 122 height 122
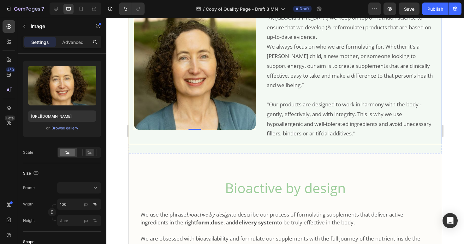
scroll to position [322, 0]
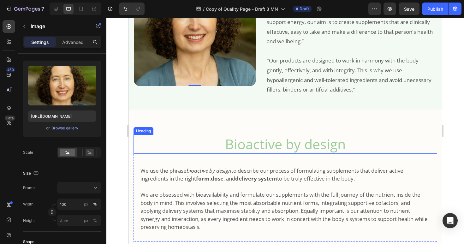
click at [302, 146] on h2 "Bioactive by design" at bounding box center [285, 144] width 304 height 19
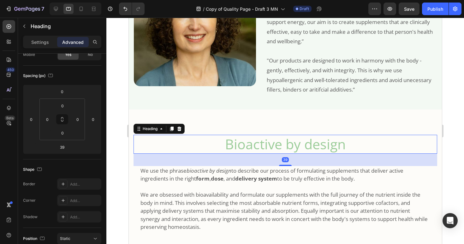
scroll to position [0, 0]
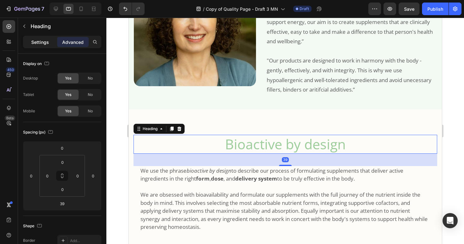
click at [43, 42] on p "Settings" at bounding box center [40, 42] width 18 height 7
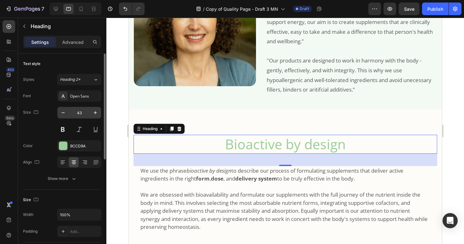
click at [84, 114] on input "43" at bounding box center [79, 112] width 21 height 11
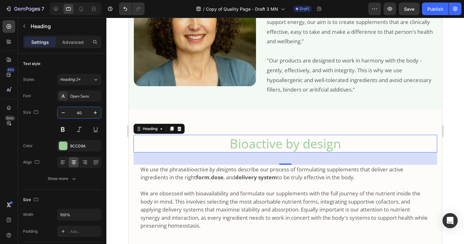
type input "40"
click at [121, 128] on div at bounding box center [285, 131] width 358 height 226
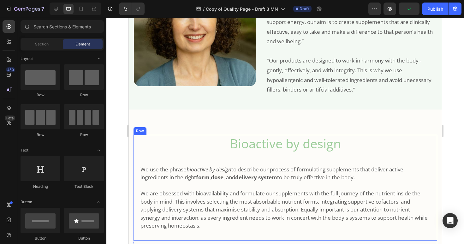
scroll to position [385, 0]
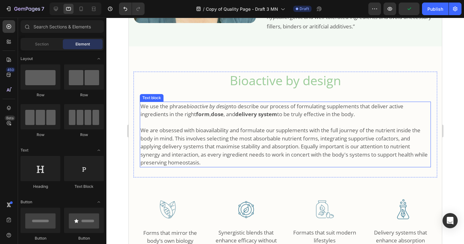
click at [229, 136] on span "We are obsessed with bioavailability and formulate our supplements with the ful…" at bounding box center [283, 146] width 287 height 39
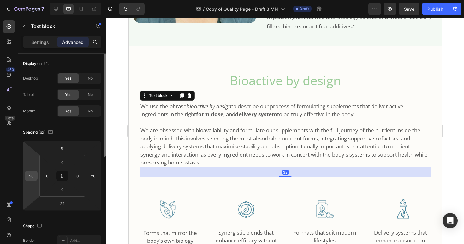
click at [35, 176] on input "20" at bounding box center [31, 175] width 9 height 9
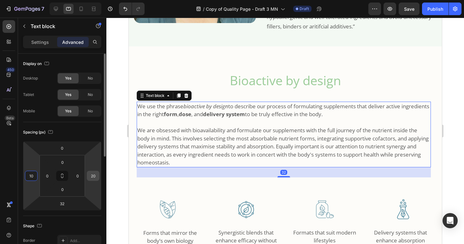
type input "10"
click at [96, 177] on input "20" at bounding box center [92, 175] width 9 height 9
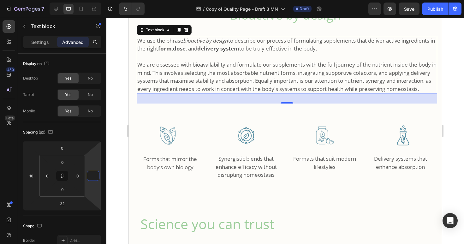
scroll to position [459, 0]
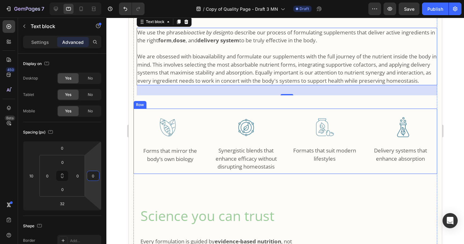
click at [137, 167] on div "Image Forms that mirror the body’s own biology Text block" at bounding box center [167, 141] width 68 height 65
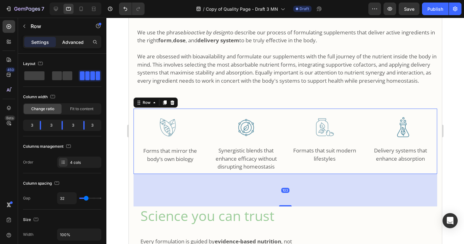
click at [70, 42] on p "Advanced" at bounding box center [72, 42] width 21 height 7
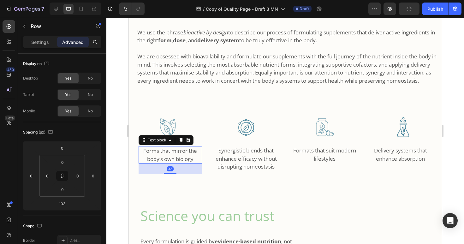
click at [144, 159] on span "Forms that mirror the body’s own biology" at bounding box center [170, 154] width 54 height 15
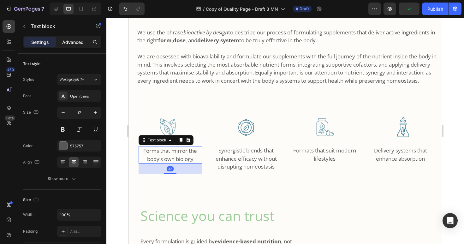
click at [71, 40] on p "Advanced" at bounding box center [72, 42] width 21 height 7
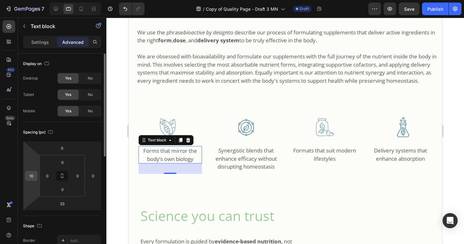
click at [34, 175] on input "16" at bounding box center [31, 175] width 9 height 9
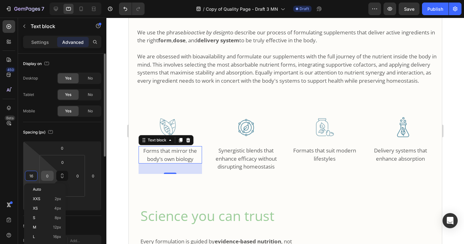
type input "1"
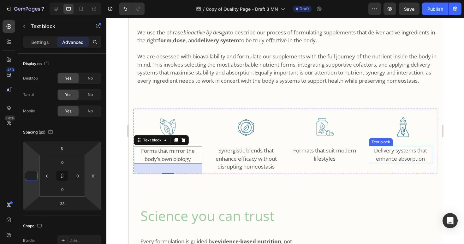
click at [423, 160] on p "Delivery systems that enhance absorption" at bounding box center [400, 154] width 62 height 16
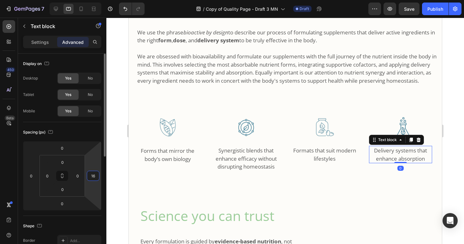
click at [97, 175] on input "16" at bounding box center [92, 175] width 9 height 9
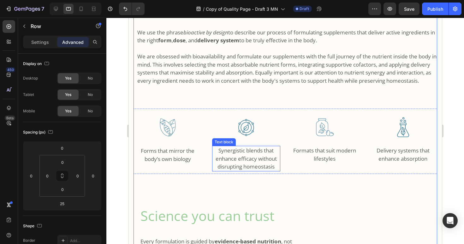
click at [244, 167] on span "Synergistic blends that enhance efficacy without disrupting homeostasis" at bounding box center [245, 158] width 61 height 23
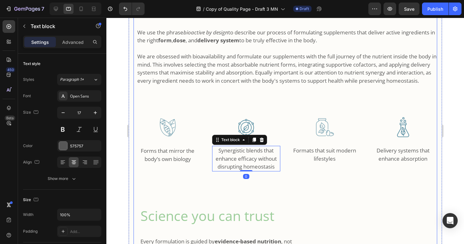
scroll to position [526, 0]
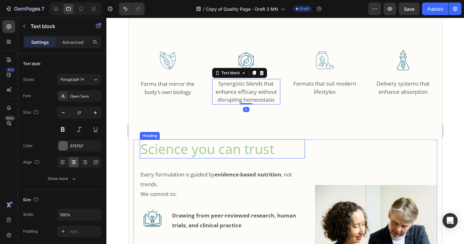
click at [235, 156] on h2 "Science you can trust" at bounding box center [222, 149] width 165 height 19
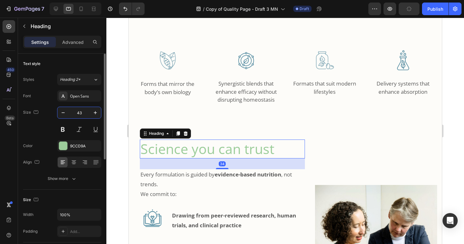
click at [85, 112] on input "43" at bounding box center [79, 112] width 21 height 11
type input "40"
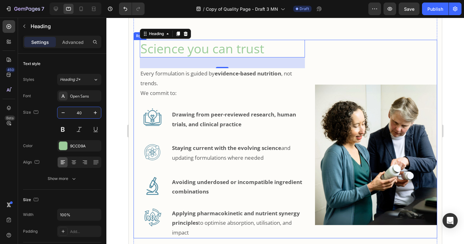
scroll to position [617, 0]
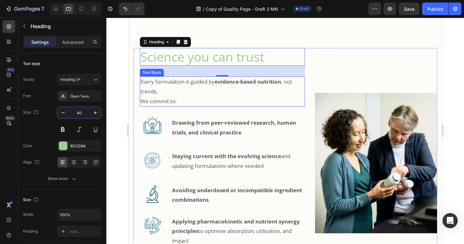
click at [168, 103] on p "Every formulation is guided by evidence-based nutrition , not trends. We commit…" at bounding box center [222, 91] width 164 height 29
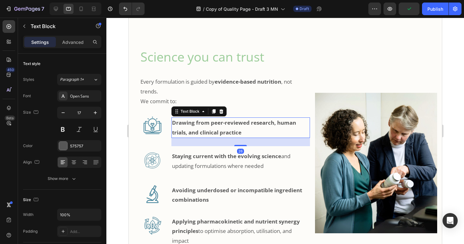
click at [207, 135] on p "Drawing from peer-reviewed research, human trials, and clinical practice" at bounding box center [240, 127] width 137 height 19
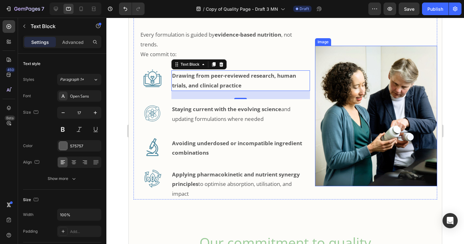
click at [350, 144] on img at bounding box center [376, 116] width 122 height 141
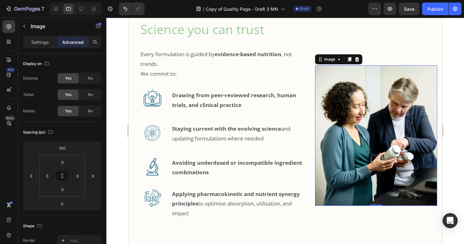
scroll to position [649, 0]
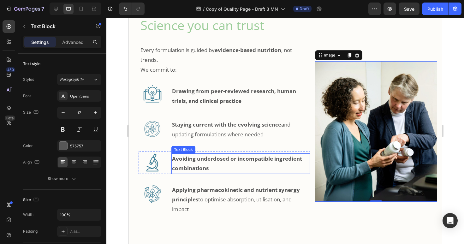
click at [173, 172] on strong "Avoiding underdosed or incompatible ingredient combinations" at bounding box center [237, 163] width 130 height 17
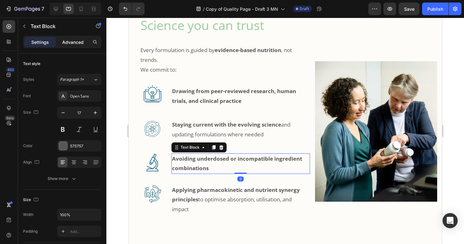
click at [69, 45] on p "Advanced" at bounding box center [72, 42] width 21 height 7
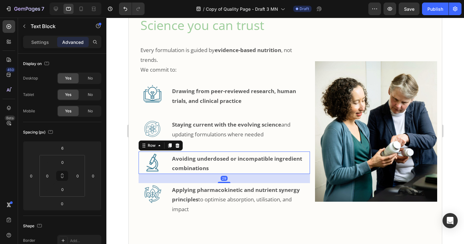
click at [166, 174] on div "Image Avoiding underdosed or incompatible ingredient combinations Text Block Ro…" at bounding box center [223, 163] width 171 height 22
click at [34, 177] on input "16" at bounding box center [31, 175] width 9 height 9
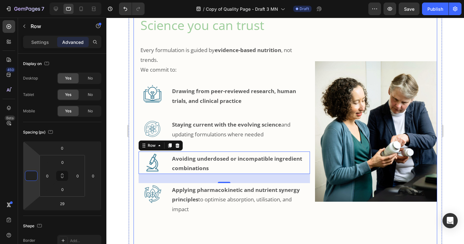
click at [167, 233] on div "Bioactive by design Heading We use the phrase bioactive by design to describe o…" at bounding box center [285, 60] width 304 height 505
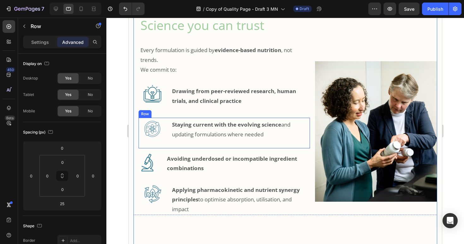
drag, startPoint x: 171, startPoint y: 152, endPoint x: 153, endPoint y: 155, distance: 17.9
click at [171, 148] on div "Staying current with the evolving science and updating formulations where neede…" at bounding box center [240, 133] width 139 height 30
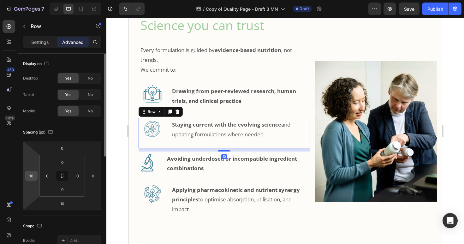
click at [36, 177] on input "16" at bounding box center [31, 175] width 9 height 9
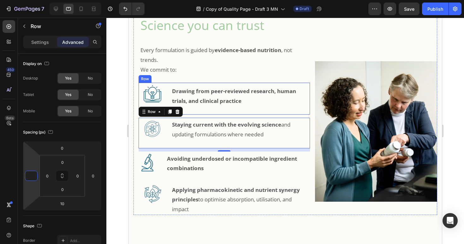
click at [168, 108] on div "Image Drawing from peer-reviewed research, human trials, and clinical practice …" at bounding box center [223, 99] width 171 height 32
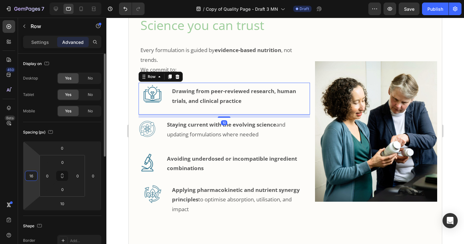
click at [34, 177] on input "16" at bounding box center [31, 175] width 9 height 9
type input "0"
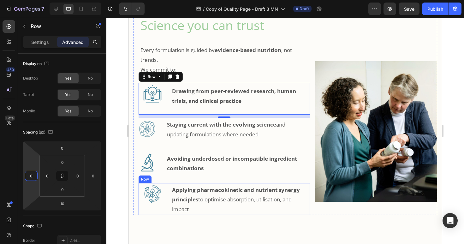
click at [165, 215] on div "Image" at bounding box center [152, 199] width 28 height 32
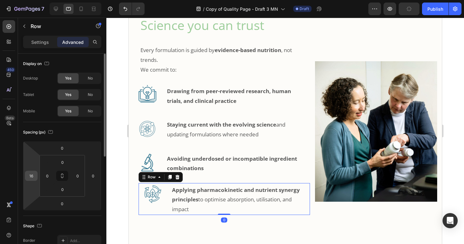
click at [36, 176] on input "16" at bounding box center [31, 175] width 9 height 9
click at [122, 204] on div at bounding box center [285, 131] width 358 height 226
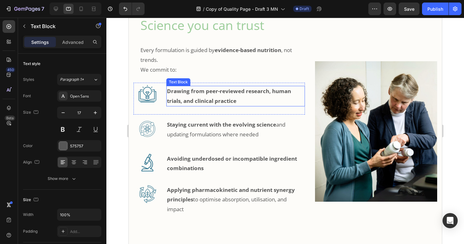
click at [217, 99] on strong "Drawing from peer-reviewed research, human trials, and clinical practice" at bounding box center [229, 95] width 124 height 17
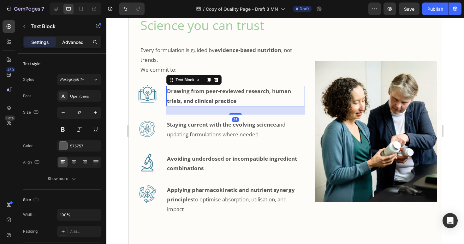
click at [80, 41] on p "Advanced" at bounding box center [72, 42] width 21 height 7
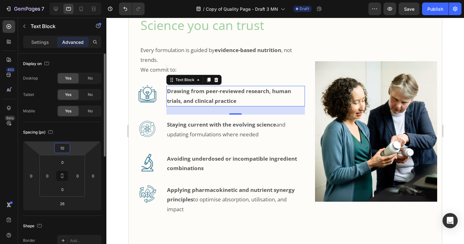
click at [67, 147] on input "10" at bounding box center [62, 147] width 13 height 9
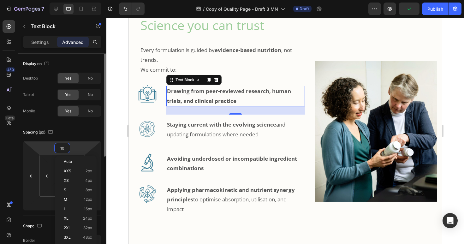
type input "5"
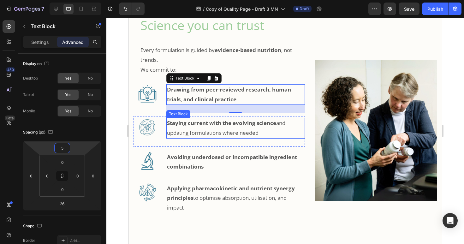
click at [175, 135] on p "Staying current with the evolving science and updating formulations where needed" at bounding box center [235, 127] width 137 height 19
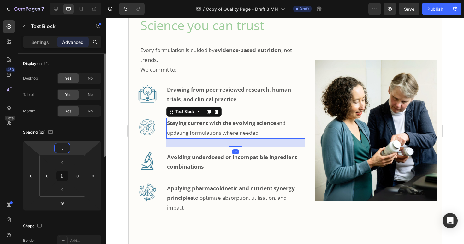
click at [65, 149] on input "5" at bounding box center [62, 147] width 13 height 9
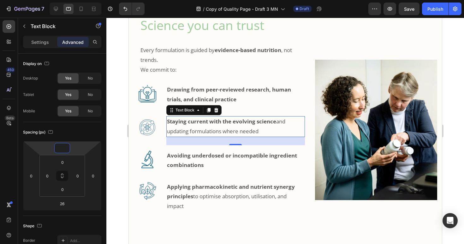
type input "0"
click at [121, 169] on div at bounding box center [285, 131] width 358 height 226
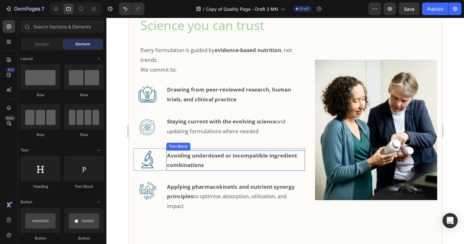
click at [219, 164] on strong "Avoiding underdosed or incompatible ingredient combinations" at bounding box center [232, 160] width 130 height 17
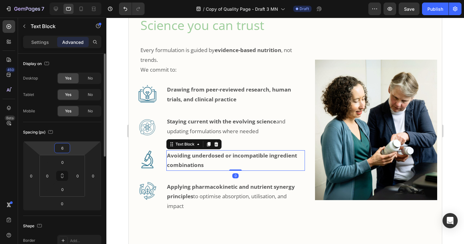
click at [69, 150] on div "6" at bounding box center [62, 148] width 16 height 10
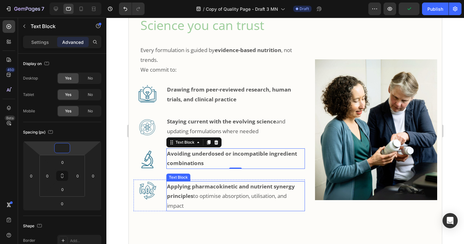
drag, startPoint x: 195, startPoint y: 194, endPoint x: 166, endPoint y: 183, distance: 31.4
click at [195, 194] on strong "Applying pharmacokinetic and nutrient synergy principles" at bounding box center [231, 191] width 128 height 17
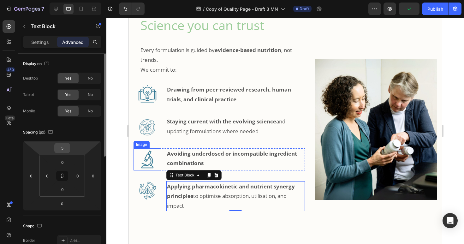
click at [69, 150] on div "5" at bounding box center [62, 148] width 16 height 10
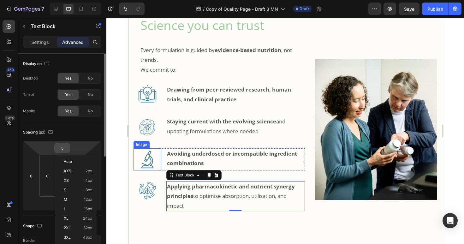
click at [67, 148] on input "5" at bounding box center [62, 147] width 13 height 9
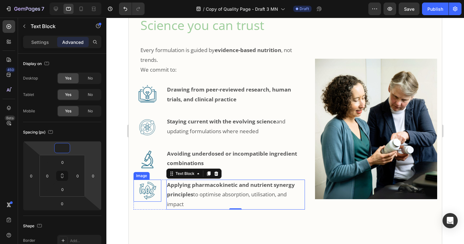
click at [151, 200] on img at bounding box center [147, 191] width 22 height 22
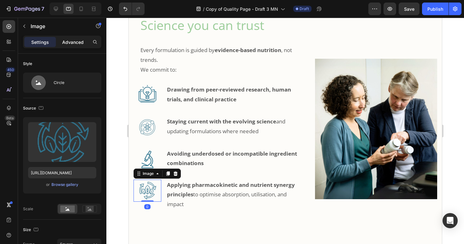
click at [78, 39] on p "Advanced" at bounding box center [72, 42] width 21 height 7
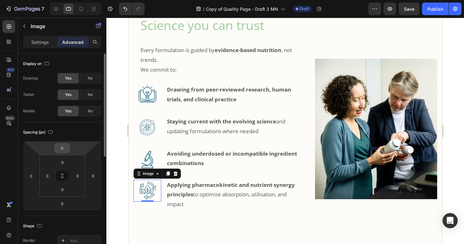
click at [66, 149] on input "0" at bounding box center [62, 147] width 13 height 9
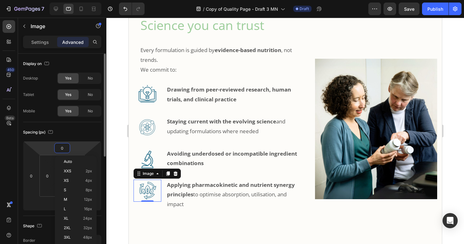
type input "5"
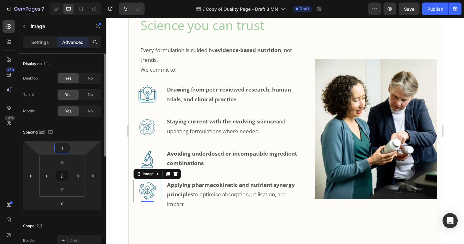
type input "15"
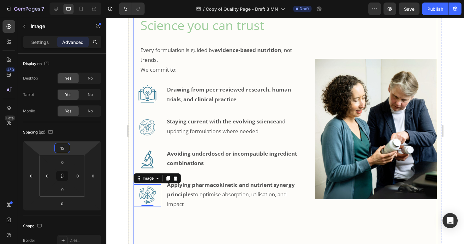
click at [249, 233] on div "Bioactive by design Heading We use the phrase bioactive by design to describe o…" at bounding box center [285, 58] width 304 height 500
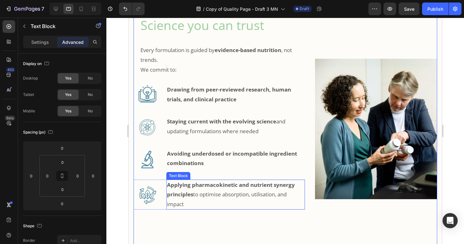
click at [167, 198] on strong "Applying pharmacokinetic and nutrient synergy principles" at bounding box center [231, 189] width 128 height 17
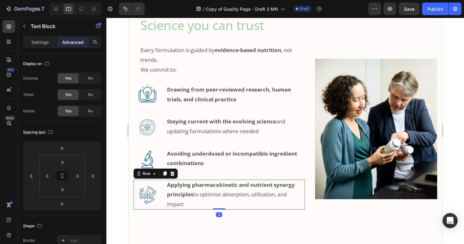
click at [161, 207] on div "Image Applying pharmacokinetic and nutrient synergy principles to optimise abso…" at bounding box center [218, 195] width 171 height 30
click at [36, 43] on p "Settings" at bounding box center [40, 42] width 18 height 7
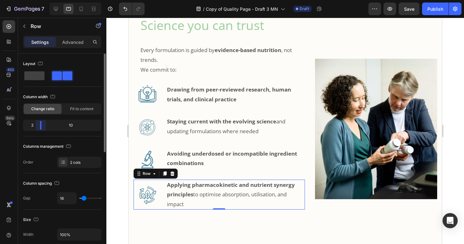
drag, startPoint x: 41, startPoint y: 125, endPoint x: 34, endPoint y: 123, distance: 7.8
click at [34, 123] on div "2 10" at bounding box center [62, 125] width 78 height 11
click at [114, 90] on div at bounding box center [285, 131] width 358 height 226
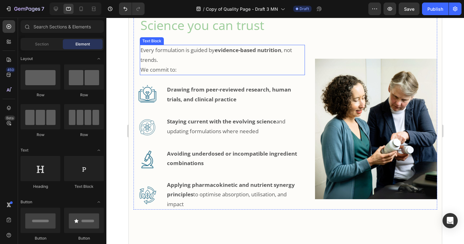
click at [161, 64] on p "Every formulation is guided by evidence-based nutrition , not trends. We commit…" at bounding box center [222, 59] width 164 height 29
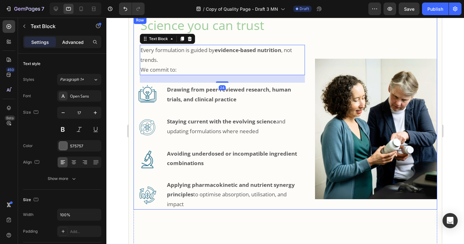
click at [75, 37] on div "Settings Advanced" at bounding box center [62, 42] width 78 height 13
click at [69, 43] on p "Advanced" at bounding box center [72, 42] width 21 height 7
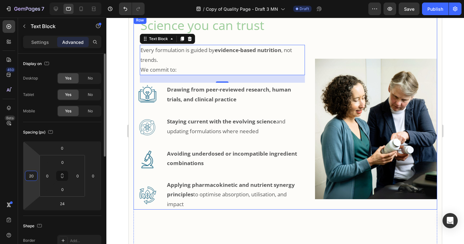
click at [34, 176] on input "20" at bounding box center [31, 175] width 9 height 9
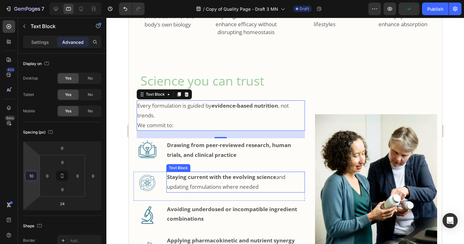
scroll to position [610, 0]
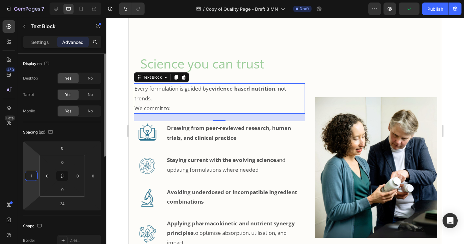
type input "15"
click at [116, 158] on div at bounding box center [285, 131] width 358 height 226
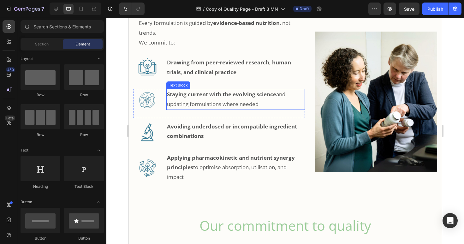
scroll to position [739, 0]
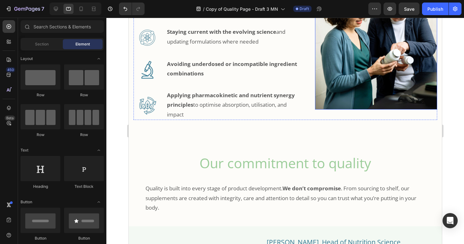
click at [382, 97] on img at bounding box center [376, 39] width 122 height 141
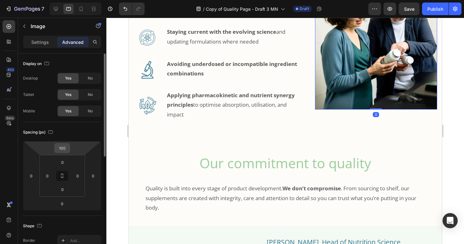
click at [68, 149] on input "100" at bounding box center [62, 147] width 13 height 9
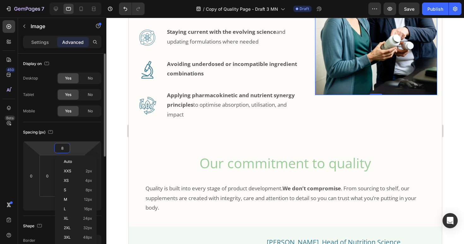
type input "80"
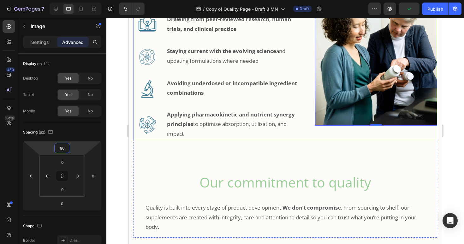
scroll to position [742, 0]
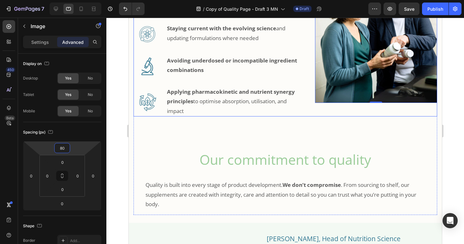
click at [333, 116] on div "Image 0" at bounding box center [376, 19] width 122 height 193
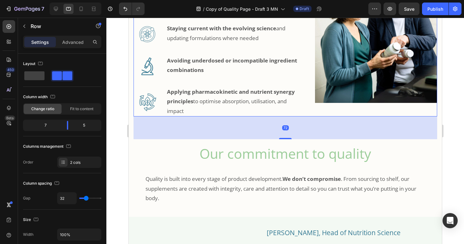
drag, startPoint x: 286, startPoint y: 152, endPoint x: 278, endPoint y: 158, distance: 9.5
click at [284, 139] on div at bounding box center [285, 138] width 13 height 1
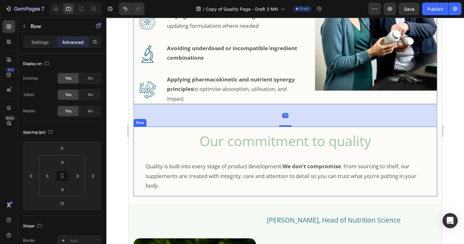
scroll to position [763, 0]
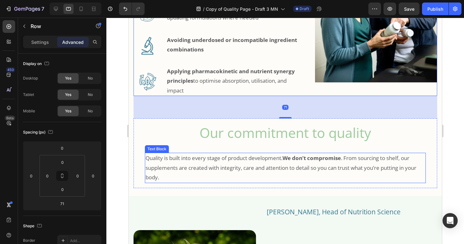
click at [258, 173] on p "Quality is built into every stage of product development. We don’t compromise .…" at bounding box center [285, 167] width 280 height 29
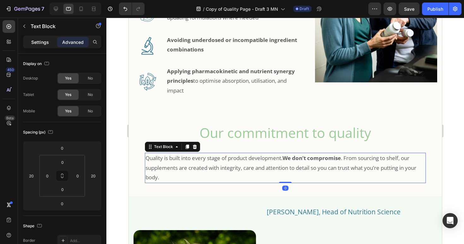
click at [37, 44] on p "Settings" at bounding box center [40, 42] width 18 height 7
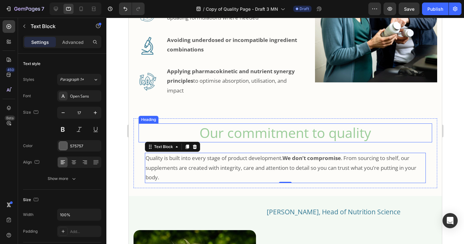
scroll to position [810, 0]
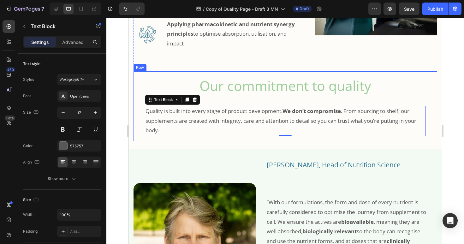
click at [277, 95] on h2 "Our commitment to quality" at bounding box center [285, 85] width 294 height 19
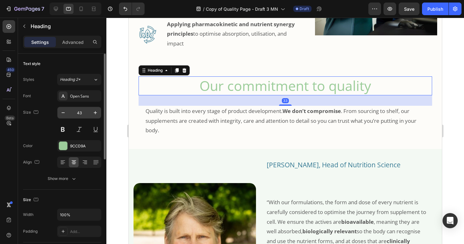
click at [85, 111] on input "43" at bounding box center [79, 112] width 21 height 11
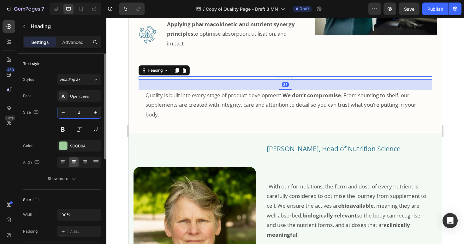
type input "40"
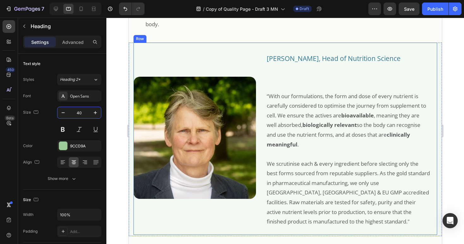
scroll to position [923, 0]
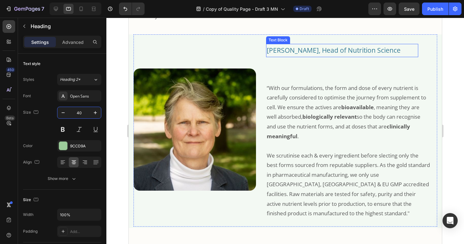
click at [310, 57] on p "[PERSON_NAME], Head of Nutrition Science" at bounding box center [341, 51] width 151 height 12
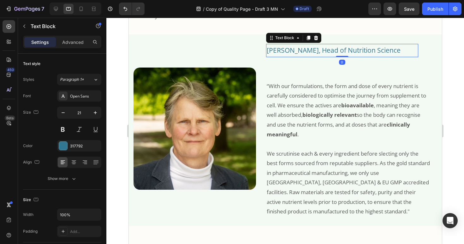
drag, startPoint x: 338, startPoint y: 67, endPoint x: 320, endPoint y: 94, distance: 32.9
click at [338, 57] on div "Dr Nina Bailey, Head of Nutrition Science Text Block 0" at bounding box center [342, 50] width 152 height 13
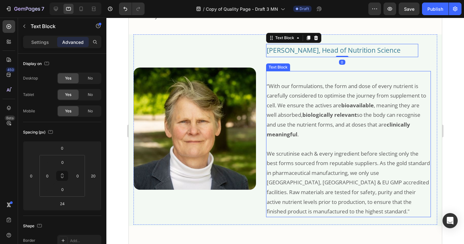
click at [321, 81] on p at bounding box center [348, 77] width 164 height 10
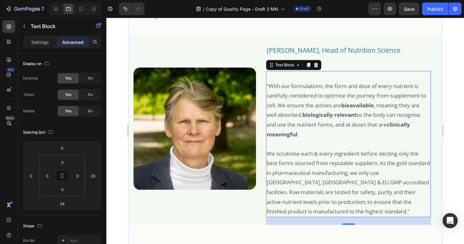
drag, startPoint x: 306, startPoint y: 94, endPoint x: 275, endPoint y: 94, distance: 31.6
click at [306, 94] on p "“With our formulations, the form and dose of every nutrient is carefully consid…" at bounding box center [348, 110] width 164 height 58
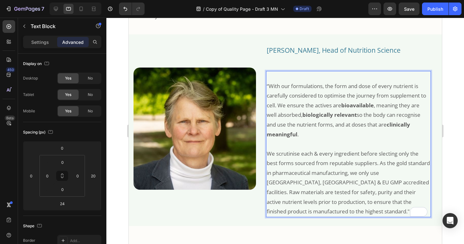
click at [268, 94] on p "“With our formulations, the form and dose of every nutrient is carefully consid…" at bounding box center [348, 110] width 164 height 58
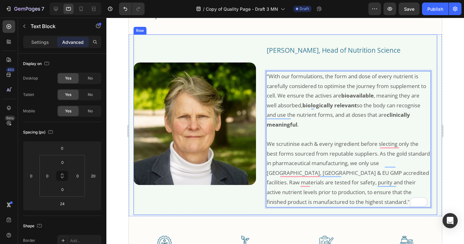
click at [312, 69] on div "Dr Nina Bailey, Head of Nutrition Science Text Block Text Block “With our formu…" at bounding box center [351, 124] width 171 height 181
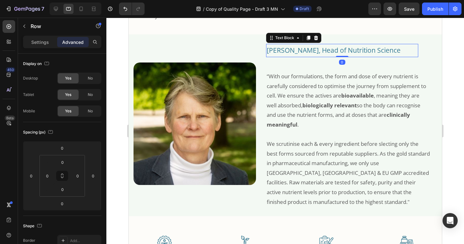
click at [309, 57] on p "[PERSON_NAME], Head of Nutrition Science" at bounding box center [341, 51] width 151 height 12
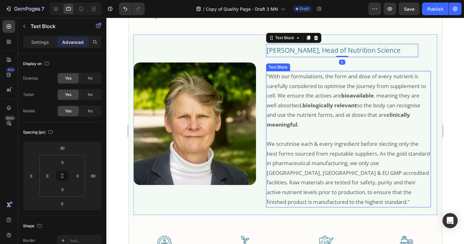
click at [316, 81] on p "“With our formulations, the form and dose of every nutrient is carefully consid…" at bounding box center [348, 101] width 164 height 58
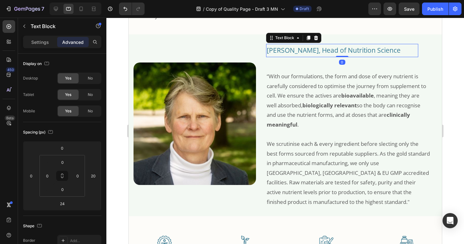
click at [284, 54] on p "[PERSON_NAME], Head of Nutrition Science" at bounding box center [341, 51] width 151 height 12
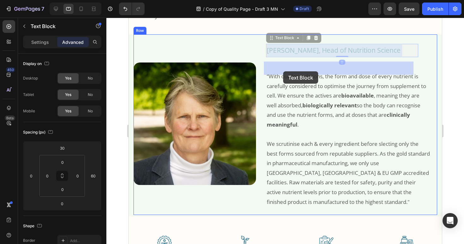
drag, startPoint x: 274, startPoint y: 57, endPoint x: 283, endPoint y: 71, distance: 17.0
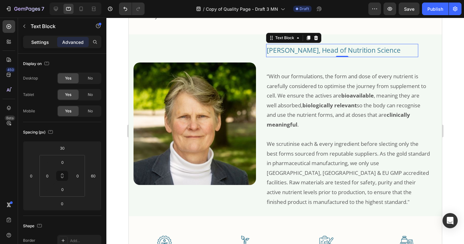
click at [42, 41] on p "Settings" at bounding box center [40, 42] width 18 height 7
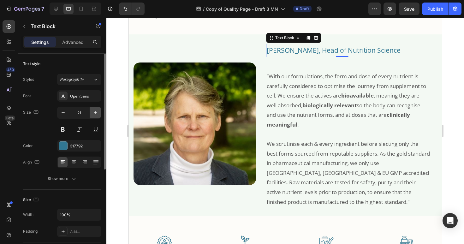
click at [94, 111] on icon "button" at bounding box center [95, 113] width 6 height 6
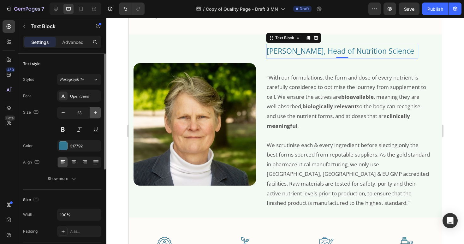
click at [94, 111] on icon "button" at bounding box center [95, 113] width 6 height 6
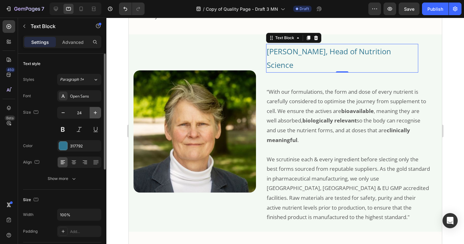
click at [94, 111] on icon "button" at bounding box center [95, 113] width 6 height 6
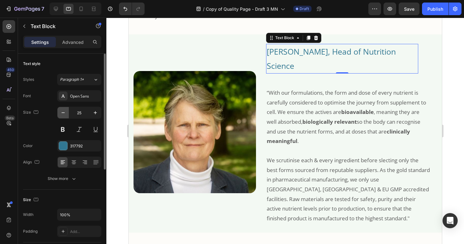
click at [63, 114] on icon "button" at bounding box center [63, 113] width 6 height 6
type input "24"
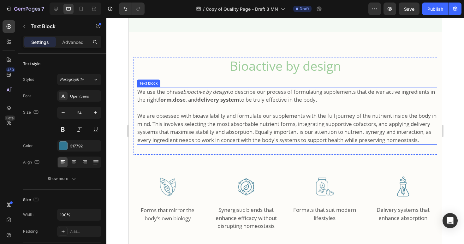
scroll to position [250, 0]
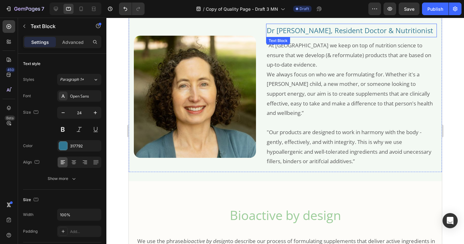
click at [348, 32] on p "Dr [PERSON_NAME], Resident Doctor & Nutritionist" at bounding box center [351, 30] width 170 height 13
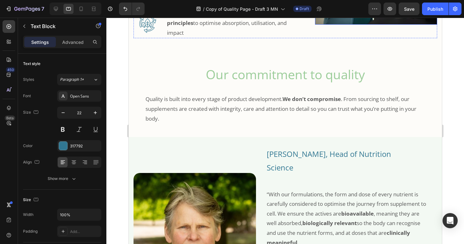
scroll to position [910, 0]
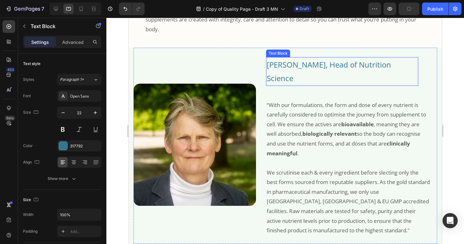
click at [334, 75] on p "[PERSON_NAME], Head of Nutrition Science" at bounding box center [341, 71] width 151 height 27
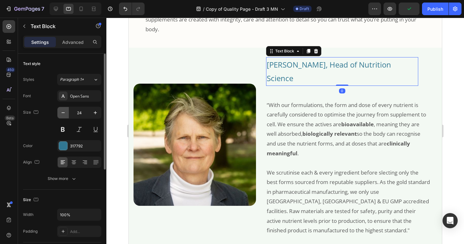
click at [64, 111] on icon "button" at bounding box center [63, 113] width 6 height 6
type input "22"
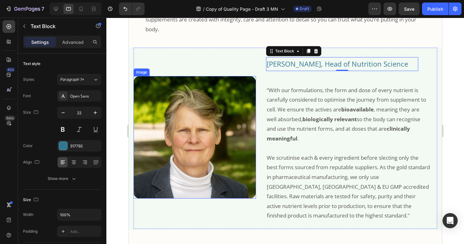
click at [218, 161] on img at bounding box center [194, 137] width 122 height 122
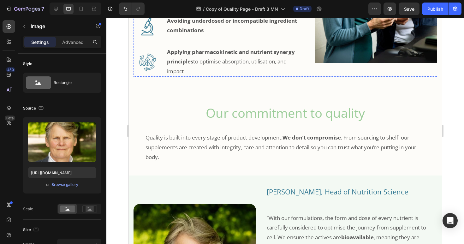
scroll to position [923, 0]
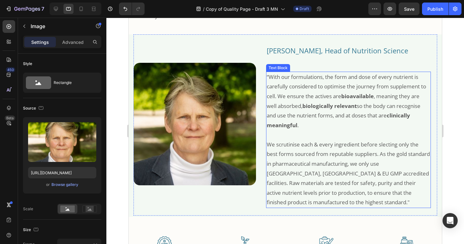
click at [317, 167] on p "We scrutinise each & every ingredient before slecting only the best forms sourc…" at bounding box center [348, 174] width 164 height 68
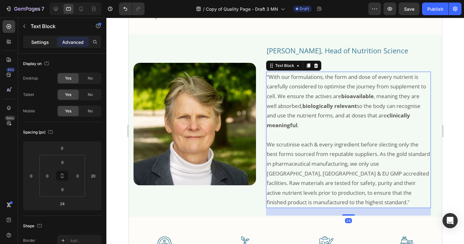
click at [33, 44] on p "Settings" at bounding box center [40, 42] width 18 height 7
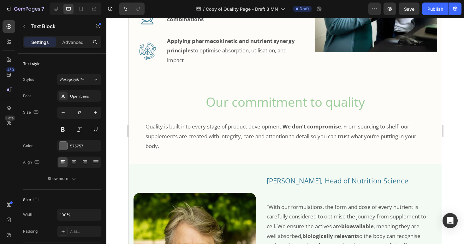
scroll to position [797, 0]
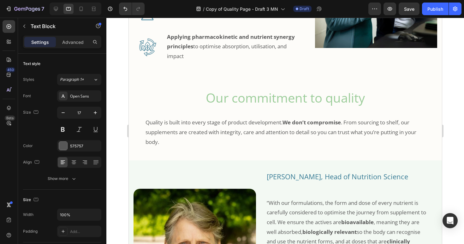
click at [291, 213] on p "“With our formulations, the form and dose of every nutrient is carefully consid…" at bounding box center [348, 227] width 164 height 58
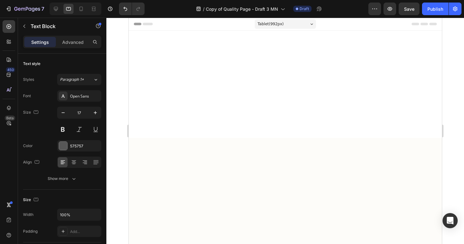
scroll to position [854, 0]
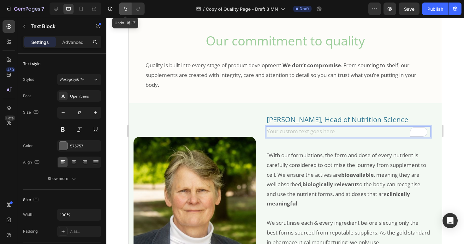
click at [125, 10] on icon "Undo/Redo" at bounding box center [125, 9] width 6 height 6
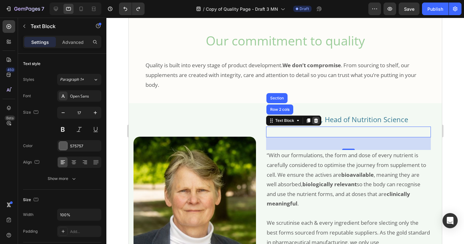
click at [314, 123] on icon at bounding box center [315, 120] width 4 height 4
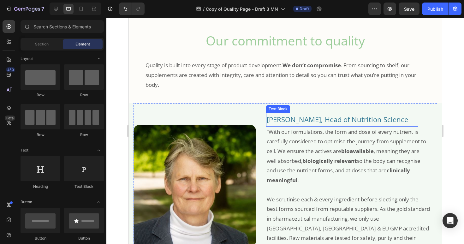
click at [403, 126] on p "[PERSON_NAME], Head of Nutrition Science" at bounding box center [341, 119] width 151 height 13
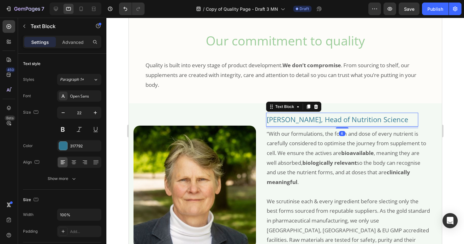
drag, startPoint x: 338, startPoint y: 134, endPoint x: 326, endPoint y: 131, distance: 11.9
click at [337, 128] on div at bounding box center [342, 127] width 13 height 1
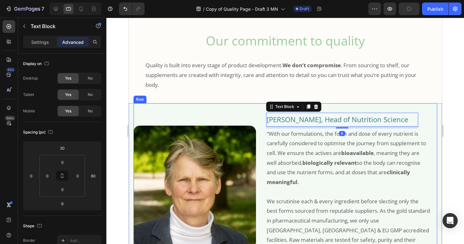
click at [235, 116] on div "Image" at bounding box center [194, 187] width 122 height 169
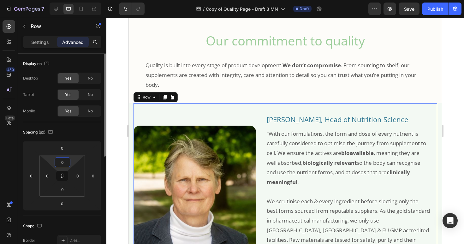
click at [68, 162] on input "0" at bounding box center [62, 162] width 13 height 9
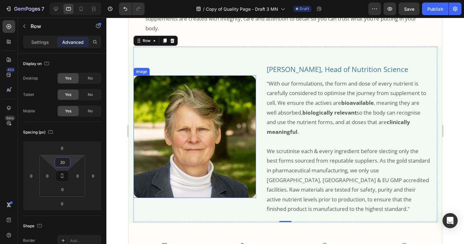
scroll to position [924, 0]
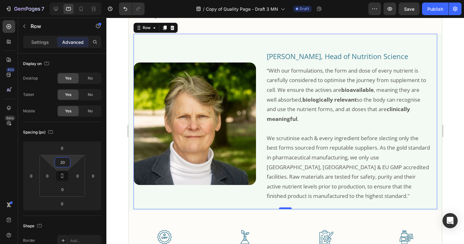
type input "20"
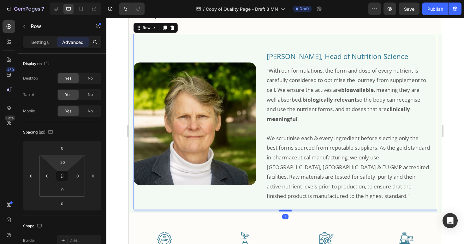
click at [279, 211] on div at bounding box center [285, 211] width 13 height 2
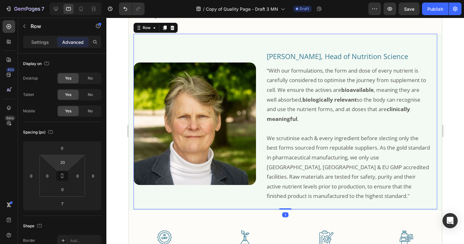
drag, startPoint x: 278, startPoint y: 218, endPoint x: 258, endPoint y: 212, distance: 21.7
click at [279, 210] on div at bounding box center [285, 208] width 13 height 1
type input "1"
click at [68, 205] on input "1" at bounding box center [62, 203] width 13 height 9
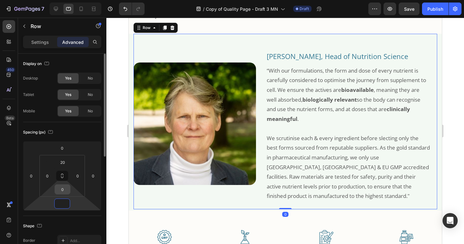
type input "0"
click at [69, 190] on div "0" at bounding box center [63, 189] width 16 height 10
click at [68, 189] on input "0" at bounding box center [62, 189] width 13 height 9
type input "15"
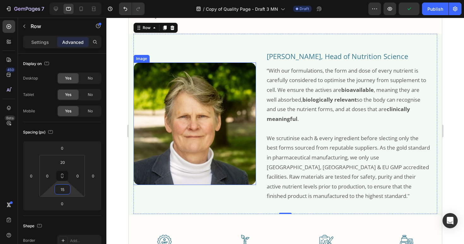
click at [149, 158] on img at bounding box center [194, 123] width 122 height 122
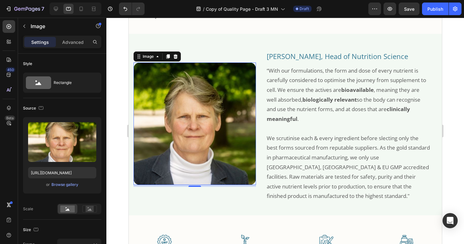
click at [137, 159] on img at bounding box center [194, 123] width 122 height 122
click at [159, 169] on img at bounding box center [194, 123] width 122 height 122
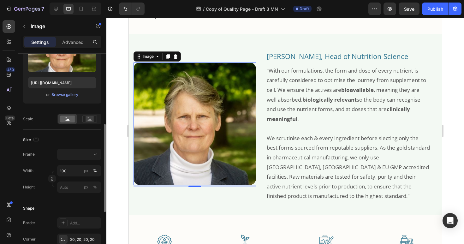
scroll to position [113, 0]
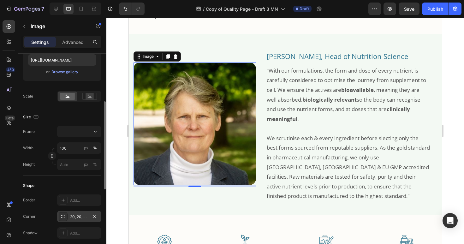
click at [73, 215] on div "20, 20, 20, 20" at bounding box center [79, 217] width 18 height 6
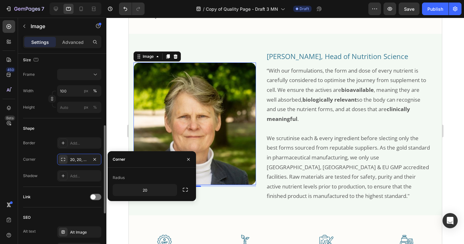
scroll to position [244, 0]
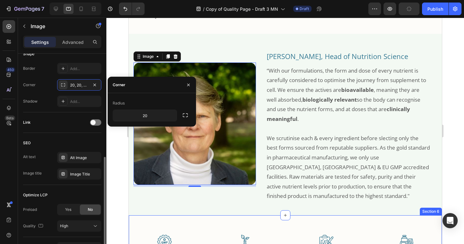
click at [179, 209] on div "Image 6" at bounding box center [194, 124] width 122 height 169
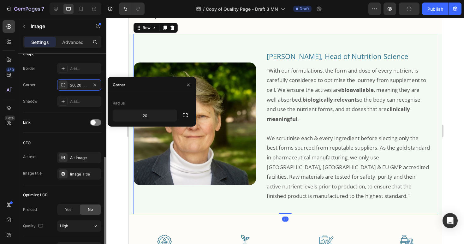
scroll to position [0, 0]
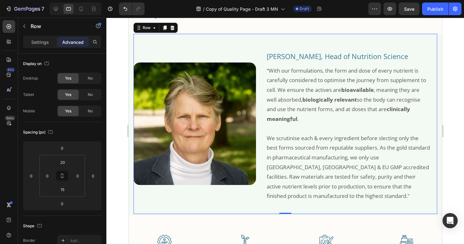
click at [149, 209] on div "Image" at bounding box center [194, 124] width 122 height 169
click at [130, 211] on div "Image Dr Nina Bailey, Head of Nutrition Science Text Block “With our formulatio…" at bounding box center [284, 124] width 313 height 181
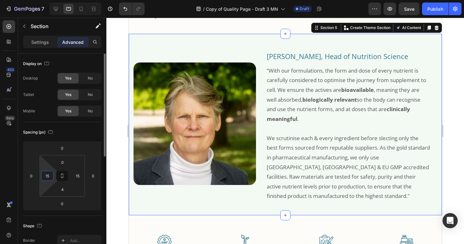
click at [51, 175] on input "15" at bounding box center [47, 175] width 9 height 9
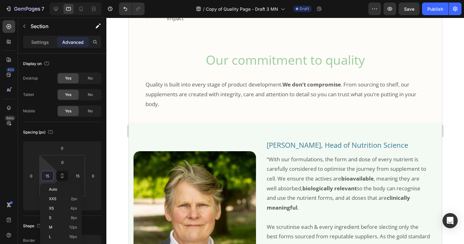
scroll to position [956, 0]
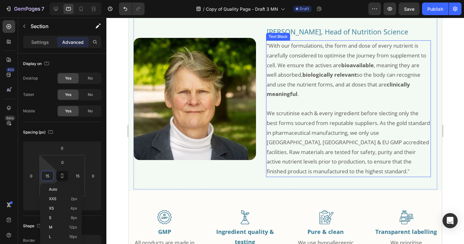
click at [368, 122] on p "We scrutinise each & every ingredient before slecting only the best forms sourc…" at bounding box center [348, 143] width 164 height 68
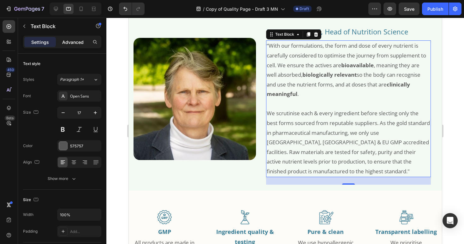
click at [72, 43] on p "Advanced" at bounding box center [72, 42] width 21 height 7
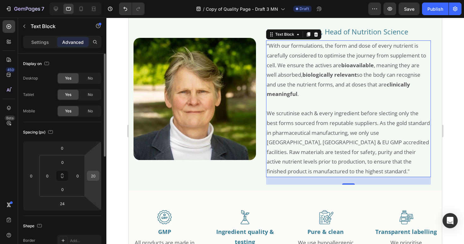
click at [95, 176] on input "20" at bounding box center [92, 175] width 9 height 9
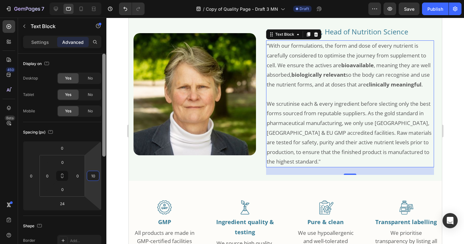
type input "1"
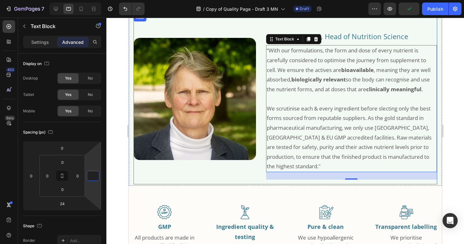
click at [186, 180] on div "Image Dr Nina Bailey, Head of Nutrition Science Text Block “With our formulatio…" at bounding box center [285, 99] width 304 height 170
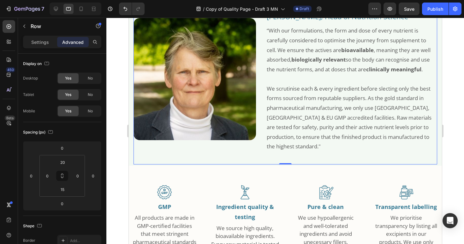
scroll to position [1046, 0]
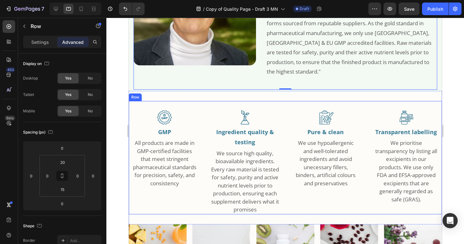
click at [132, 199] on div "Image GMP Text Block All products are made in GMP-certified facilities that mee…" at bounding box center [163, 157] width 71 height 113
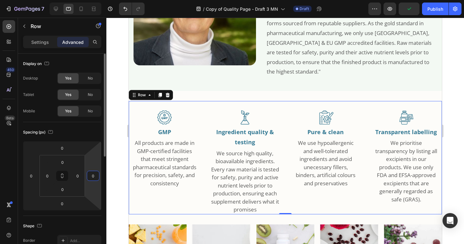
click at [95, 175] on input "0" at bounding box center [92, 175] width 9 height 9
type input "10"
click at [123, 183] on div at bounding box center [285, 131] width 358 height 226
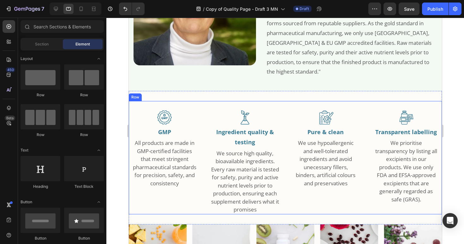
click at [425, 105] on div "Image Transparent labelling Text Block We prioritise transparency by listing al…" at bounding box center [405, 157] width 71 height 113
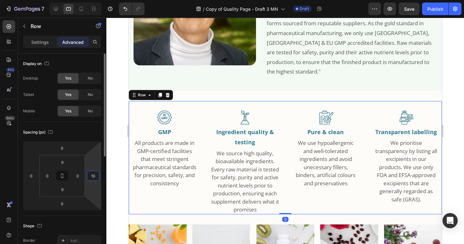
click at [96, 177] on input "10" at bounding box center [92, 175] width 9 height 9
type input "0"
click at [352, 206] on div "Image Pure & clean Text Block We use hypoallergenic and well-tolerated ingredie…" at bounding box center [325, 157] width 71 height 113
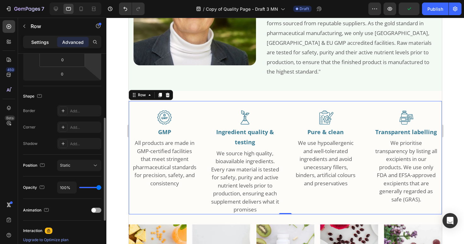
click at [37, 44] on p "Settings" at bounding box center [40, 42] width 18 height 7
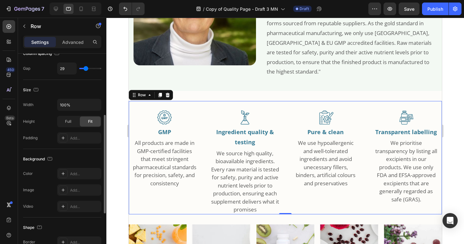
scroll to position [68, 0]
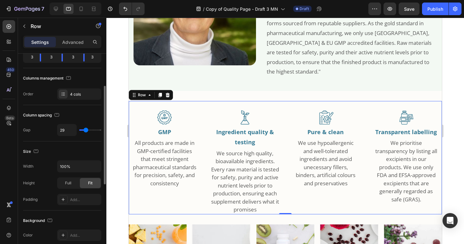
type input "26"
type input "25"
type input "24"
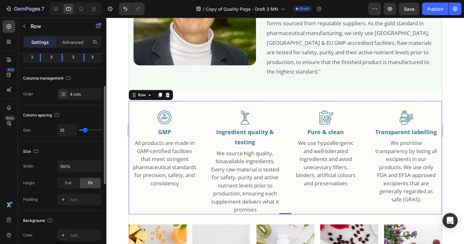
type input "24"
type input "23"
type input "22"
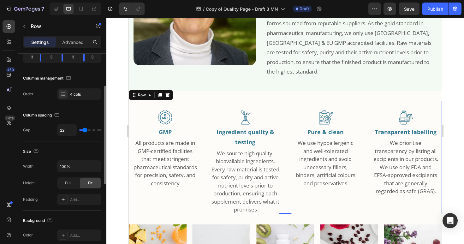
type input "21"
type input "20"
type input "19"
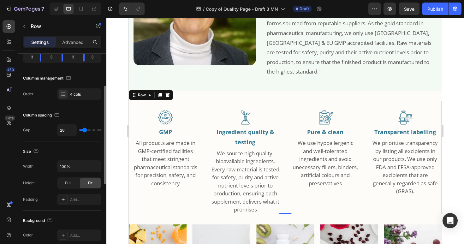
type input "19"
type input "18"
click at [84, 130] on input "range" at bounding box center [90, 129] width 22 height 1
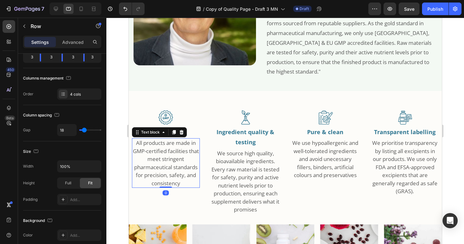
click at [165, 170] on span "All products are made in GMP-certified facilities that meet stringent pharmaceu…" at bounding box center [166, 163] width 66 height 48
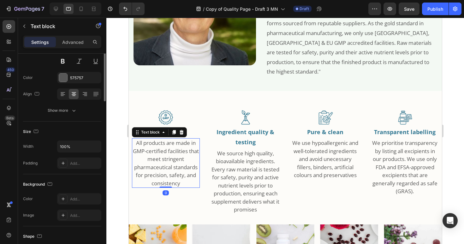
scroll to position [0, 0]
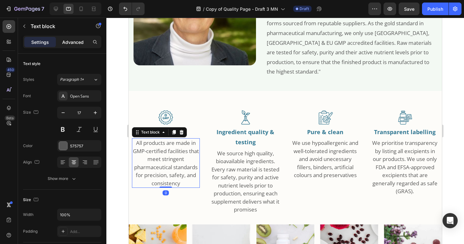
click at [67, 41] on p "Advanced" at bounding box center [72, 42] width 21 height 7
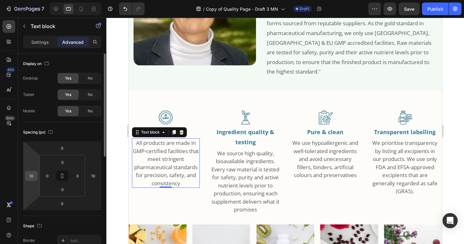
click at [34, 175] on input "10" at bounding box center [31, 175] width 9 height 9
type input "10"
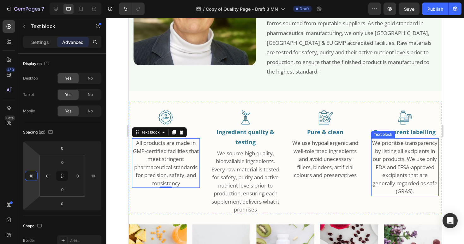
click at [396, 179] on span "We prioritise transparency by listing all excipients in our products. We use on…" at bounding box center [404, 167] width 65 height 56
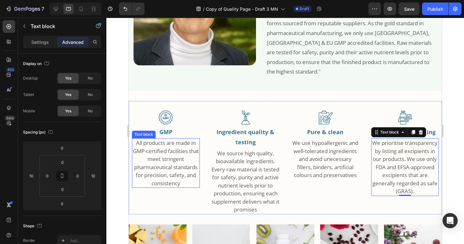
click at [112, 183] on div at bounding box center [285, 131] width 358 height 226
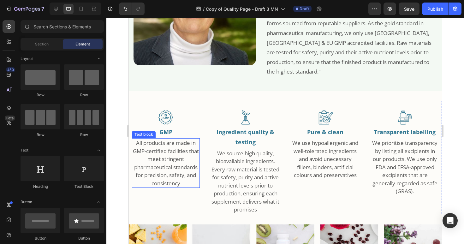
click at [112, 183] on div at bounding box center [285, 131] width 358 height 226
click at [178, 160] on span "All products are made in GMP-certified facilities that meet stringent pharmaceu…" at bounding box center [166, 163] width 66 height 48
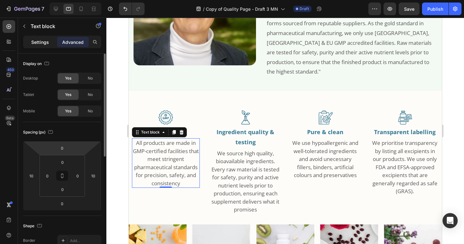
click at [46, 44] on p "Settings" at bounding box center [40, 42] width 18 height 7
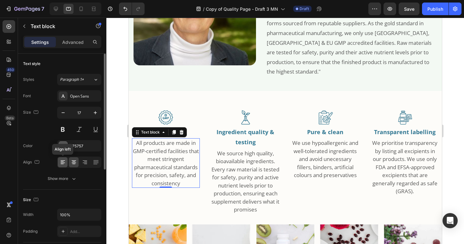
click at [62, 163] on icon at bounding box center [63, 162] width 6 height 6
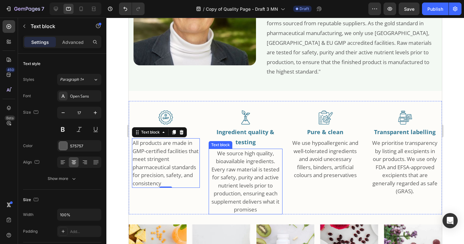
click at [241, 167] on span "We source high quality, bioavailable ingredients. Every raw material is tested …" at bounding box center [245, 182] width 68 height 64
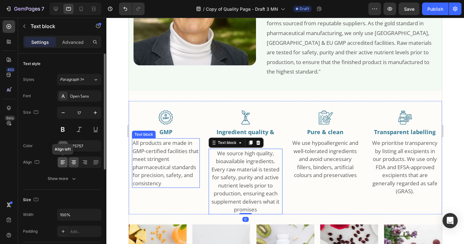
click at [61, 163] on icon at bounding box center [63, 162] width 6 height 6
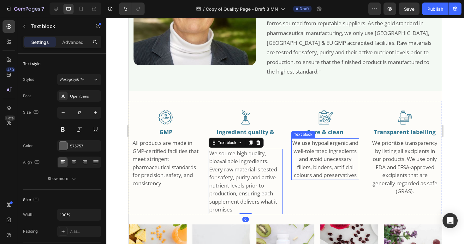
click at [311, 162] on p "We use hypoallergenic and well-tolerated ingredients and avoid unecessary fille…" at bounding box center [325, 159] width 67 height 40
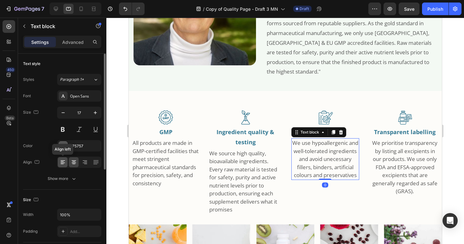
click at [64, 161] on icon at bounding box center [63, 162] width 6 height 6
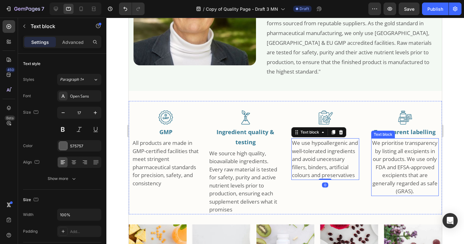
click at [398, 158] on span "We prioritise transparency by listing all excipients in our products. We use on…" at bounding box center [404, 167] width 65 height 56
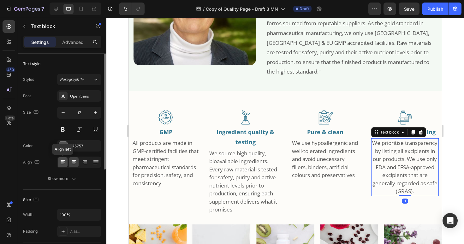
click at [59, 162] on div at bounding box center [63, 162] width 10 height 10
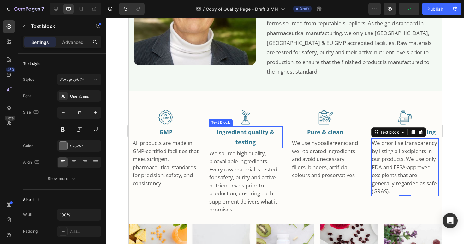
click at [237, 141] on p "Ingredient quality & testing" at bounding box center [245, 137] width 73 height 21
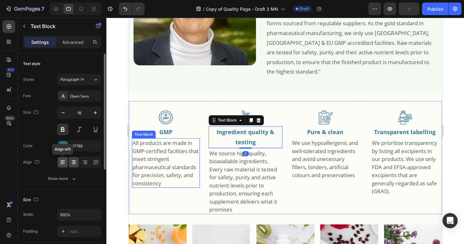
click at [63, 162] on icon at bounding box center [62, 162] width 3 height 1
click at [72, 161] on icon at bounding box center [74, 162] width 6 height 6
click at [97, 162] on icon at bounding box center [96, 162] width 6 height 6
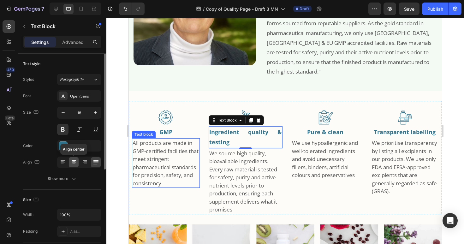
click at [73, 164] on icon at bounding box center [73, 164] width 3 height 1
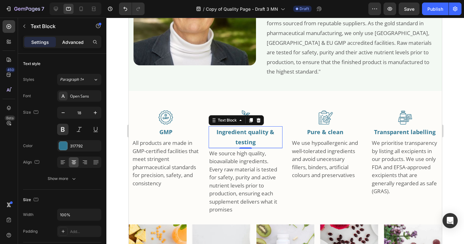
click at [64, 41] on p "Advanced" at bounding box center [72, 42] width 21 height 7
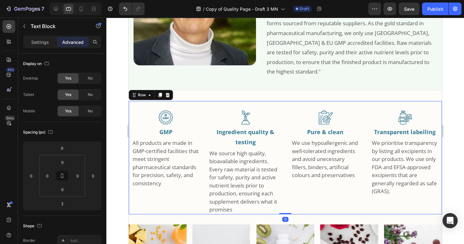
click at [331, 195] on div "Image Pure & clean Text Block We use hypoallergenic and well-tolerated ingredie…" at bounding box center [325, 157] width 74 height 113
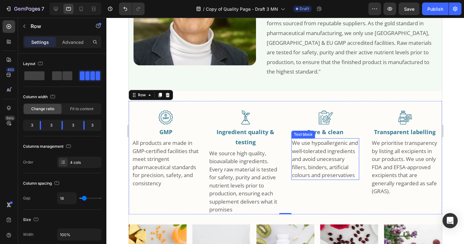
click at [331, 166] on p "We use hypoallergenic and well-tolerated ingredients and avoid unecessary fille…" at bounding box center [325, 159] width 67 height 40
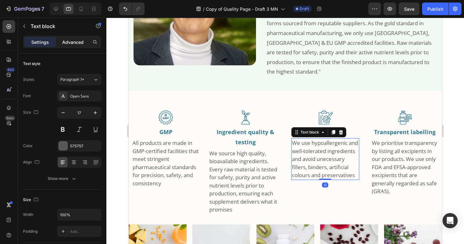
click at [70, 42] on p "Advanced" at bounding box center [72, 42] width 21 height 7
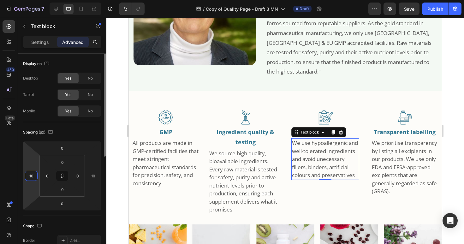
click at [34, 175] on input "10" at bounding box center [31, 175] width 9 height 9
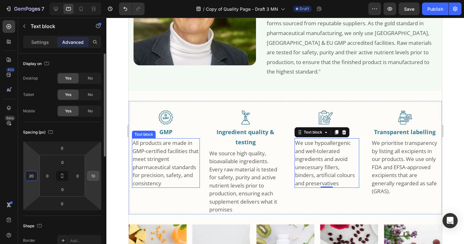
type input "20"
click at [96, 177] on input "10" at bounding box center [92, 175] width 9 height 9
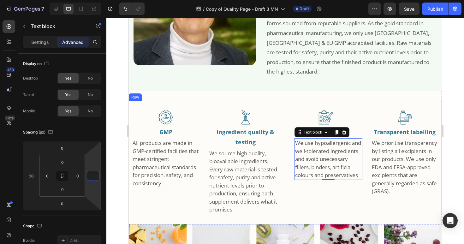
click at [324, 200] on div "Image Pure & clean Text Block We use hypoallergenic and well-tolerated ingredie…" at bounding box center [325, 157] width 74 height 113
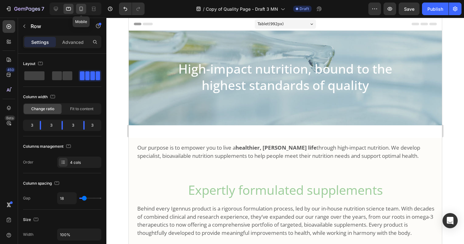
click at [81, 9] on icon at bounding box center [81, 9] width 6 height 6
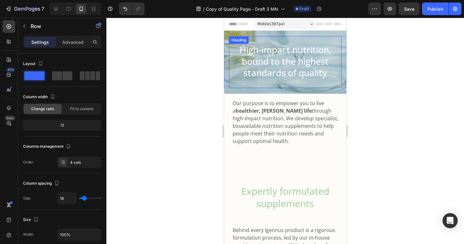
drag, startPoint x: 294, startPoint y: 58, endPoint x: 231, endPoint y: 61, distance: 62.5
click at [294, 58] on h2 "High-impact nutrition, bound to the highest standards of quality" at bounding box center [285, 64] width 113 height 48
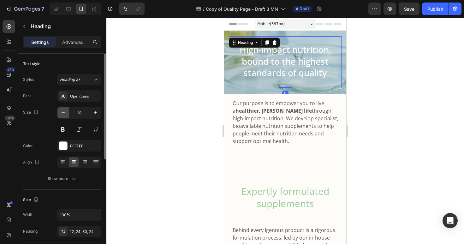
click at [62, 111] on icon "button" at bounding box center [63, 113] width 6 height 6
click at [98, 113] on icon "button" at bounding box center [95, 113] width 6 height 6
type input "28"
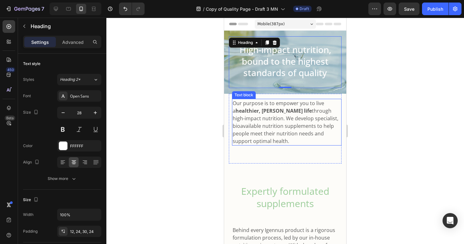
click at [300, 125] on p "Our purpose is to empower you to live a healthier, [PERSON_NAME] life through h…" at bounding box center [287, 121] width 108 height 45
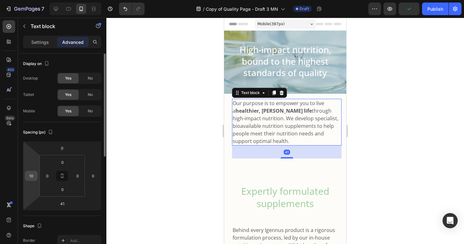
click at [34, 176] on input "10" at bounding box center [31, 175] width 9 height 9
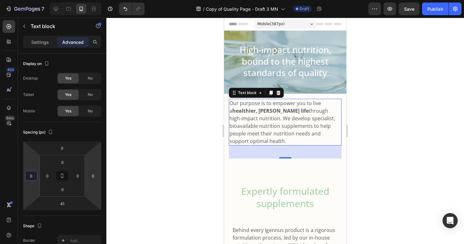
click at [205, 164] on div at bounding box center [285, 131] width 358 height 226
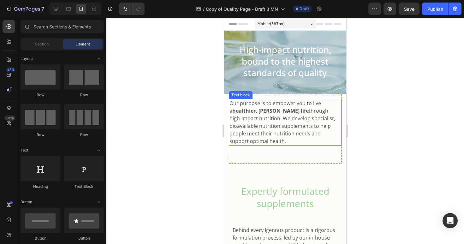
click at [274, 113] on strong "healthier, [PERSON_NAME] life" at bounding box center [270, 110] width 76 height 7
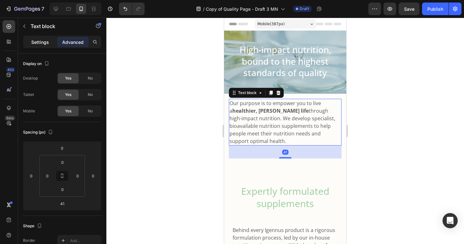
click at [39, 42] on p "Settings" at bounding box center [40, 42] width 18 height 7
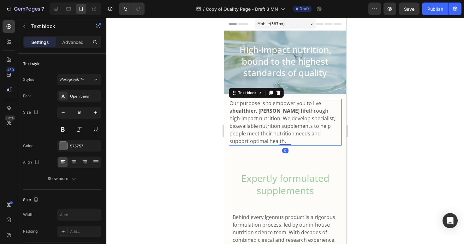
drag, startPoint x: 285, startPoint y: 157, endPoint x: 285, endPoint y: 140, distance: 16.7
click at [285, 140] on div "Our purpose is to empower you to live a healthier, fuller life through high-imp…" at bounding box center [285, 122] width 113 height 47
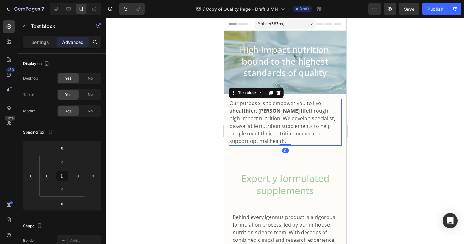
click at [397, 166] on div at bounding box center [285, 131] width 358 height 226
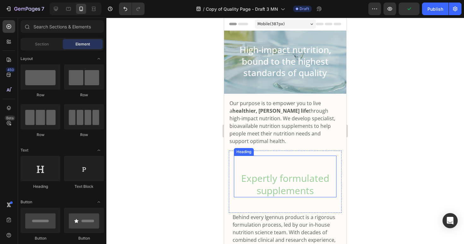
click at [301, 180] on h2 "Expertly formulated supplements" at bounding box center [285, 184] width 103 height 26
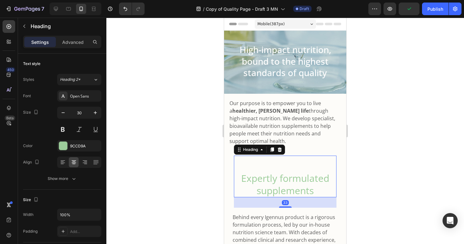
click at [240, 179] on h2 "Expertly formulated supplements" at bounding box center [285, 184] width 103 height 26
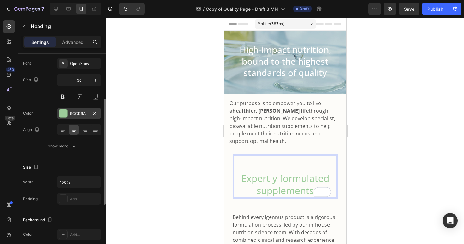
scroll to position [10, 0]
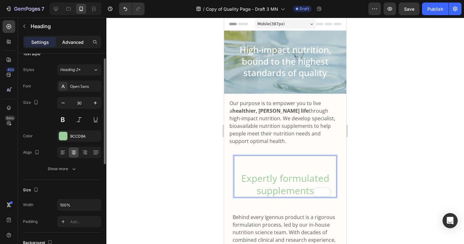
click at [74, 42] on p "Advanced" at bounding box center [72, 42] width 21 height 7
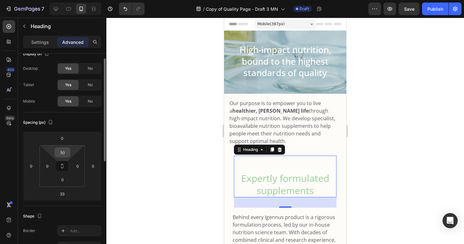
click at [68, 152] on input "50" at bounding box center [62, 152] width 13 height 9
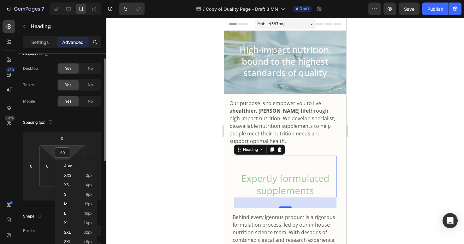
type input "2"
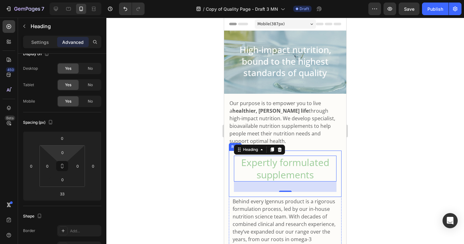
click at [402, 177] on div at bounding box center [285, 131] width 358 height 226
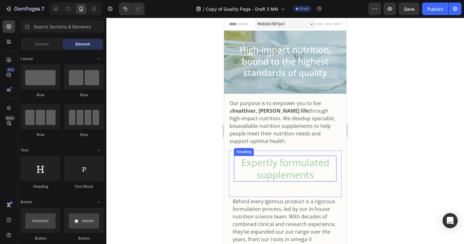
click at [284, 170] on p "Expertly formulated supplements" at bounding box center [285, 168] width 101 height 25
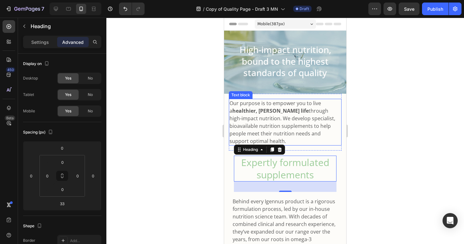
click at [288, 143] on p "Our purpose is to empower you to live a healthier, fuller life through high-imp…" at bounding box center [284, 121] width 111 height 45
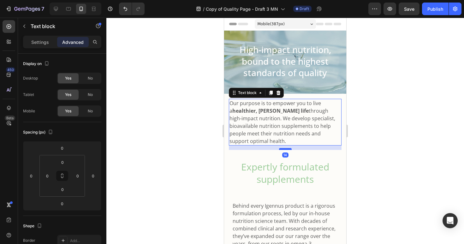
drag, startPoint x: 283, startPoint y: 144, endPoint x: 283, endPoint y: 149, distance: 5.1
click at [283, 149] on div at bounding box center [285, 149] width 13 height 2
type input "14"
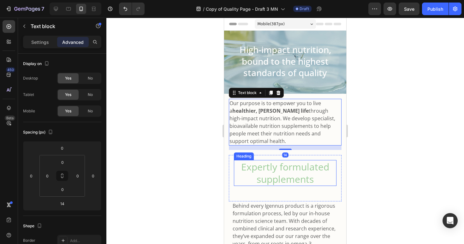
click at [288, 173] on p "Expertly formulated supplements" at bounding box center [285, 173] width 101 height 25
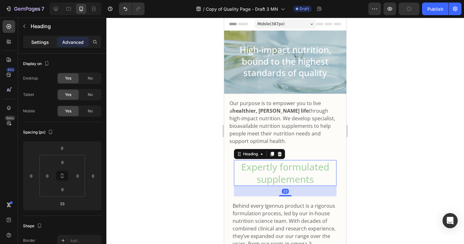
click at [44, 45] on div "Settings" at bounding box center [40, 42] width 32 height 10
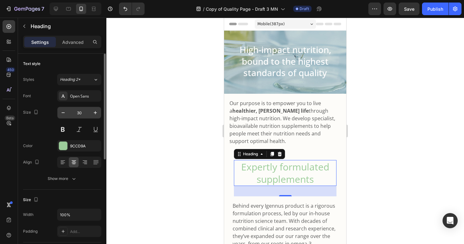
click at [83, 112] on input "30" at bounding box center [79, 112] width 21 height 11
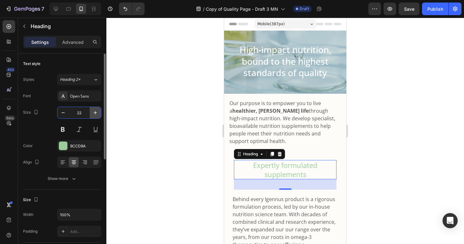
click at [95, 112] on icon "button" at bounding box center [95, 113] width 6 height 6
click at [95, 112] on icon "button" at bounding box center [95, 112] width 3 height 3
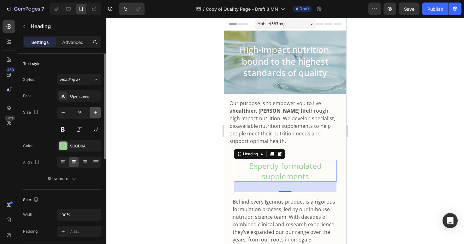
click at [95, 112] on icon "button" at bounding box center [95, 112] width 3 height 3
type input "26"
click at [181, 174] on div at bounding box center [285, 131] width 358 height 226
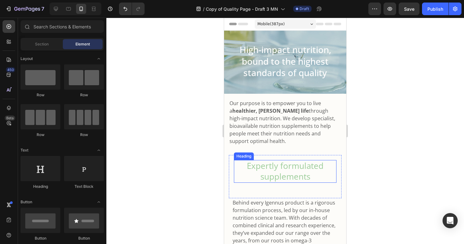
click at [281, 176] on p "Expertly formulated supplements" at bounding box center [285, 171] width 101 height 21
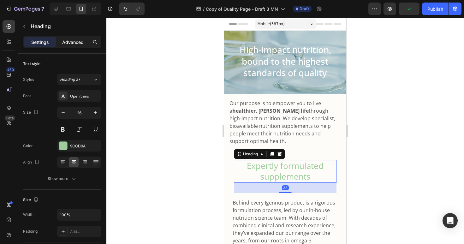
click at [74, 42] on p "Advanced" at bounding box center [72, 42] width 21 height 7
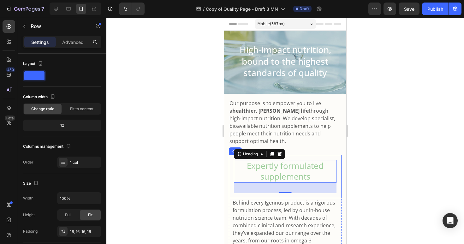
click at [232, 178] on div "Expertly formulated supplements Heading 33 Row" at bounding box center [285, 176] width 113 height 43
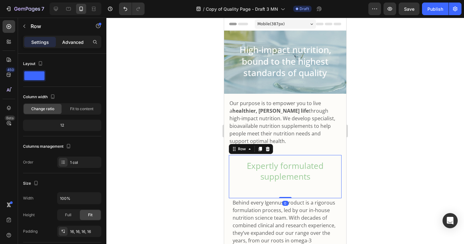
click at [68, 42] on p "Advanced" at bounding box center [72, 42] width 21 height 7
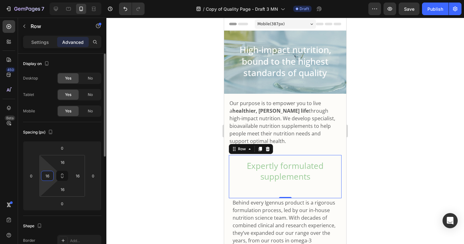
click at [50, 176] on input "16" at bounding box center [47, 175] width 9 height 9
type input "10"
click at [81, 174] on input "16" at bounding box center [77, 175] width 9 height 9
type input "0"
click at [49, 176] on input "10" at bounding box center [47, 175] width 9 height 9
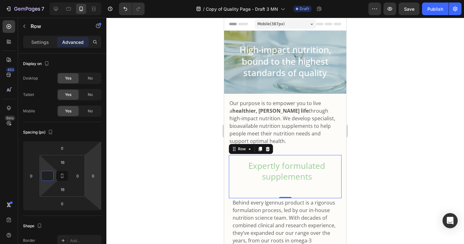
type input "0"
click at [166, 178] on div at bounding box center [285, 131] width 358 height 226
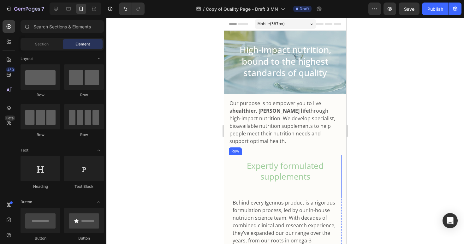
scroll to position [48, 0]
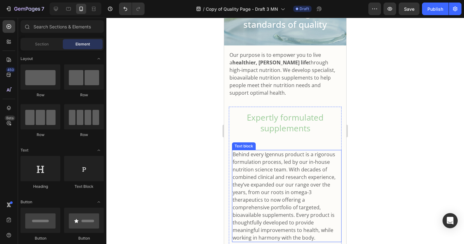
click at [255, 198] on p "Behind every Igennus product is a rigorous formulation process, led by our in-h…" at bounding box center [287, 196] width 108 height 91
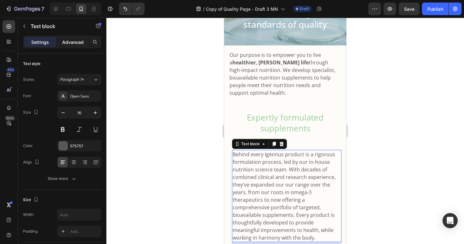
click at [69, 43] on p "Advanced" at bounding box center [72, 42] width 21 height 7
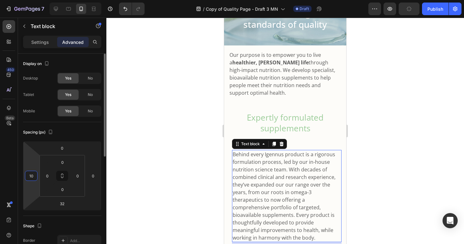
click at [35, 175] on input "10" at bounding box center [31, 175] width 9 height 9
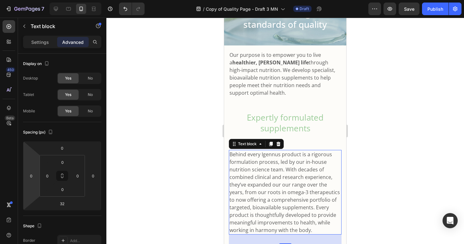
click at [423, 192] on div at bounding box center [285, 131] width 358 height 226
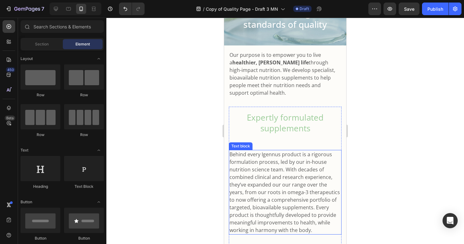
click at [314, 193] on p "Behind every Igennus product is a rigorous formulation process, led by our in-h…" at bounding box center [284, 192] width 111 height 83
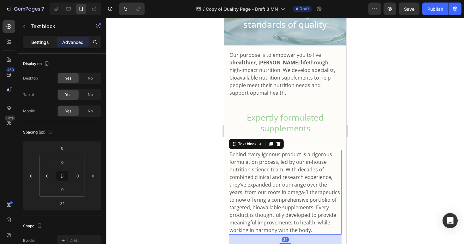
click at [36, 41] on p "Settings" at bounding box center [40, 42] width 18 height 7
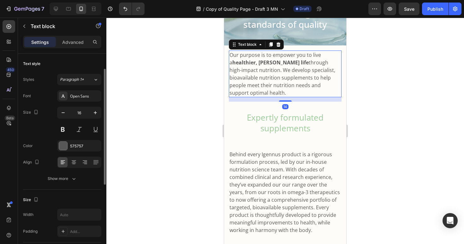
click at [253, 68] on p "Our purpose is to empower you to live a healthier, fuller life through high-imp…" at bounding box center [284, 73] width 111 height 45
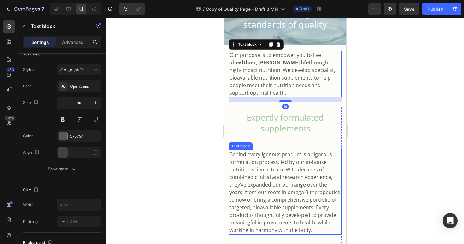
click at [264, 188] on p "Behind every Igennus product is a rigorous formulation process, led by our in-h…" at bounding box center [284, 192] width 111 height 83
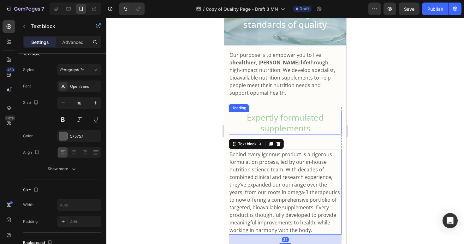
click at [305, 127] on p "Expertly formulated supplements" at bounding box center [284, 122] width 111 height 21
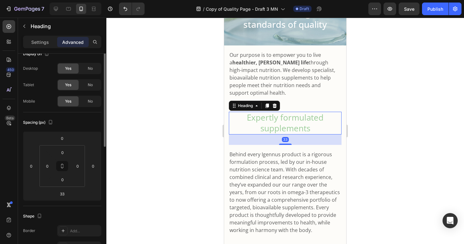
scroll to position [0, 0]
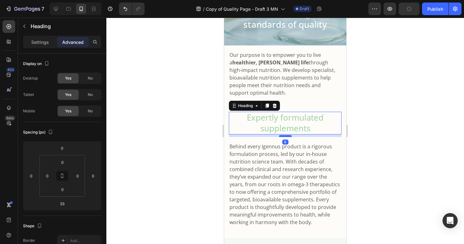
drag, startPoint x: 285, startPoint y: 144, endPoint x: 287, endPoint y: 136, distance: 8.1
click at [287, 136] on div at bounding box center [285, 136] width 13 height 2
type input "8"
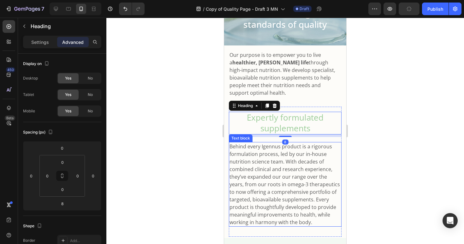
click at [280, 191] on p "Behind every Igennus product is a rigorous formulation process, led by our in-h…" at bounding box center [284, 184] width 111 height 83
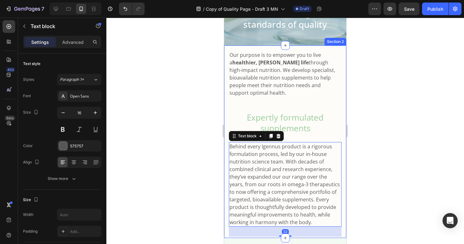
click at [173, 147] on div at bounding box center [285, 131] width 358 height 226
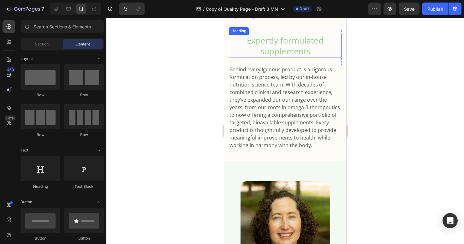
scroll to position [155, 0]
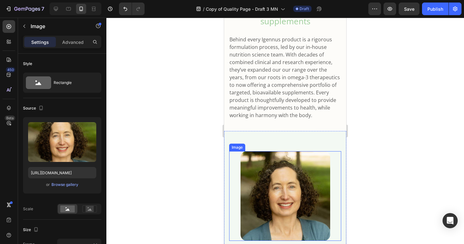
click at [291, 171] on img at bounding box center [286, 196] width 90 height 90
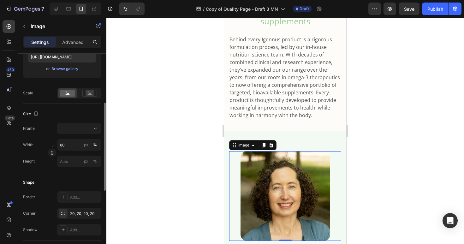
scroll to position [101, 0]
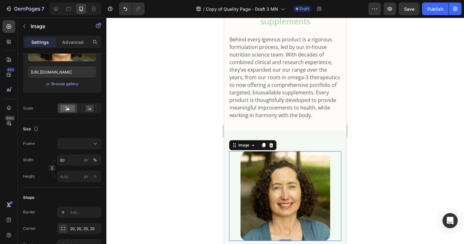
click at [437, 153] on div at bounding box center [285, 131] width 358 height 226
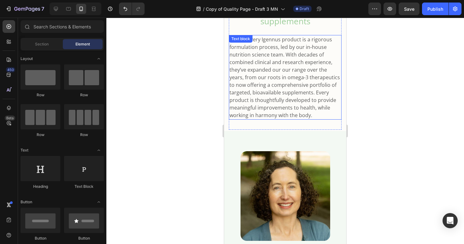
scroll to position [244, 0]
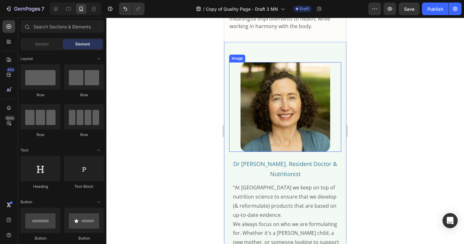
click at [235, 139] on div at bounding box center [285, 107] width 112 height 90
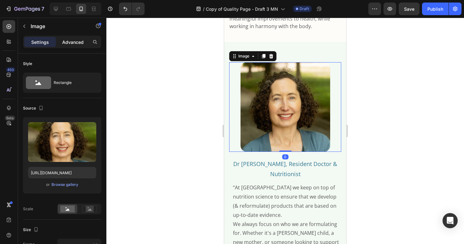
click at [69, 41] on p "Advanced" at bounding box center [72, 42] width 21 height 7
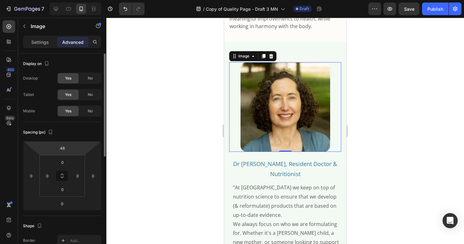
type input "3"
click at [70, 0] on html "7 Version history / Copy of Quality Page - Draft 3 MN Draft Preview Save Publis…" at bounding box center [232, 0] width 464 height 0
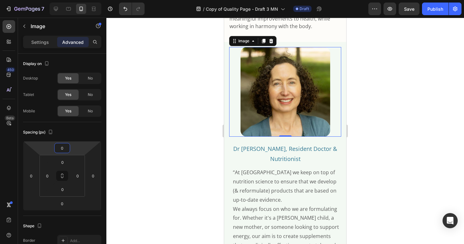
click at [141, 168] on div at bounding box center [285, 131] width 358 height 226
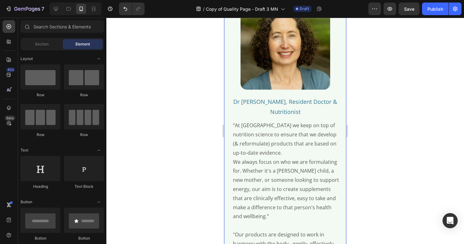
scroll to position [327, 0]
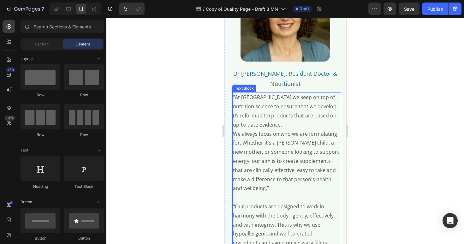
click at [238, 140] on p "We always focus on who we are formulating for. Whether it's a gowing child, a n…" at bounding box center [287, 161] width 108 height 64
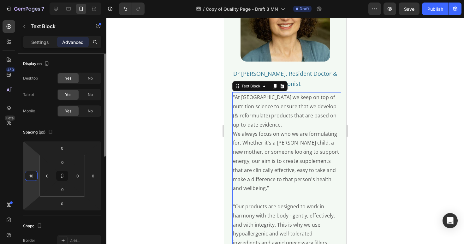
click at [34, 176] on input "10" at bounding box center [31, 175] width 9 height 9
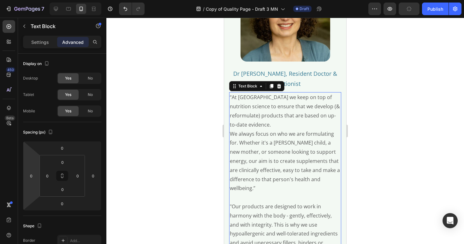
click at [178, 174] on div at bounding box center [285, 131] width 358 height 226
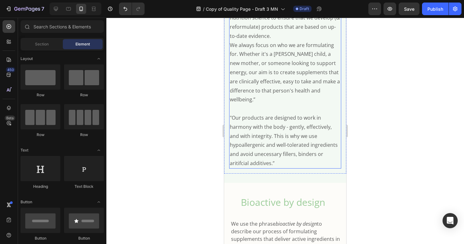
scroll to position [492, 0]
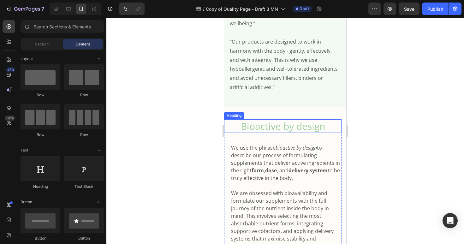
click at [303, 126] on h2 "Bioactive by design" at bounding box center [282, 126] width 117 height 14
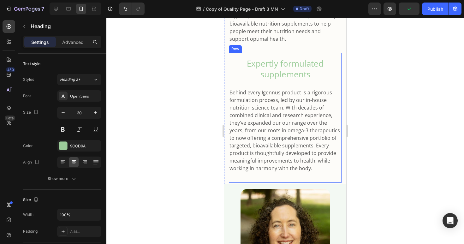
scroll to position [74, 0]
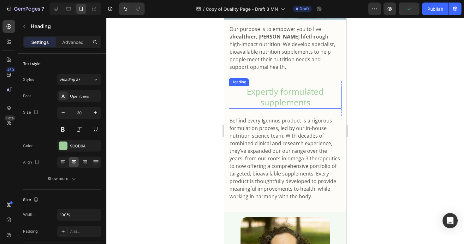
click at [296, 101] on h2 "Expertly formulated supplements" at bounding box center [285, 97] width 113 height 23
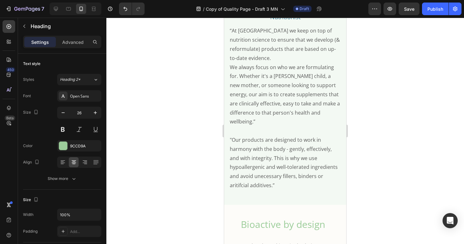
scroll to position [495, 0]
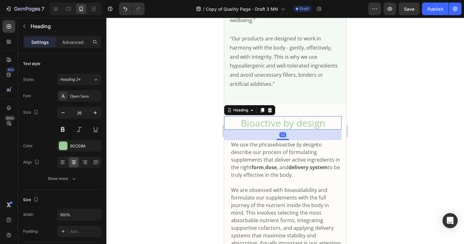
click at [283, 118] on h2 "Bioactive by design" at bounding box center [282, 123] width 117 height 14
click at [65, 114] on icon "button" at bounding box center [63, 113] width 6 height 6
type input "27"
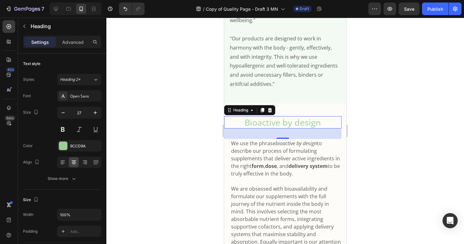
click at [160, 162] on div at bounding box center [285, 131] width 358 height 226
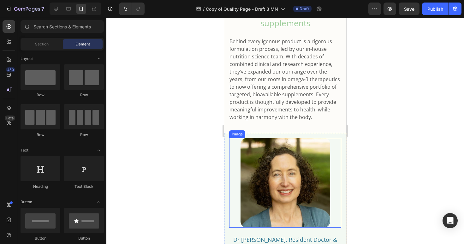
scroll to position [190, 0]
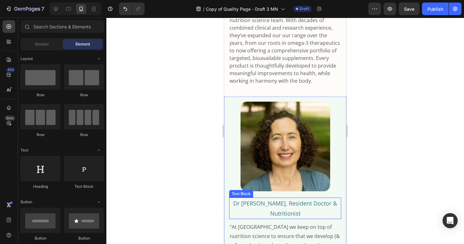
click at [293, 216] on p "Dr Danielle Crida, Resident Doctor & Nutritionist" at bounding box center [285, 208] width 111 height 21
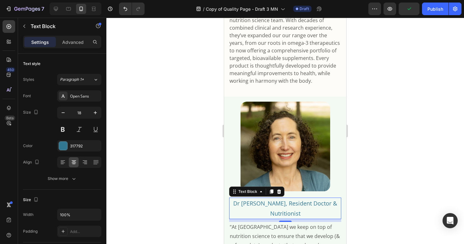
click at [283, 208] on p "Dr Danielle Crida, Resident Doctor & Nutritionist" at bounding box center [285, 208] width 111 height 21
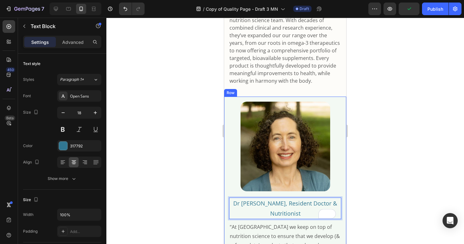
click at [393, 183] on div at bounding box center [285, 131] width 358 height 226
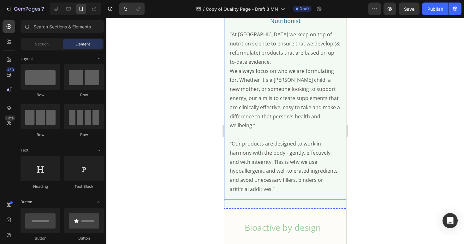
scroll to position [478, 0]
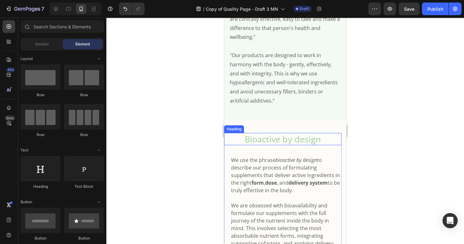
click at [276, 138] on h2 "Bioactive by design" at bounding box center [282, 139] width 117 height 12
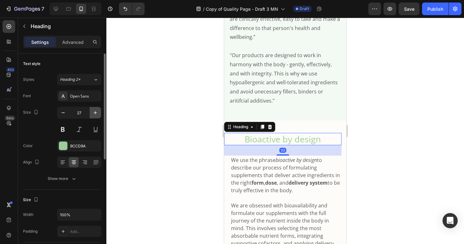
click at [96, 113] on icon "button" at bounding box center [95, 113] width 6 height 6
type input "30"
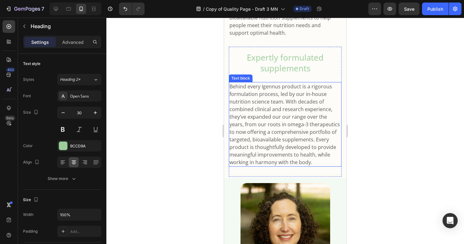
scroll to position [32, 0]
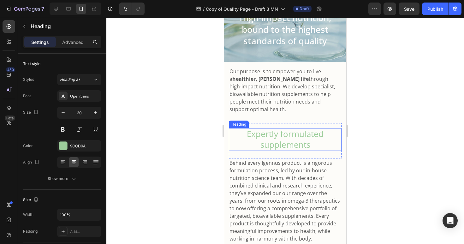
click at [294, 146] on h2 "Expertly formulated supplements" at bounding box center [285, 139] width 113 height 23
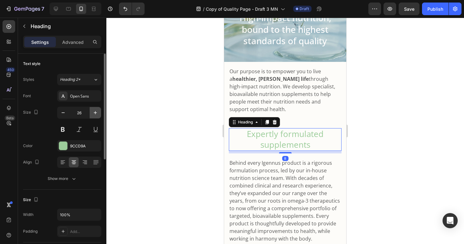
click at [95, 112] on icon "button" at bounding box center [95, 112] width 3 height 3
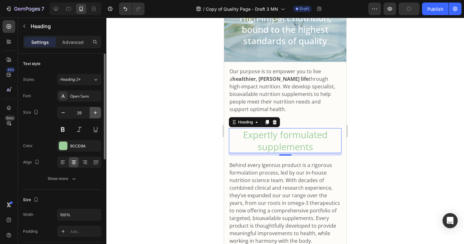
click at [95, 112] on icon "button" at bounding box center [95, 112] width 3 height 3
click at [63, 113] on icon "button" at bounding box center [63, 113] width 6 height 6
type input "28"
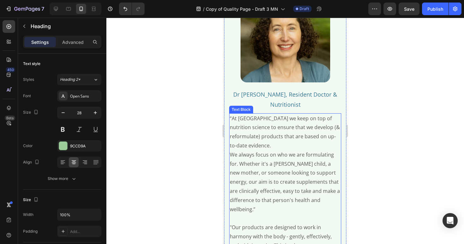
scroll to position [474, 0]
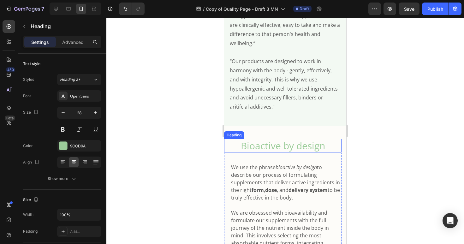
click at [275, 144] on h2 "Bioactive by design" at bounding box center [282, 146] width 117 height 14
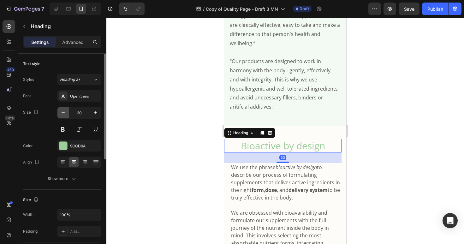
click at [65, 113] on icon "button" at bounding box center [63, 113] width 6 height 6
type input "28"
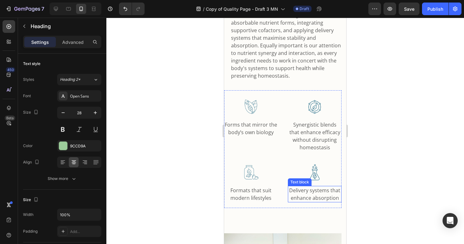
scroll to position [791, 0]
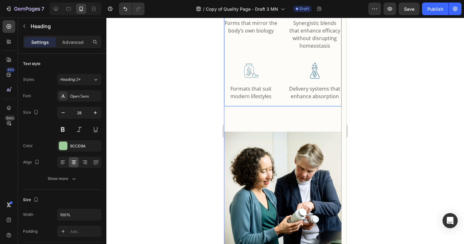
click at [278, 106] on div "Image Forms that mirror the body’s own biology Text block Image Synergistic ble…" at bounding box center [282, 48] width 117 height 118
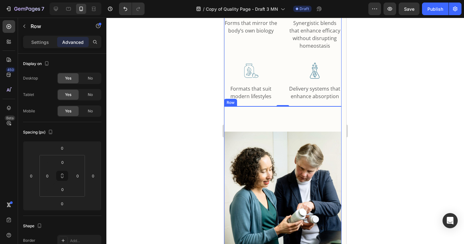
click at [275, 129] on div "Image" at bounding box center [282, 190] width 117 height 168
click at [163, 185] on div at bounding box center [285, 131] width 358 height 226
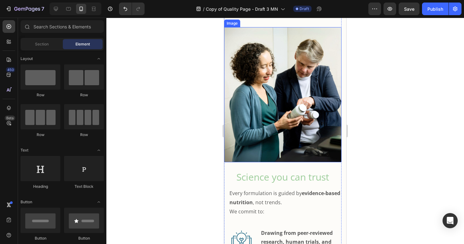
scroll to position [908, 0]
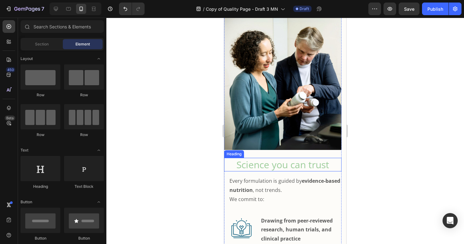
click at [275, 170] on h2 "Science you can trust" at bounding box center [282, 165] width 117 height 14
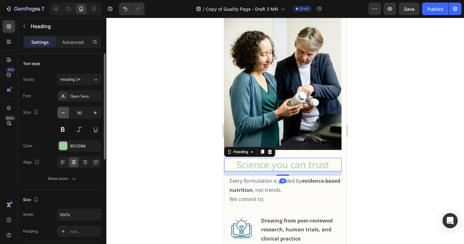
click at [66, 113] on icon "button" at bounding box center [63, 113] width 6 height 6
type input "28"
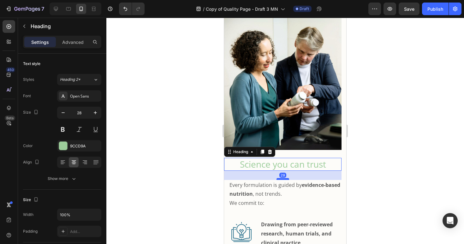
drag, startPoint x: 282, startPoint y: 178, endPoint x: 281, endPoint y: 183, distance: 5.1
click at [281, 180] on div at bounding box center [283, 179] width 13 height 2
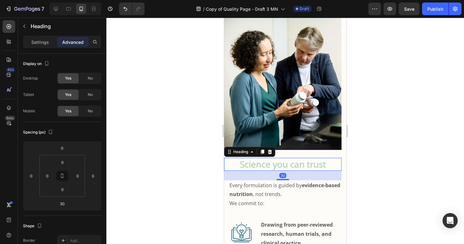
click at [198, 206] on div at bounding box center [285, 131] width 358 height 226
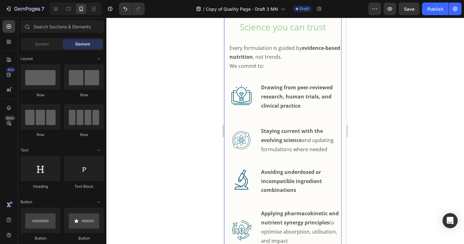
scroll to position [1091, 0]
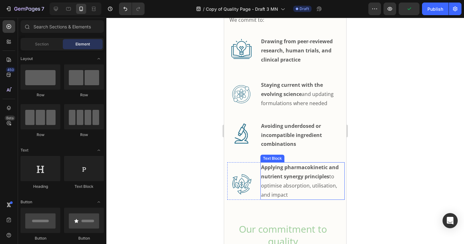
click at [314, 188] on p "Applying pharmacokinetic and nutrient synergy principles to optimise absorption…" at bounding box center [302, 181] width 83 height 36
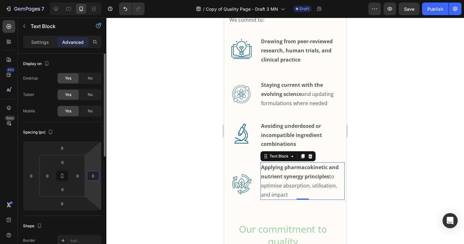
click at [96, 176] on input "0" at bounding box center [92, 175] width 9 height 9
type input "5"
click at [402, 192] on div at bounding box center [285, 131] width 358 height 226
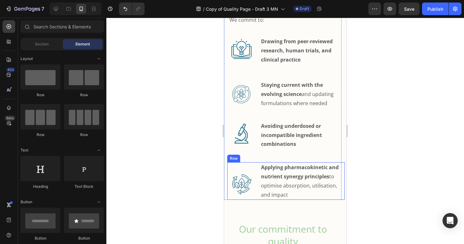
click at [402, 192] on div at bounding box center [285, 131] width 358 height 226
click at [392, 178] on div at bounding box center [285, 131] width 358 height 226
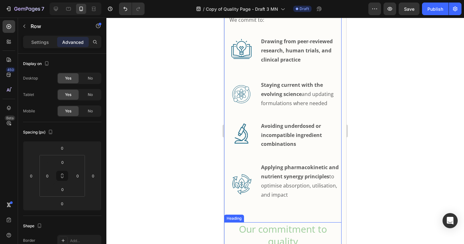
click at [197, 229] on div at bounding box center [285, 131] width 358 height 226
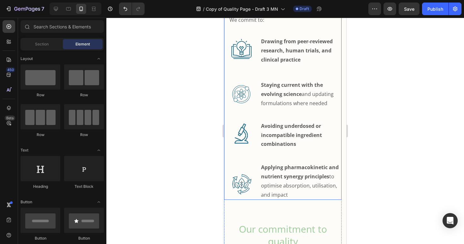
scroll to position [1163, 0]
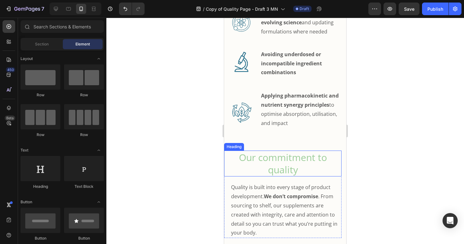
drag, startPoint x: 283, startPoint y: 164, endPoint x: 303, endPoint y: 157, distance: 21.5
click at [283, 164] on h2 "Our commitment to quality" at bounding box center [282, 164] width 117 height 26
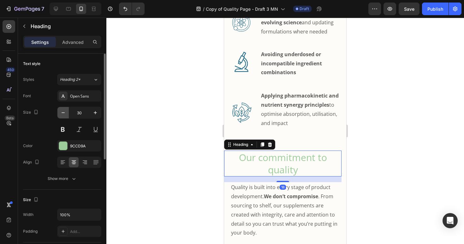
click at [64, 113] on icon "button" at bounding box center [63, 113] width 6 height 6
type input "28"
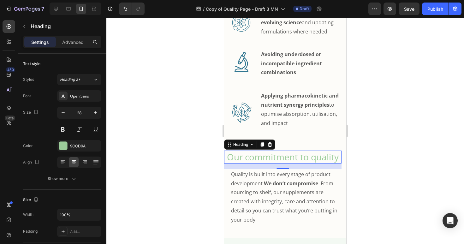
click at [447, 150] on div at bounding box center [285, 131] width 358 height 226
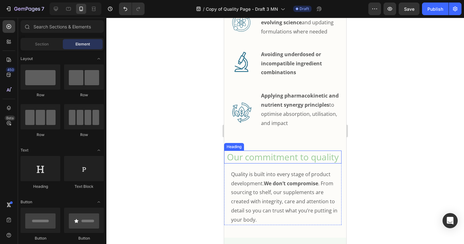
scroll to position [1242, 0]
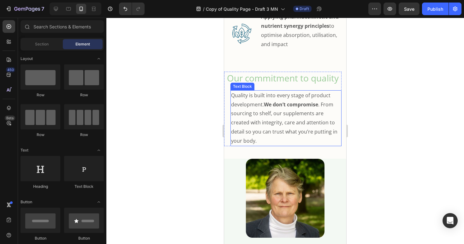
click at [286, 146] on p "Quality is built into every stage of product development. We don’t compromise .…" at bounding box center [286, 118] width 110 height 55
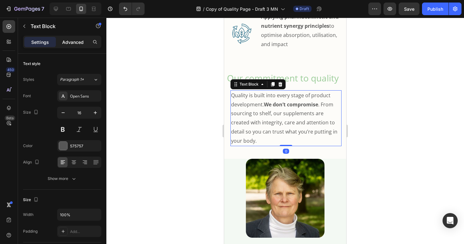
click at [78, 43] on p "Advanced" at bounding box center [72, 42] width 21 height 7
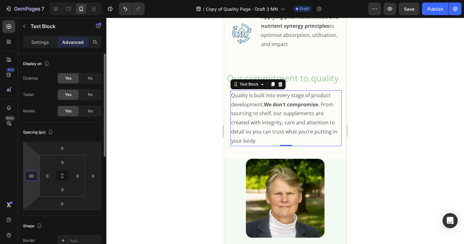
click at [33, 176] on input "20" at bounding box center [31, 175] width 9 height 9
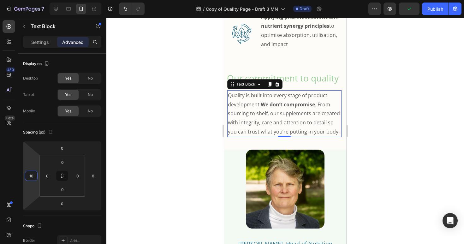
type input "10"
click at [165, 189] on div at bounding box center [285, 131] width 358 height 226
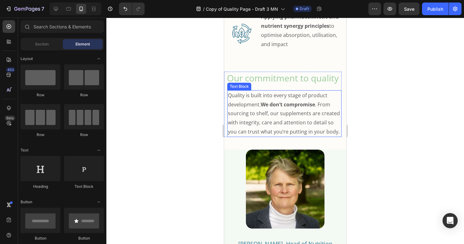
click at [256, 136] on p "Quality is built into every stage of product development. We don’t compromise .…" at bounding box center [284, 113] width 113 height 45
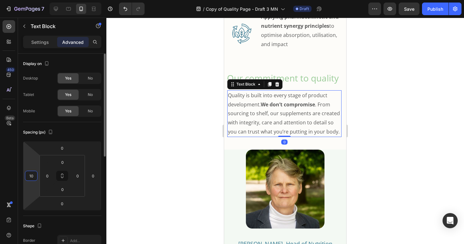
click at [34, 176] on input "10" at bounding box center [31, 175] width 9 height 9
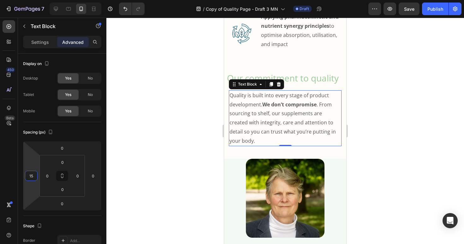
type input "15"
click at [181, 150] on div at bounding box center [285, 131] width 358 height 226
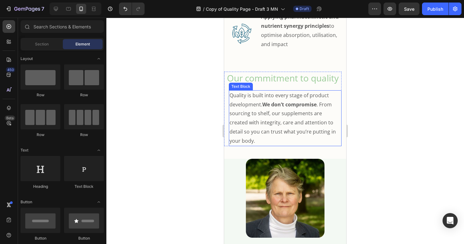
click at [298, 140] on p "Quality is built into every stage of product development. We don’t compromise .…" at bounding box center [284, 118] width 111 height 55
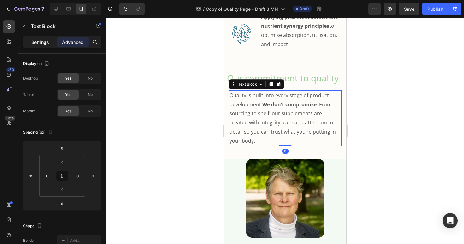
click at [51, 40] on div "Settings" at bounding box center [40, 42] width 32 height 10
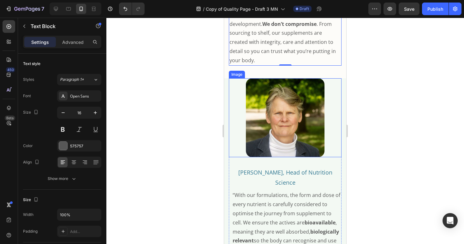
scroll to position [1341, 0]
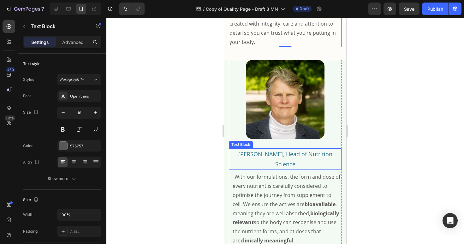
click at [279, 168] on p "Dr Nina Bailey, Head of Nutrition Science" at bounding box center [284, 159] width 111 height 21
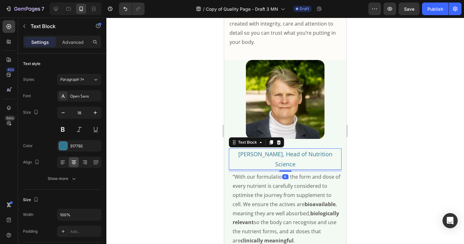
scroll to position [1409, 0]
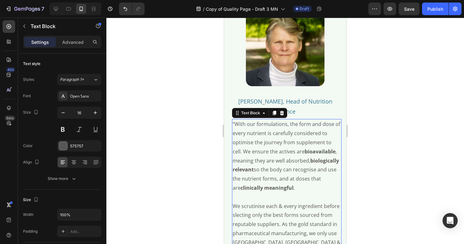
click at [277, 168] on strong "biologically relevant" at bounding box center [286, 165] width 106 height 16
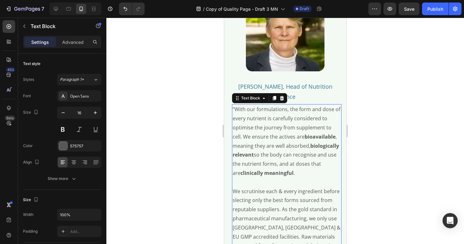
scroll to position [1469, 0]
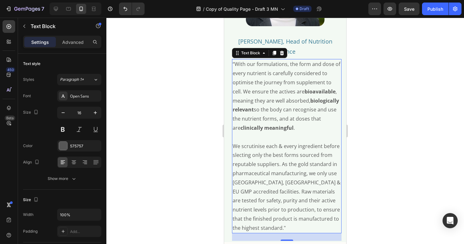
drag, startPoint x: 76, startPoint y: 41, endPoint x: 75, endPoint y: 48, distance: 7.3
click at [77, 41] on p "Advanced" at bounding box center [72, 42] width 21 height 7
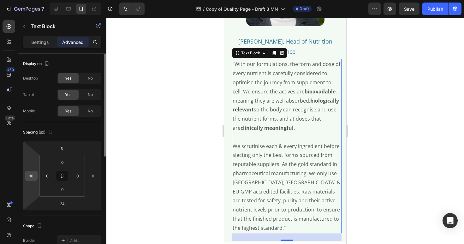
click at [34, 177] on input "10" at bounding box center [31, 175] width 9 height 9
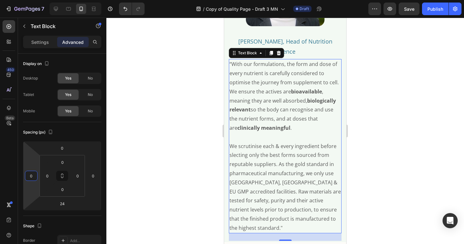
click at [169, 145] on div at bounding box center [285, 131] width 358 height 226
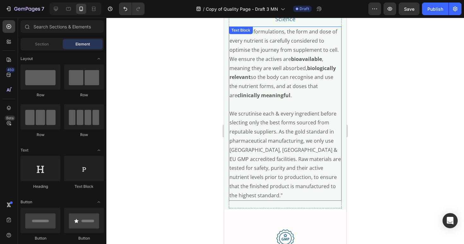
scroll to position [1584, 0]
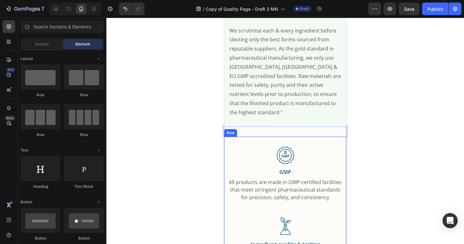
click at [288, 137] on div "Image GMP Text Block All products are made in GMP-certified facilities that mee…" at bounding box center [285, 169] width 122 height 65
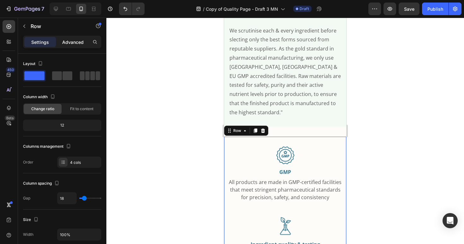
click at [74, 43] on p "Advanced" at bounding box center [72, 42] width 21 height 7
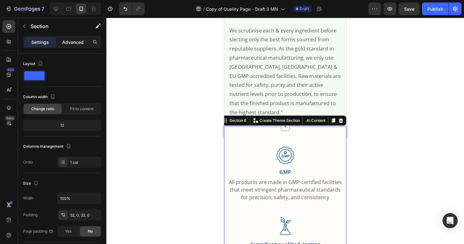
click at [74, 44] on p "Advanced" at bounding box center [72, 42] width 21 height 7
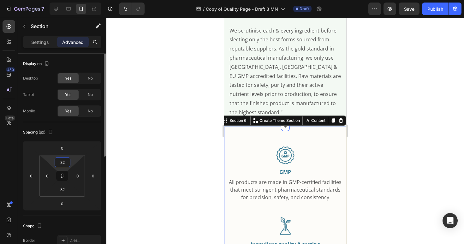
click at [66, 162] on input "32" at bounding box center [62, 162] width 13 height 9
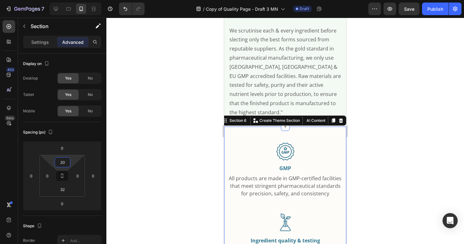
type input "20"
click at [170, 156] on div at bounding box center [285, 131] width 358 height 226
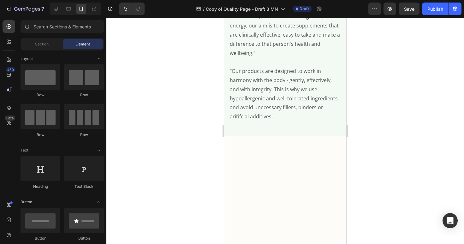
scroll to position [270, 0]
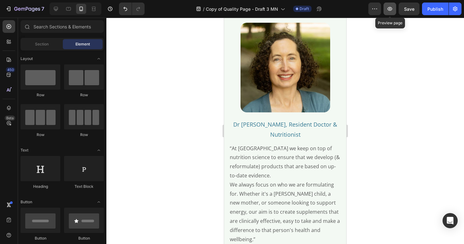
click at [390, 13] on button "button" at bounding box center [390, 9] width 13 height 13
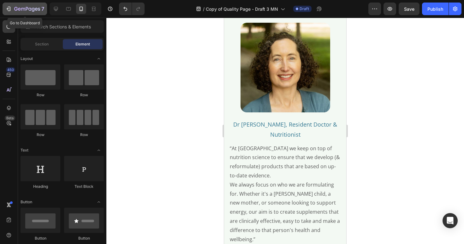
click at [33, 9] on icon "button" at bounding box center [27, 9] width 26 height 5
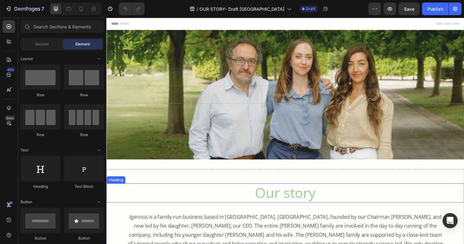
click at [289, 204] on h2 "Our story" at bounding box center [295, 203] width 379 height 20
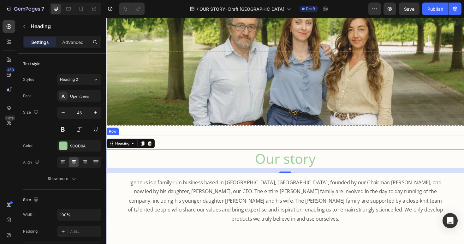
scroll to position [64, 0]
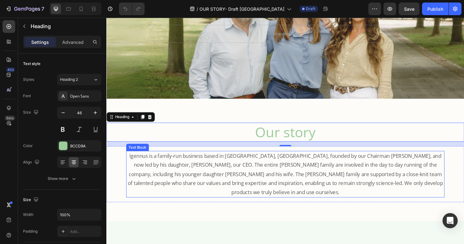
click at [260, 186] on p "Igennus is a family-run business based in [GEOGRAPHIC_DATA], [GEOGRAPHIC_DATA],…" at bounding box center [296, 183] width 336 height 48
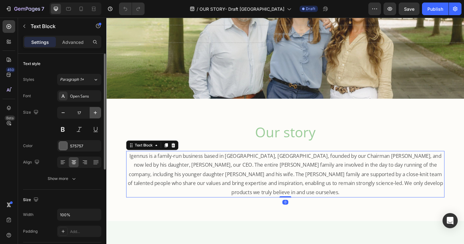
click at [95, 114] on icon "button" at bounding box center [95, 113] width 6 height 6
type input "18"
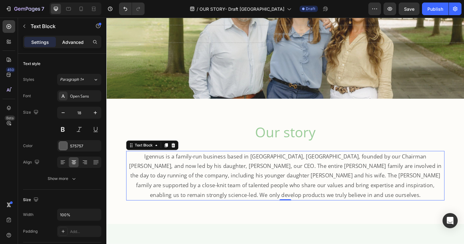
click at [74, 44] on p "Advanced" at bounding box center [72, 42] width 21 height 7
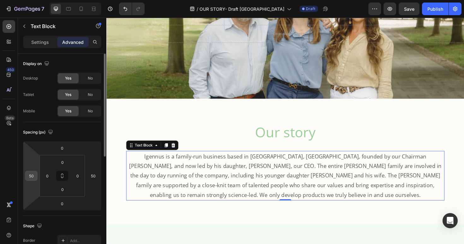
click at [35, 177] on input "50" at bounding box center [31, 175] width 9 height 9
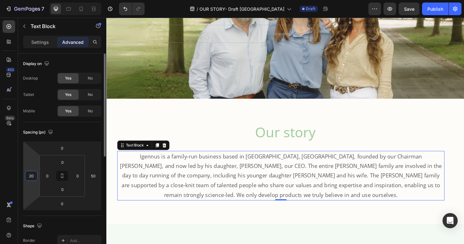
type input "2"
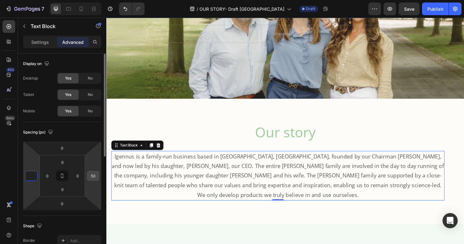
type input "0"
click at [98, 176] on div "50" at bounding box center [93, 176] width 13 height 10
click at [97, 176] on input "50" at bounding box center [92, 175] width 9 height 9
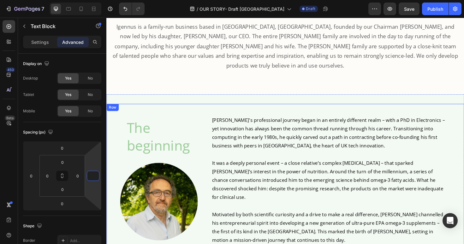
scroll to position [228, 0]
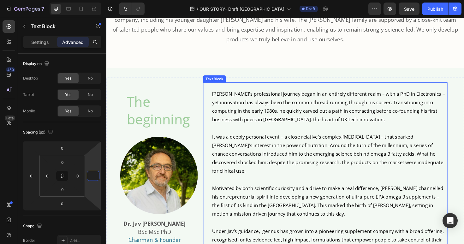
click at [289, 139] on p "It was a deeply personal event – a close relative’s complex [MEDICAL_DATA] – th…" at bounding box center [342, 161] width 249 height 45
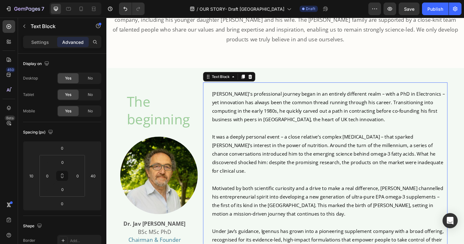
scroll to position [254, 0]
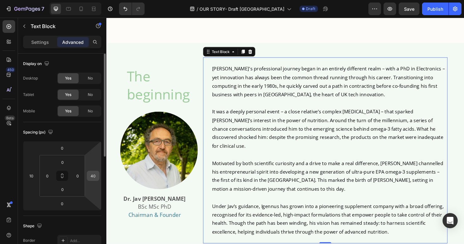
click at [96, 176] on input "40" at bounding box center [92, 175] width 9 height 9
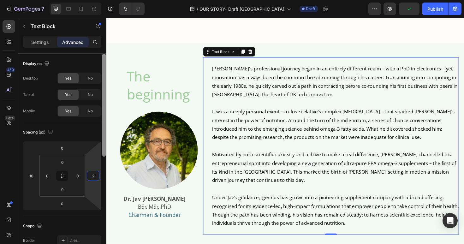
type input "20"
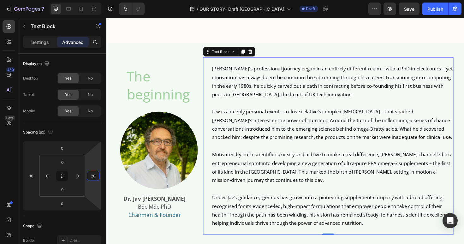
scroll to position [323, 0]
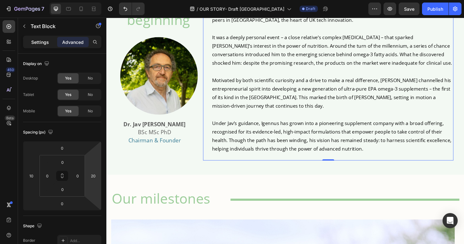
click at [45, 45] on div "Settings" at bounding box center [40, 42] width 32 height 10
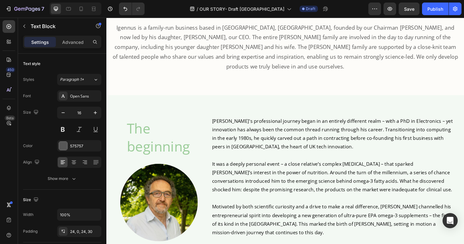
scroll to position [221, 0]
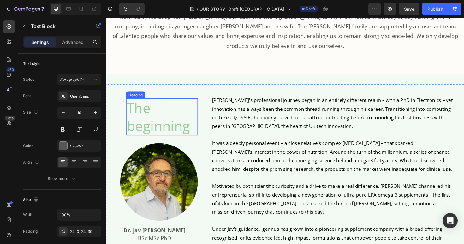
click at [160, 124] on h2 "The beginning" at bounding box center [165, 122] width 76 height 39
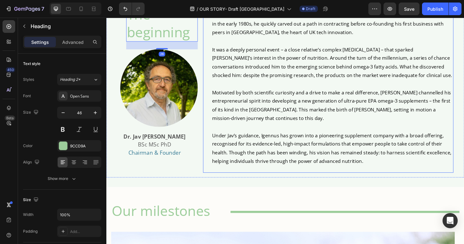
scroll to position [330, 0]
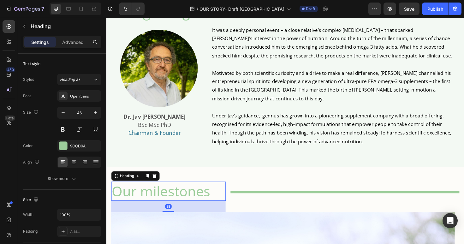
click at [193, 205] on h2 "Our milestones" at bounding box center [171, 201] width 121 height 20
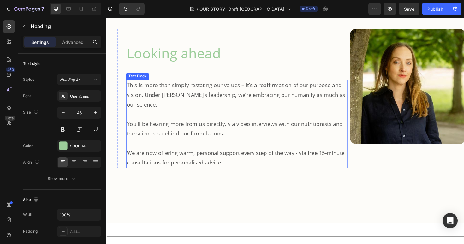
scroll to position [980, 0]
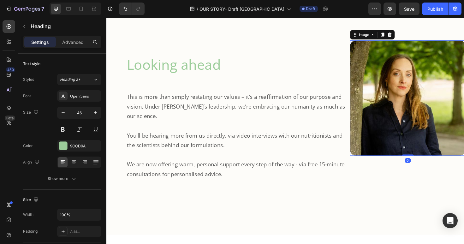
click at [396, 143] on img at bounding box center [425, 103] width 122 height 122
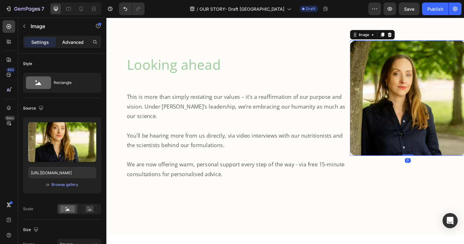
click at [72, 40] on p "Advanced" at bounding box center [72, 42] width 21 height 7
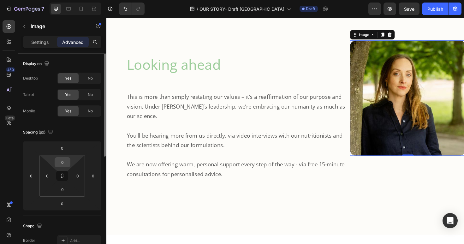
click at [67, 161] on input "0" at bounding box center [62, 162] width 13 height 9
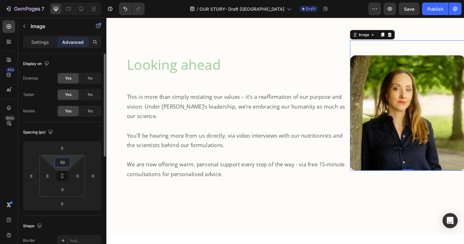
type input "5"
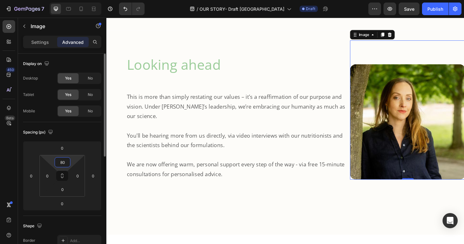
type input "8"
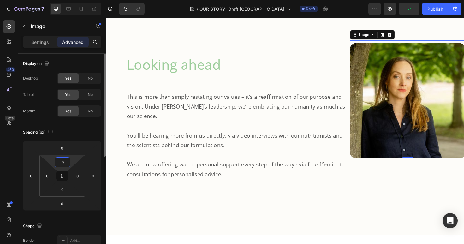
type input "90"
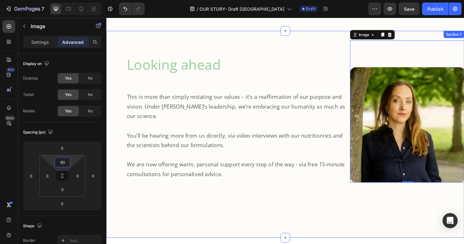
click at [194, 209] on div "Looking ahead Heading This is more than simply restating our values – it’s a re…" at bounding box center [295, 141] width 369 height 199
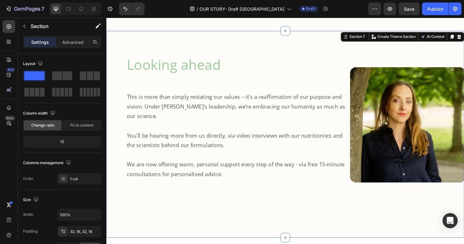
click at [210, 208] on div "Looking ahead Heading This is more than simply restating our values – it’s a re…" at bounding box center [295, 141] width 369 height 199
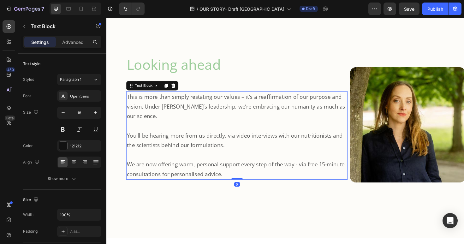
click at [309, 161] on p at bounding box center [244, 163] width 233 height 10
click at [79, 44] on p "Advanced" at bounding box center [72, 42] width 21 height 7
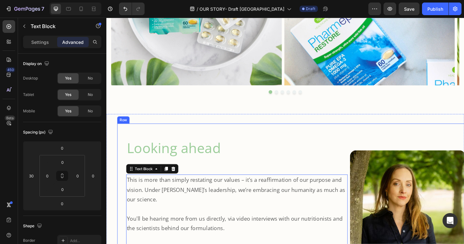
scroll to position [911, 0]
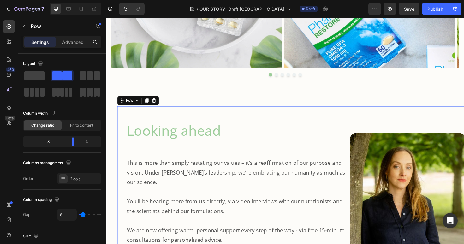
click at [125, 130] on div "Looking ahead Heading This is more than simply restating our values – it’s a re…" at bounding box center [240, 186] width 244 height 151
click at [74, 42] on p "Advanced" at bounding box center [72, 42] width 21 height 7
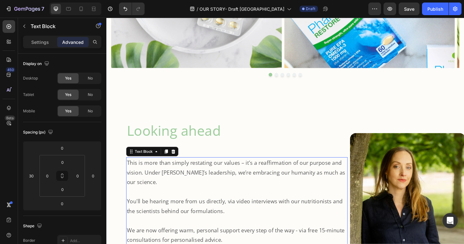
click at [140, 191] on span "This is more than simply restating our values – it’s a reaffirmation of our pur…" at bounding box center [243, 181] width 231 height 28
click at [35, 175] on input "30" at bounding box center [31, 175] width 9 height 9
click at [263, 153] on div "Looking ahead Heading This is more than simply restating our values – it’s a re…" at bounding box center [240, 186] width 244 height 151
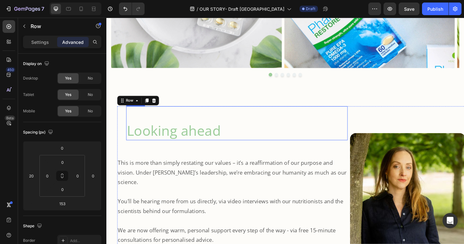
click at [197, 140] on h2 "Looking ahead" at bounding box center [244, 137] width 235 height 20
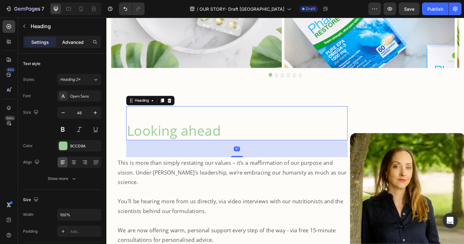
click at [70, 39] on div "Advanced" at bounding box center [73, 42] width 32 height 10
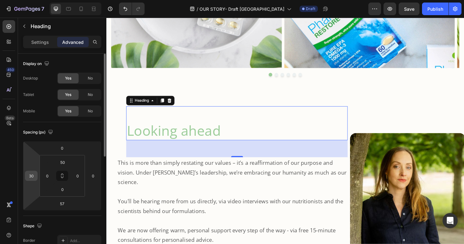
click at [35, 179] on input "30" at bounding box center [31, 175] width 9 height 9
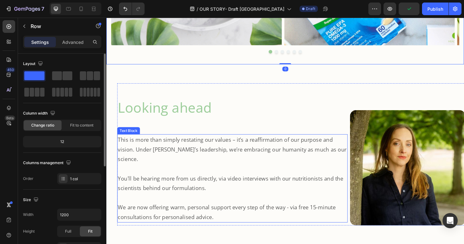
scroll to position [952, 0]
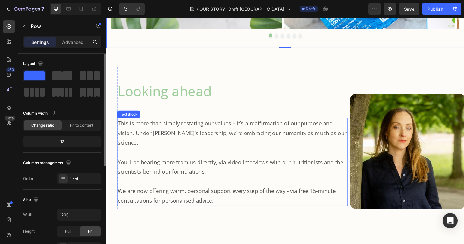
click at [313, 186] on p at bounding box center [239, 191] width 243 height 10
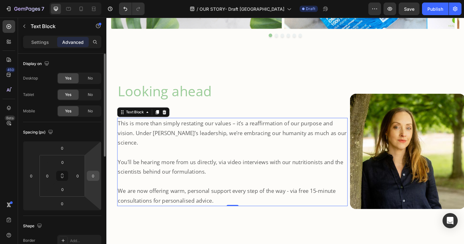
click at [92, 174] on input "0" at bounding box center [92, 175] width 9 height 9
type input "20"
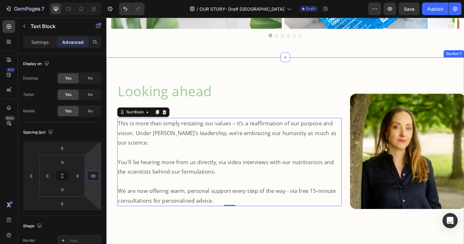
click at [242, 224] on div "Looking ahead Heading This is more than simply restating our values – it’s a re…" at bounding box center [295, 169] width 369 height 199
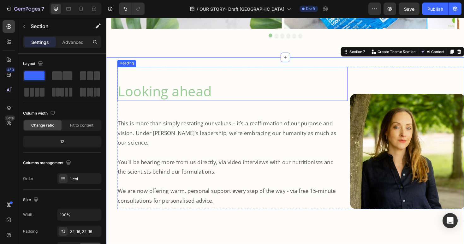
click at [181, 95] on h2 "Looking ahead" at bounding box center [240, 96] width 244 height 20
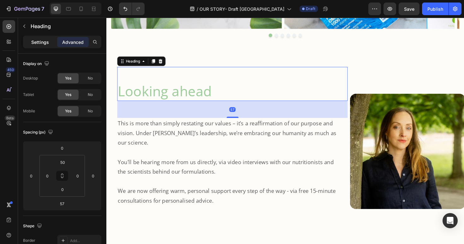
click at [42, 39] on p "Settings" at bounding box center [40, 42] width 18 height 7
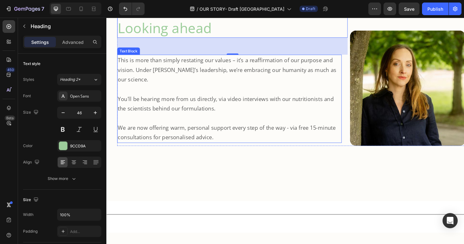
scroll to position [1047, 0]
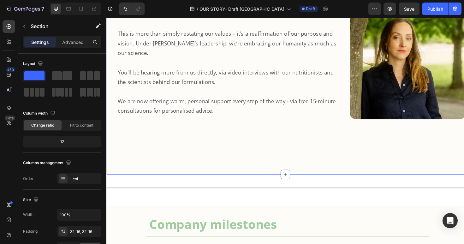
click at [273, 159] on div "Looking ahead Heading This is more than simply restating our values – it’s a re…" at bounding box center [295, 74] width 369 height 199
click at [78, 39] on p "Advanced" at bounding box center [72, 42] width 21 height 7
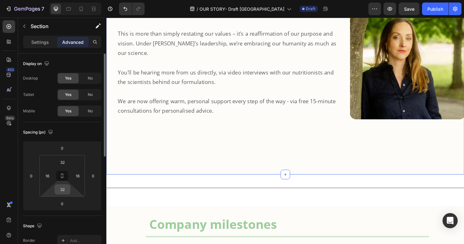
click at [66, 191] on input "32" at bounding box center [62, 189] width 13 height 9
type input "1"
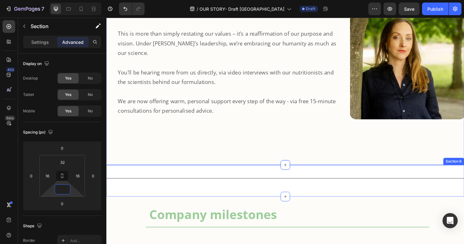
click at [146, 174] on div "Title Line Section 8" at bounding box center [295, 190] width 379 height 33
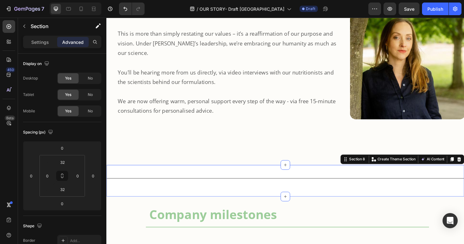
click at [146, 200] on div "Title Line Section 8 Create Theme Section AI Content Write with GemAI What woul…" at bounding box center [295, 190] width 379 height 33
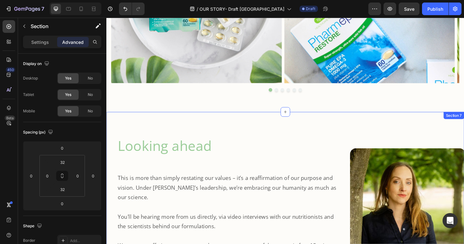
scroll to position [755, 0]
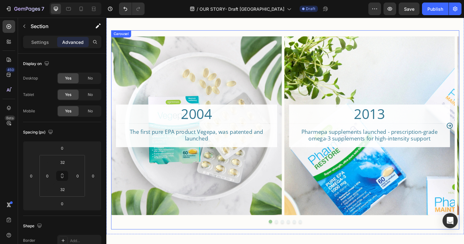
click at [464, 132] on icon "Carousel Next Arrow" at bounding box center [470, 132] width 8 height 8
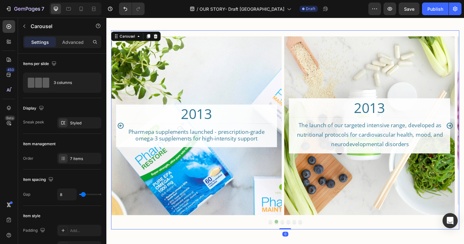
click at [464, 132] on icon "Carousel Next Arrow" at bounding box center [470, 132] width 8 height 8
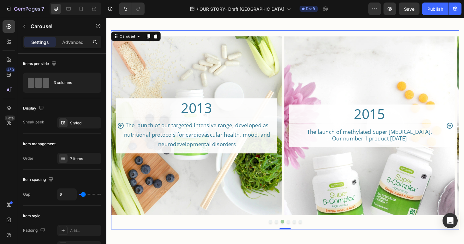
click at [464, 132] on icon "Carousel Next Arrow" at bounding box center [470, 132] width 8 height 8
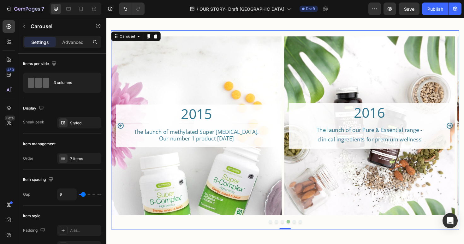
click at [464, 132] on icon "Carousel Next Arrow" at bounding box center [470, 132] width 8 height 8
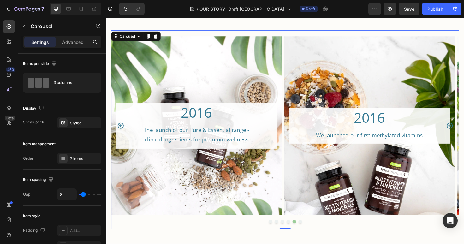
click at [464, 132] on icon "Carousel Next Arrow" at bounding box center [470, 132] width 8 height 8
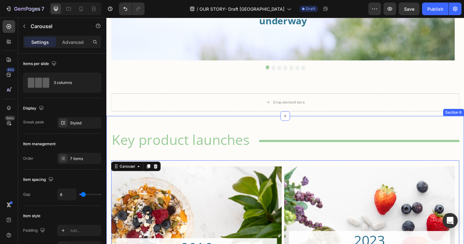
scroll to position [477, 0]
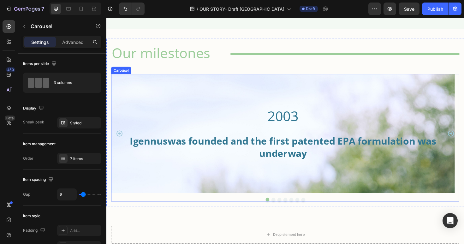
click at [281, 211] on button "Dot" at bounding box center [283, 210] width 4 height 4
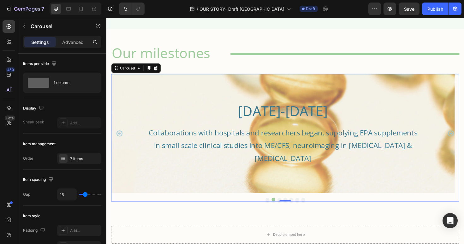
click at [288, 210] on button "Dot" at bounding box center [290, 210] width 4 height 4
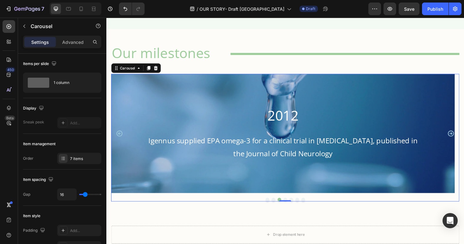
click at [294, 210] on button "Dot" at bounding box center [296, 210] width 4 height 4
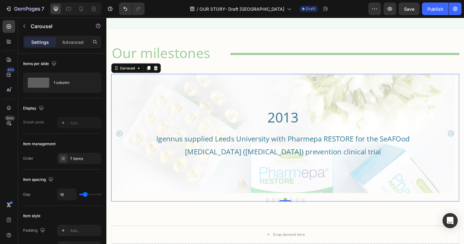
click at [300, 210] on button "Dot" at bounding box center [302, 210] width 4 height 4
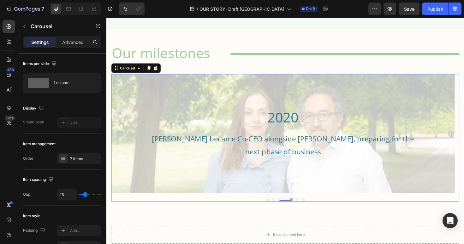
click at [306, 211] on button "Dot" at bounding box center [308, 210] width 4 height 4
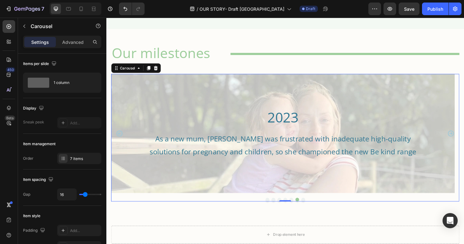
click at [313, 210] on button "Dot" at bounding box center [315, 210] width 4 height 4
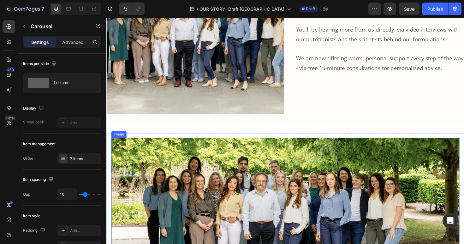
scroll to position [1966, 0]
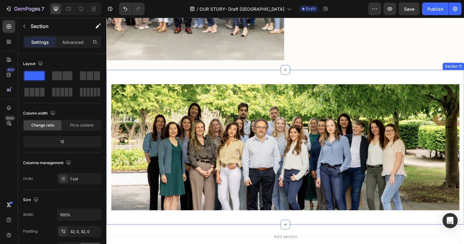
click at [304, 77] on div "Image Row Section 11" at bounding box center [295, 155] width 379 height 164
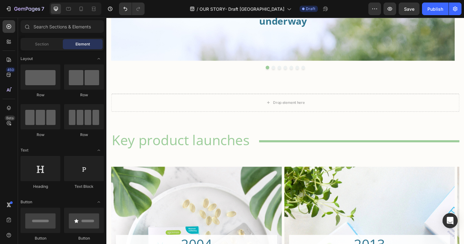
scroll to position [430, 0]
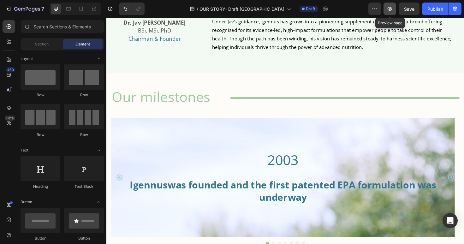
click at [388, 12] on button "button" at bounding box center [390, 9] width 13 height 13
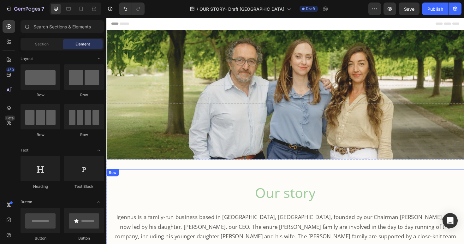
scroll to position [74, 0]
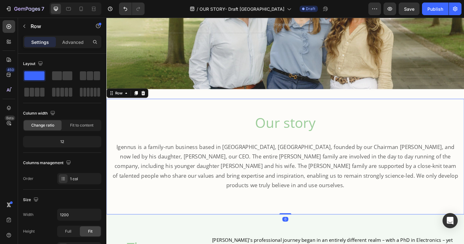
click at [211, 112] on div "Our story Heading Igennus is a family-run business based in Cambridge, UK, foun…" at bounding box center [295, 160] width 379 height 113
click at [74, 40] on p "Advanced" at bounding box center [72, 42] width 21 height 7
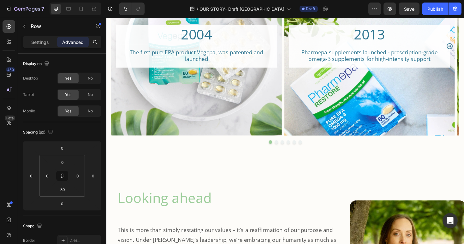
scroll to position [989, 0]
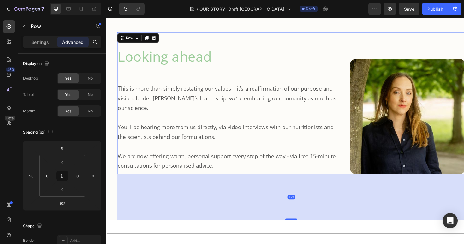
click at [182, 85] on div "Looking ahead Heading This is more than simply restating our values – it’s a re…" at bounding box center [240, 108] width 244 height 151
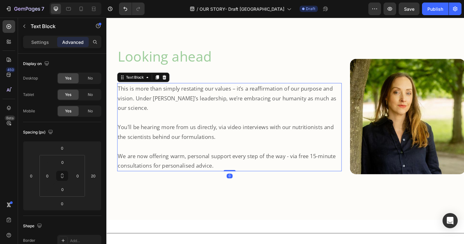
click at [182, 103] on span "This is more than simply restating our values – it’s a reaffirmation of our pur…" at bounding box center [233, 103] width 231 height 28
click at [35, 176] on input "0" at bounding box center [31, 175] width 9 height 9
type input "20"
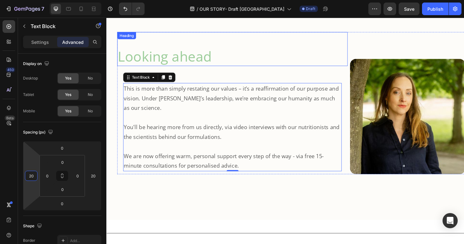
click at [156, 61] on h2 "Looking ahead" at bounding box center [240, 59] width 244 height 20
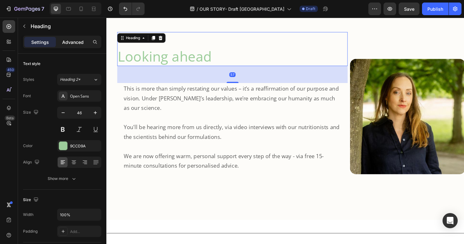
click at [78, 46] on div "Advanced" at bounding box center [73, 42] width 32 height 10
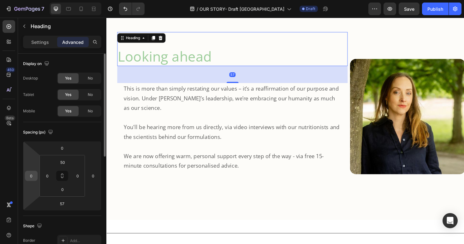
click at [37, 178] on div "0" at bounding box center [31, 176] width 13 height 10
click at [35, 176] on input "0" at bounding box center [31, 175] width 9 height 9
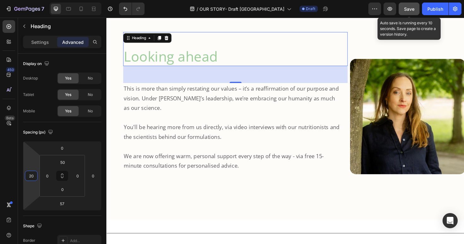
type input "20"
click at [414, 10] on button "Save" at bounding box center [409, 9] width 21 height 13
drag, startPoint x: 412, startPoint y: 10, endPoint x: 401, endPoint y: 8, distance: 11.0
click at [412, 10] on span "Save" at bounding box center [409, 8] width 10 height 5
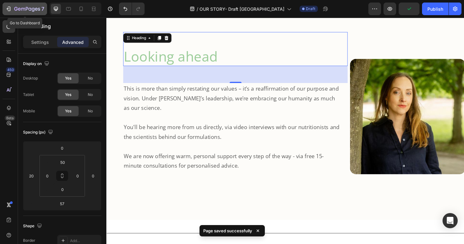
click at [39, 8] on icon "button" at bounding box center [39, 9] width 2 height 3
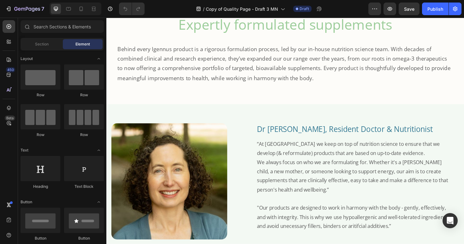
scroll to position [276, 0]
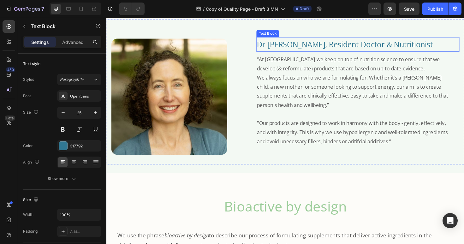
click at [351, 47] on p "Dr [PERSON_NAME], Resident Doctor & Nutritionist" at bounding box center [373, 46] width 214 height 14
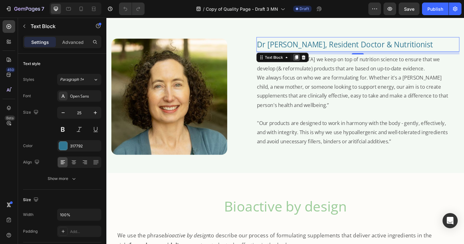
click at [306, 59] on icon at bounding box center [307, 59] width 3 height 4
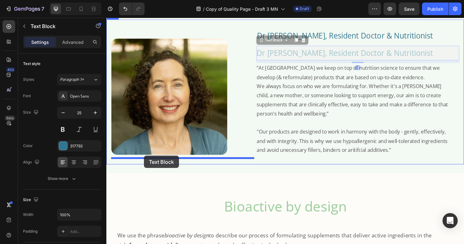
drag, startPoint x: 268, startPoint y: 40, endPoint x: 146, endPoint y: 164, distance: 173.4
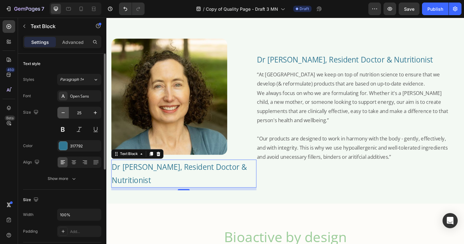
click at [62, 113] on icon "button" at bounding box center [63, 112] width 3 height 1
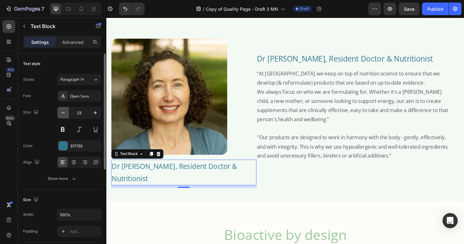
click at [62, 113] on icon "button" at bounding box center [63, 112] width 3 height 1
type input "22"
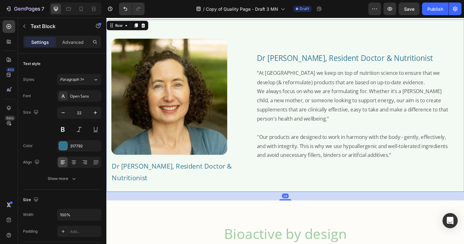
click at [358, 189] on div "Dr [PERSON_NAME], Resident Doctor & Nutritionist Text Block “At Igennus we keep…" at bounding box center [372, 111] width 215 height 172
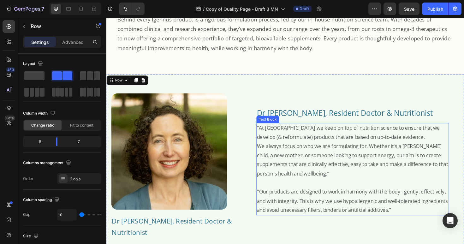
scroll to position [230, 0]
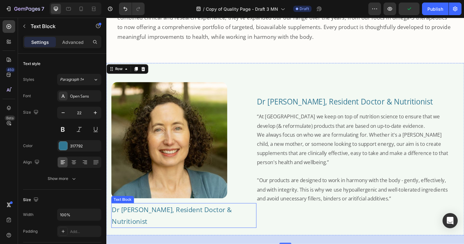
click at [179, 220] on p "Dr [PERSON_NAME], Resident Doctor & Nutritionist" at bounding box center [188, 227] width 152 height 25
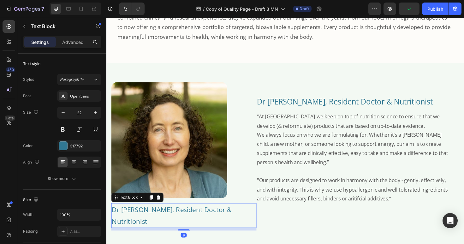
click at [172, 220] on p "Dr [PERSON_NAME], Resident Doctor & Nutritionist" at bounding box center [188, 227] width 152 height 25
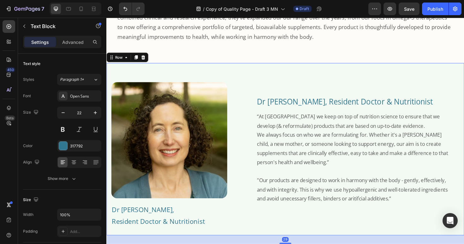
click at [401, 225] on div "Dr [PERSON_NAME], Resident Doctor & Nutritionist Text Block “At Igennus we keep…" at bounding box center [372, 157] width 215 height 172
click at [168, 226] on p "Dr [PERSON_NAME], Resident Doctor & Nutritionist" at bounding box center [188, 227] width 152 height 25
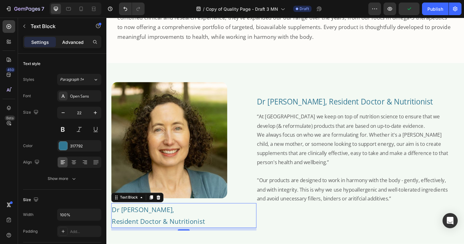
click at [71, 44] on p "Advanced" at bounding box center [72, 42] width 21 height 7
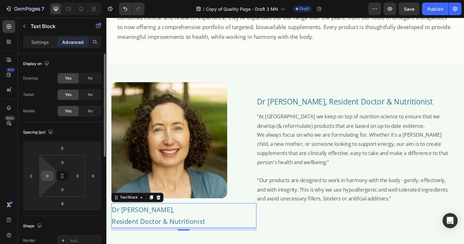
click at [50, 175] on input "0" at bounding box center [47, 175] width 9 height 9
type input "30"
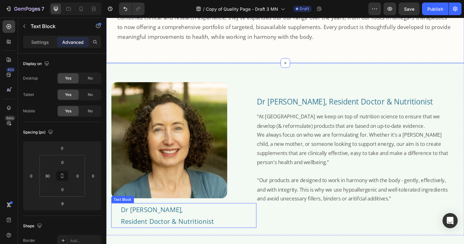
click at [133, 223] on p "Dr [PERSON_NAME], Resident Doctor & Nutritionist" at bounding box center [193, 227] width 143 height 25
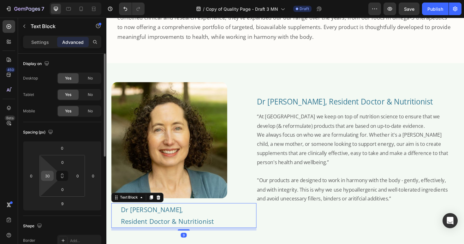
click at [48, 176] on input "30" at bounding box center [47, 175] width 9 height 9
type input "2"
type input "10"
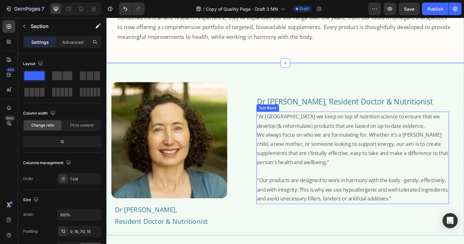
scroll to position [243, 0]
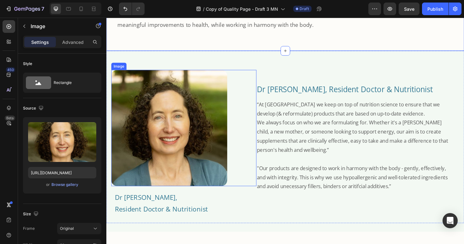
click at [252, 148] on div at bounding box center [188, 134] width 154 height 123
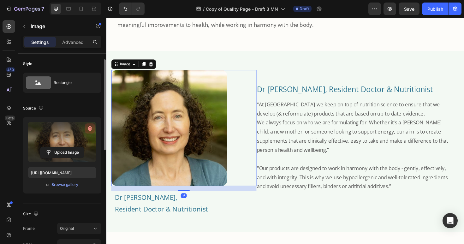
scroll to position [134, 0]
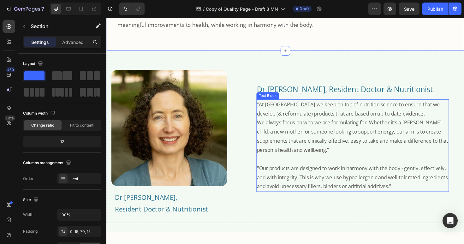
scroll to position [256, 0]
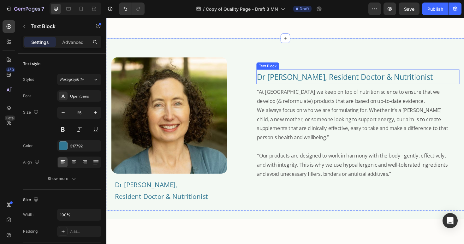
click at [348, 82] on p "Dr [PERSON_NAME], Resident Doctor & Nutritionist" at bounding box center [373, 80] width 214 height 14
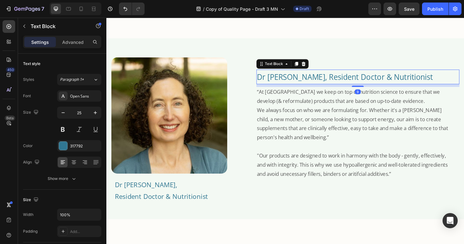
click at [313, 65] on icon at bounding box center [315, 66] width 4 height 4
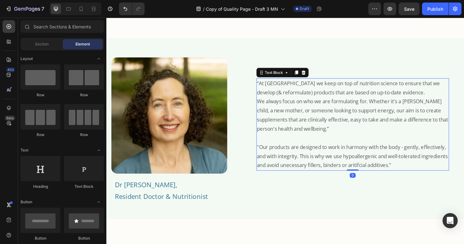
click at [301, 90] on p "“At [GEOGRAPHIC_DATA] we keep on top of nutrition science to ensure that we dev…" at bounding box center [367, 91] width 203 height 19
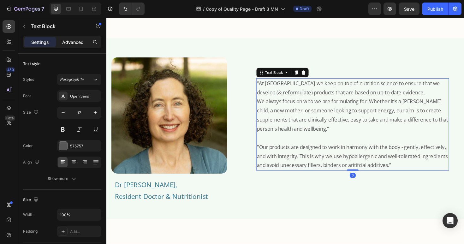
click at [81, 42] on p "Advanced" at bounding box center [72, 42] width 21 height 7
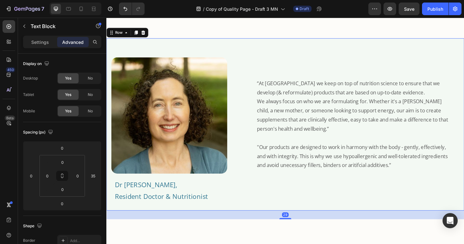
click at [255, 54] on div "Image Dr [PERSON_NAME], Resident Doctor & Nutritionist Text Block" at bounding box center [188, 131] width 154 height 172
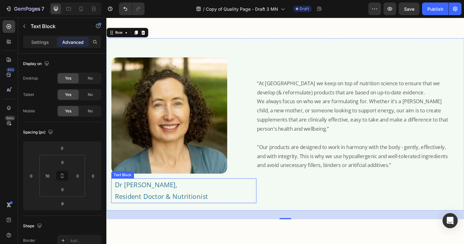
click at [151, 192] on p "Dr [PERSON_NAME], Resident Doctor & Nutritionist" at bounding box center [189, 200] width 149 height 25
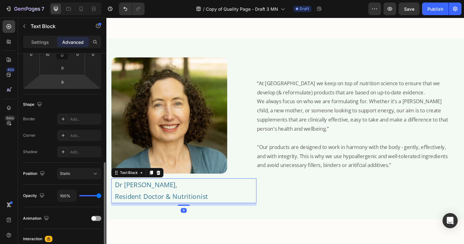
scroll to position [154, 0]
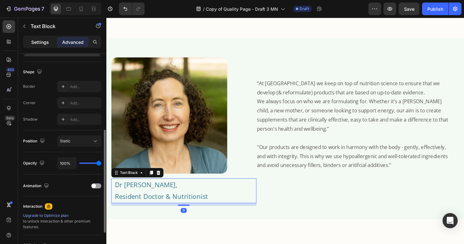
click at [40, 45] on p "Settings" at bounding box center [40, 42] width 18 height 7
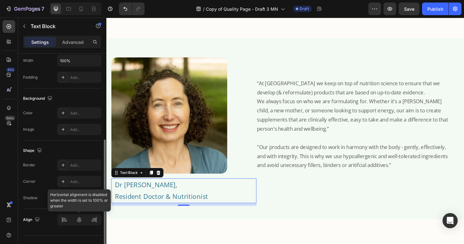
click at [82, 219] on div at bounding box center [79, 219] width 44 height 11
click at [79, 218] on div at bounding box center [79, 219] width 44 height 11
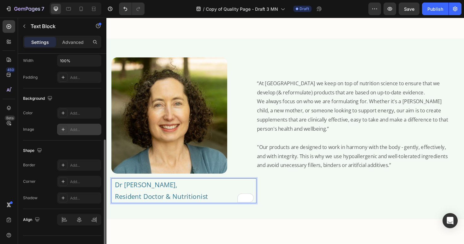
scroll to position [14, 0]
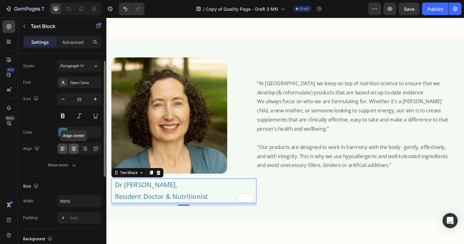
click at [75, 152] on div at bounding box center [74, 149] width 10 height 10
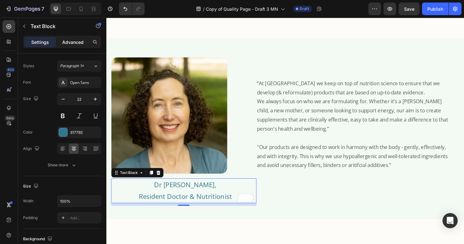
click at [74, 44] on p "Advanced" at bounding box center [72, 42] width 21 height 7
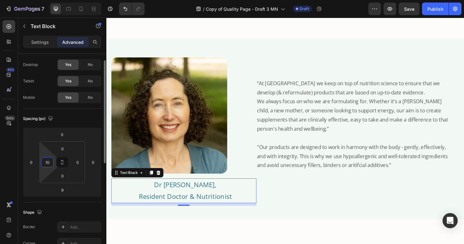
click at [52, 161] on input "10" at bounding box center [47, 162] width 9 height 9
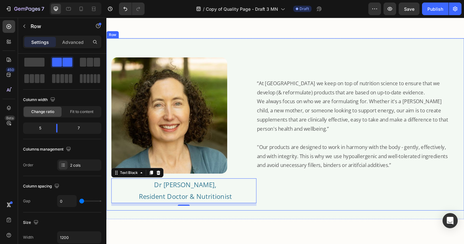
click at [323, 214] on div "“At [GEOGRAPHIC_DATA] we keep on top of nutrition science to ensure that we dev…" at bounding box center [372, 131] width 215 height 172
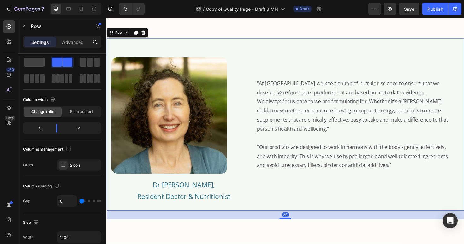
scroll to position [0, 0]
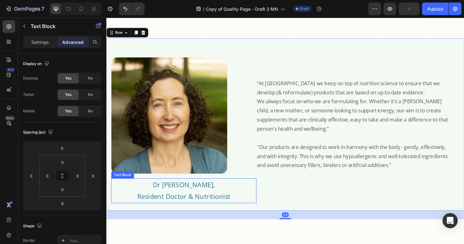
click at [180, 200] on p "Dr [PERSON_NAME], Resident Doctor & Nutritionist" at bounding box center [188, 200] width 152 height 25
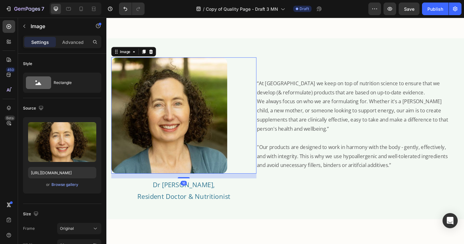
click at [204, 155] on img at bounding box center [172, 121] width 123 height 123
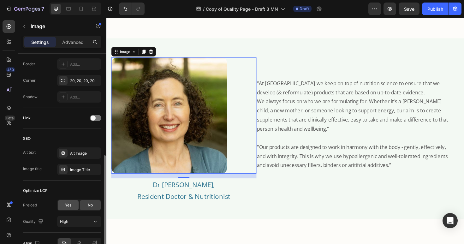
scroll to position [268, 0]
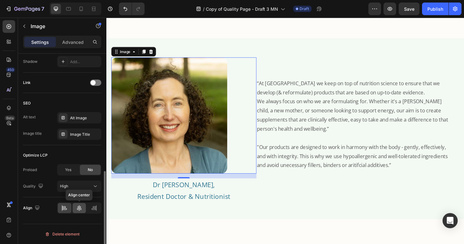
click at [80, 207] on icon at bounding box center [79, 208] width 4 height 6
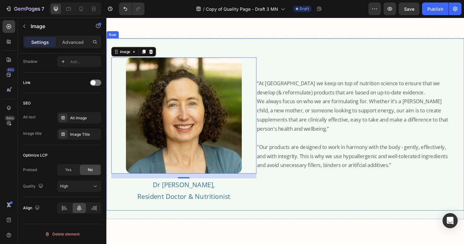
click at [314, 203] on div "“At [GEOGRAPHIC_DATA] we keep on top of nutrition science to ensure that we dev…" at bounding box center [372, 131] width 215 height 172
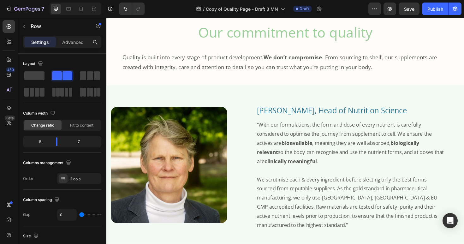
scroll to position [998, 0]
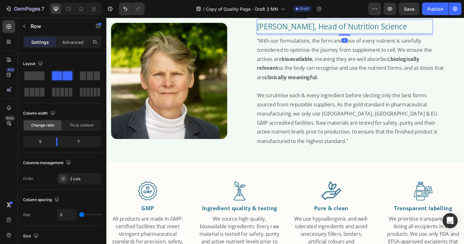
click at [315, 34] on p "[PERSON_NAME], Head of Nutrition Science" at bounding box center [359, 27] width 186 height 14
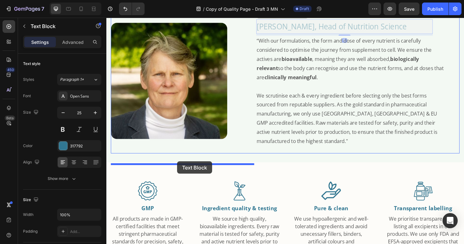
drag, startPoint x: 268, startPoint y: 39, endPoint x: 181, endPoint y: 170, distance: 156.8
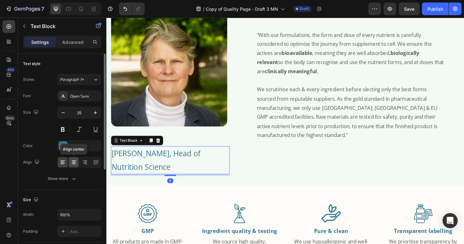
click at [75, 164] on icon at bounding box center [74, 162] width 6 height 6
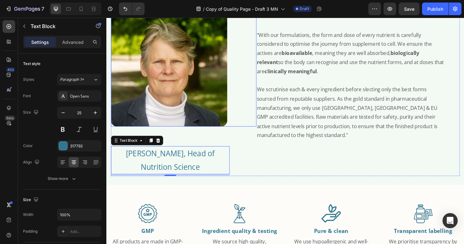
click at [157, 125] on img at bounding box center [172, 71] width 123 height 123
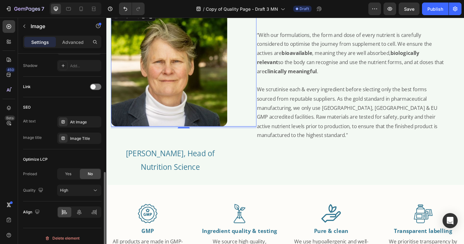
scroll to position [284, 0]
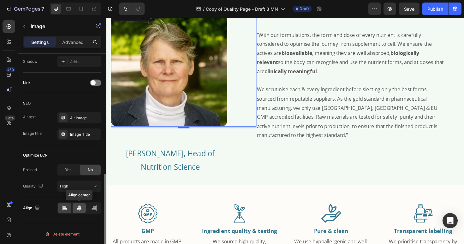
click at [78, 211] on icon at bounding box center [79, 208] width 6 height 6
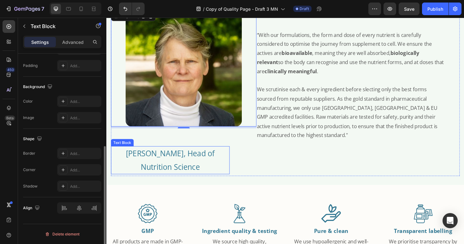
scroll to position [0, 0]
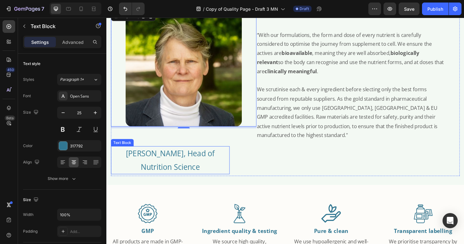
click at [193, 183] on p "[PERSON_NAME], Head of Nutrition Science" at bounding box center [174, 168] width 124 height 28
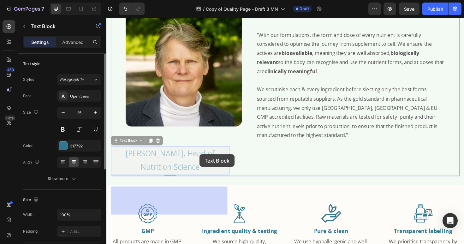
drag, startPoint x: 116, startPoint y: 173, endPoint x: 205, endPoint y: 163, distance: 89.9
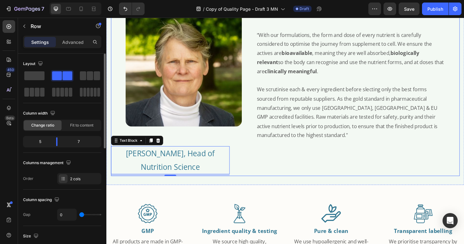
click at [323, 185] on div "“With our formulations, the form and dose of every nutrient is carefully consid…" at bounding box center [373, 92] width 216 height 185
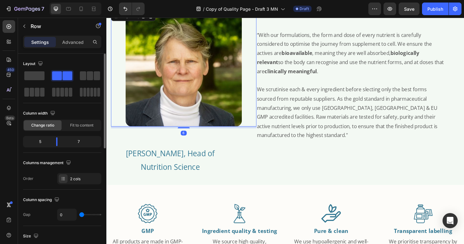
click at [235, 133] on img at bounding box center [188, 71] width 123 height 123
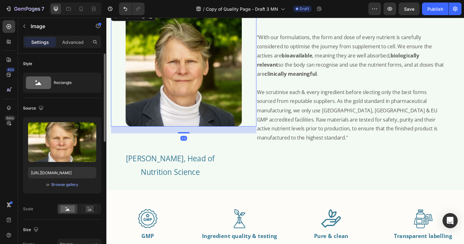
drag, startPoint x: 186, startPoint y: 158, endPoint x: 194, endPoint y: 167, distance: 11.8
click at [185, 140] on div at bounding box center [188, 139] width 13 height 1
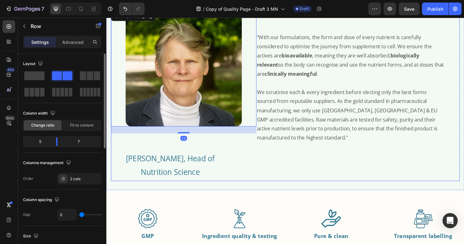
click at [309, 191] on div "“With our formulations, the form and dose of every nutrient is carefully consid…" at bounding box center [373, 95] width 216 height 190
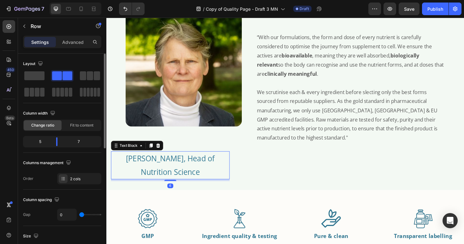
click at [162, 188] on p "[PERSON_NAME], Head of Nutrition Science" at bounding box center [174, 174] width 124 height 28
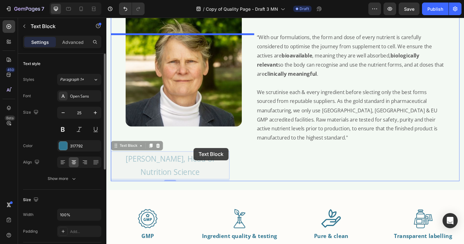
drag, startPoint x: 116, startPoint y: 178, endPoint x: 199, endPoint y: 156, distance: 85.3
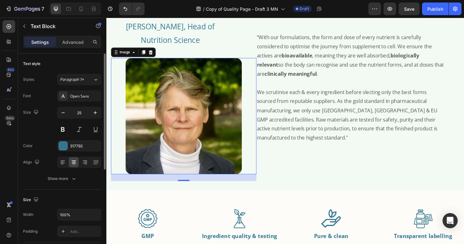
click at [186, 136] on img at bounding box center [188, 121] width 123 height 123
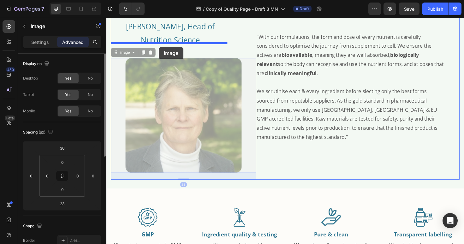
drag, startPoint x: 116, startPoint y: 80, endPoint x: 162, endPoint y: 49, distance: 55.6
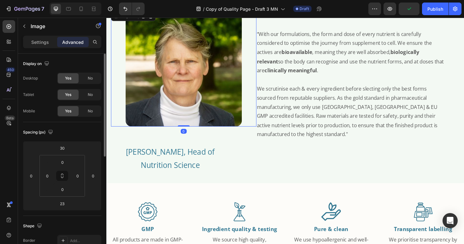
drag, startPoint x: 188, startPoint y: 163, endPoint x: 191, endPoint y: 150, distance: 13.6
click at [193, 133] on div "Image 0" at bounding box center [188, 71] width 154 height 123
type input "0"
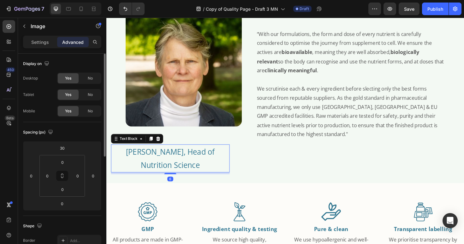
click at [175, 181] on p "[PERSON_NAME], Head of Nutrition Science" at bounding box center [174, 166] width 124 height 28
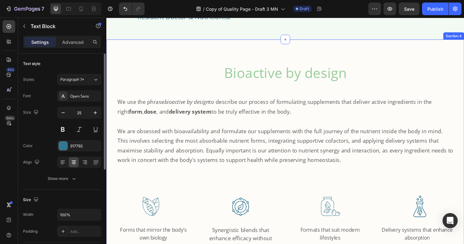
scroll to position [293, 0]
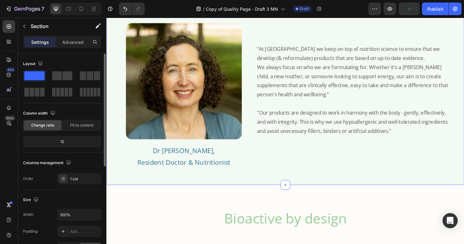
click at [272, 185] on div "Image Dr [PERSON_NAME], Resident Doctor & Nutritionist Text Block “At Igennus w…" at bounding box center [295, 99] width 379 height 192
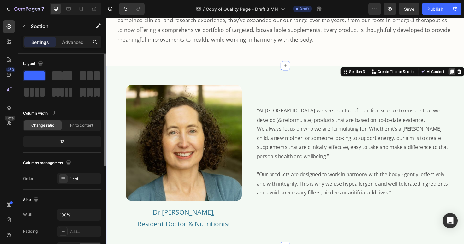
click at [464, 75] on icon at bounding box center [472, 75] width 3 height 4
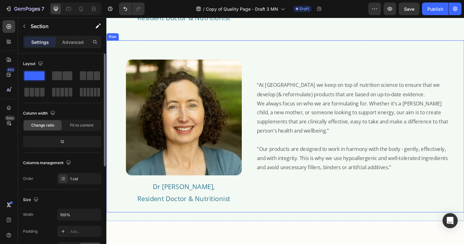
scroll to position [446, 0]
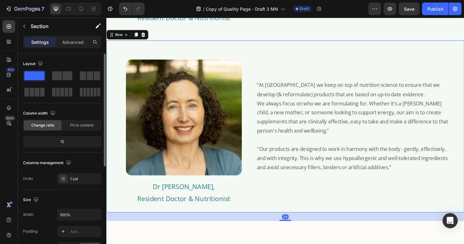
click at [122, 48] on div "Image Dr [PERSON_NAME], Resident Doctor & Nutritionist Text Block" at bounding box center [188, 133] width 154 height 172
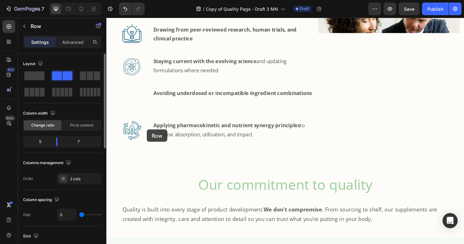
scroll to position [1060, 0]
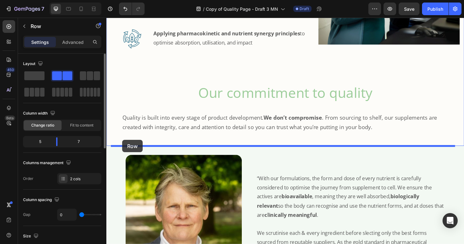
drag, startPoint x: 111, startPoint y: 34, endPoint x: 123, endPoint y: 147, distance: 113.9
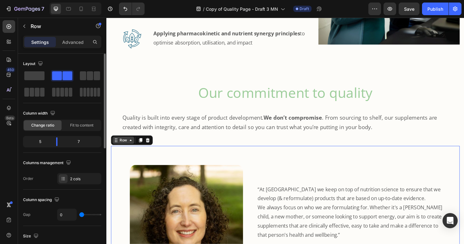
scroll to position [1214, 0]
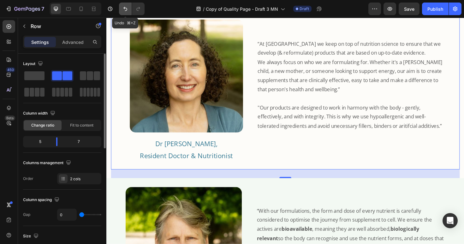
click at [125, 5] on button "Undo/Redo" at bounding box center [125, 9] width 13 height 13
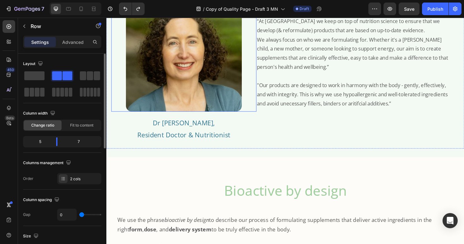
scroll to position [372, 0]
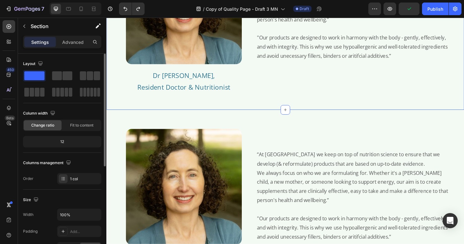
click at [119, 106] on div "Image Dr [PERSON_NAME], Resident Doctor & Nutritionist Text Block “At Igennus w…" at bounding box center [295, 20] width 379 height 192
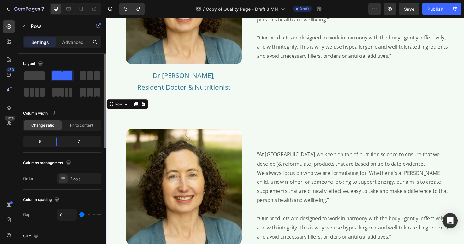
click at [121, 120] on div "Image Dr [PERSON_NAME], Resident Doctor & Nutritionist Text Block" at bounding box center [188, 206] width 154 height 172
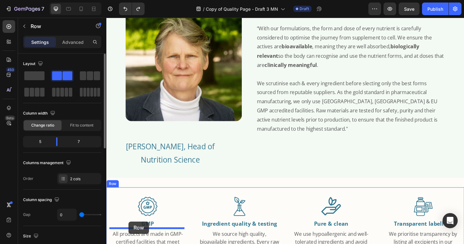
scroll to position [1241, 0]
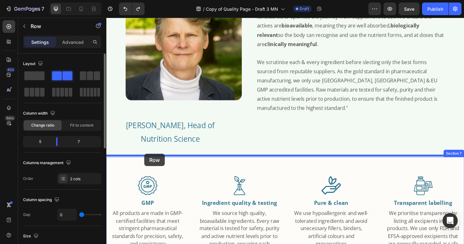
drag, startPoint x: 110, startPoint y: 106, endPoint x: 146, endPoint y: 162, distance: 66.2
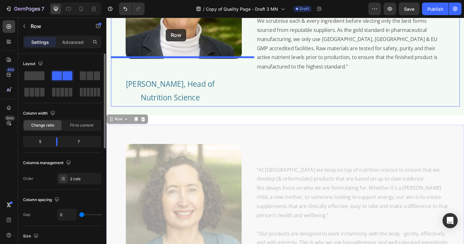
scroll to position [1273, 0]
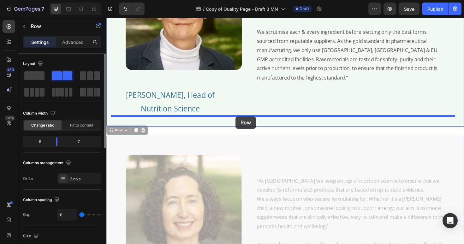
drag, startPoint x: 125, startPoint y: 37, endPoint x: 243, endPoint y: 122, distance: 145.4
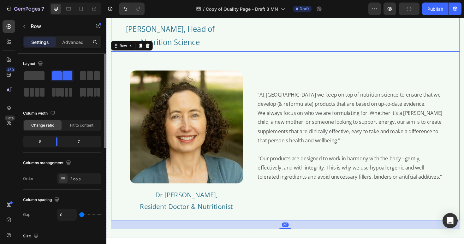
scroll to position [1348, 0]
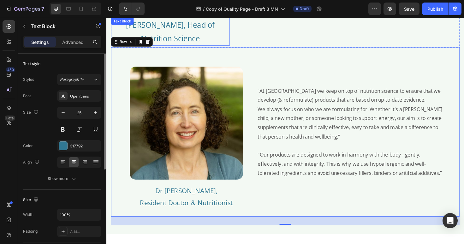
click at [189, 33] on p "[PERSON_NAME], Head of Nutrition Science" at bounding box center [174, 32] width 124 height 28
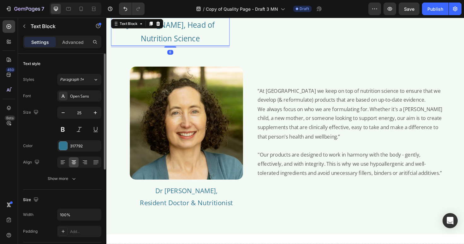
click at [187, 39] on p "[PERSON_NAME], Head of Nutrition Science" at bounding box center [174, 32] width 124 height 28
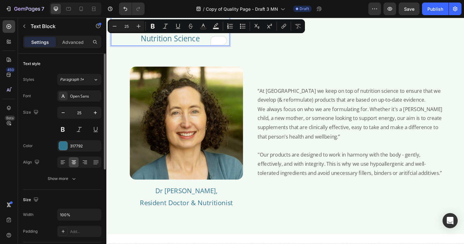
drag, startPoint x: 187, startPoint y: 39, endPoint x: 114, endPoint y: 26, distance: 73.4
click at [114, 26] on p "[PERSON_NAME], Head of Nutrition Science" at bounding box center [174, 32] width 124 height 28
copy p "[PERSON_NAME], Head of Nutrition Science"
click at [238, 212] on p "Dr [PERSON_NAME], Resident Doctor & Nutritionist" at bounding box center [191, 207] width 148 height 25
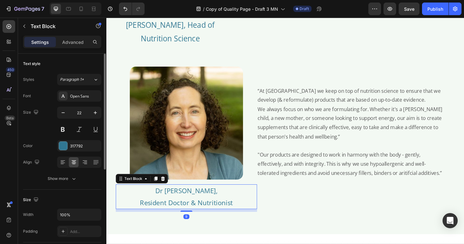
click at [238, 212] on p "Dr [PERSON_NAME], Resident Doctor & Nutritionist" at bounding box center [191, 207] width 148 height 25
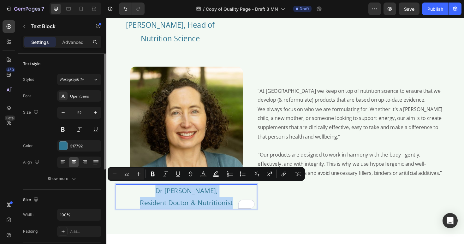
drag, startPoint x: 236, startPoint y: 212, endPoint x: 151, endPoint y: 194, distance: 87.4
click at [151, 195] on p "Dr [PERSON_NAME], Resident Doctor & Nutritionist" at bounding box center [191, 207] width 148 height 25
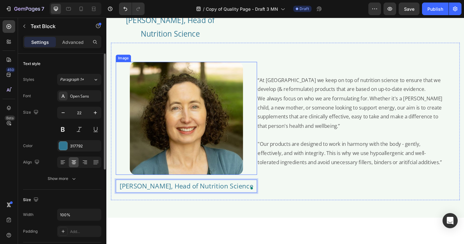
scroll to position [1280, 0]
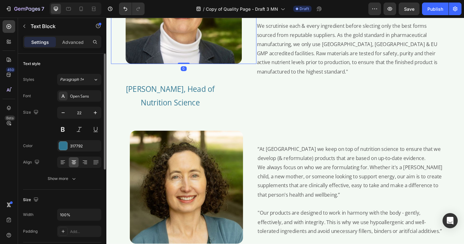
click at [211, 40] on img at bounding box center [188, 4] width 123 height 123
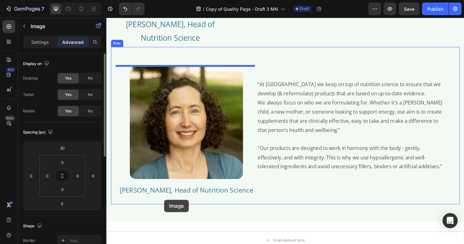
scroll to position [1379, 0]
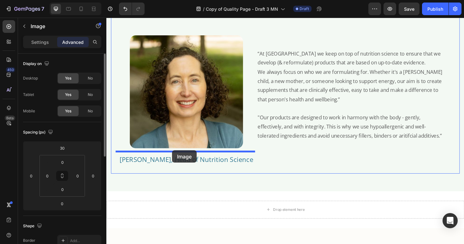
drag, startPoint x: 117, startPoint y: 26, endPoint x: 176, endPoint y: 158, distance: 144.6
type input "16"
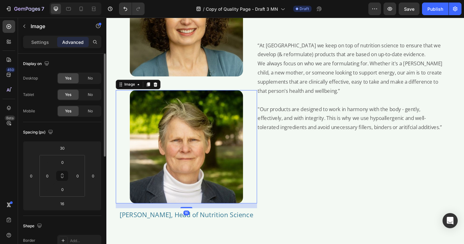
scroll to position [1352, 0]
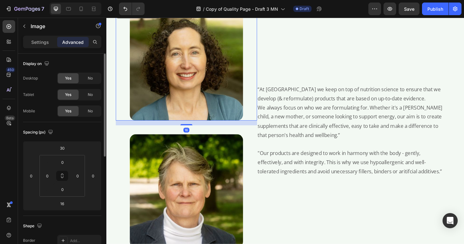
click at [201, 103] on img at bounding box center [191, 67] width 120 height 120
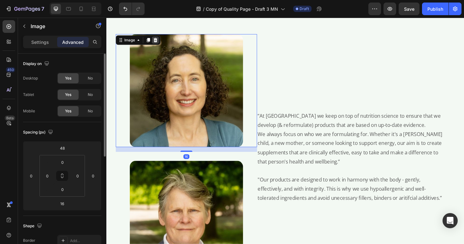
click at [159, 42] on icon at bounding box center [158, 41] width 4 height 4
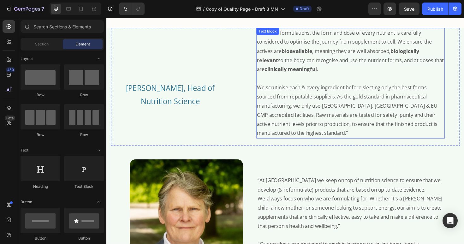
click at [309, 125] on p "We scrutinise each & every ingredient before slecting only the best forms sourc…" at bounding box center [365, 116] width 199 height 58
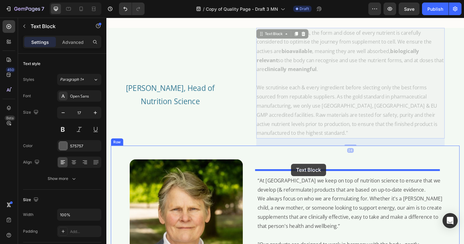
drag, startPoint x: 270, startPoint y: 34, endPoint x: 302, endPoint y: 172, distance: 141.8
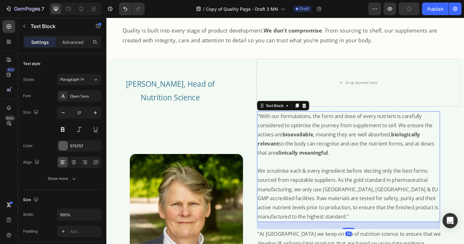
scroll to position [1183, 0]
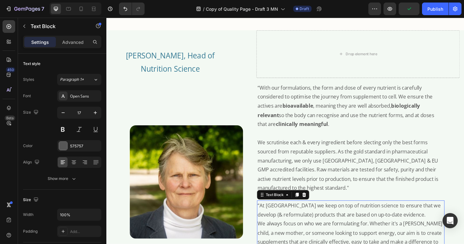
click at [314, 205] on icon at bounding box center [316, 205] width 4 height 4
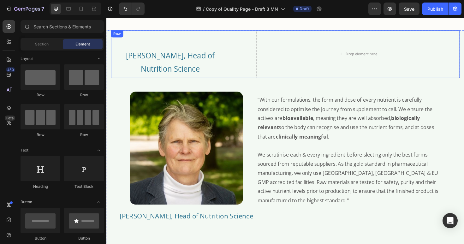
click at [238, 38] on div "[PERSON_NAME], Head of Nutrition Science Text Block" at bounding box center [188, 56] width 154 height 51
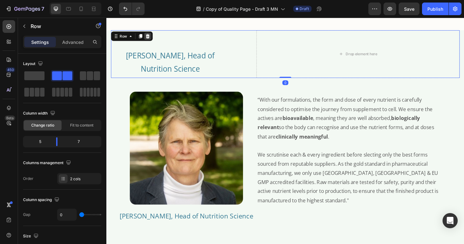
click at [151, 36] on icon at bounding box center [150, 37] width 4 height 4
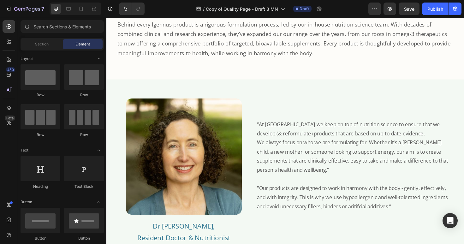
scroll to position [320, 0]
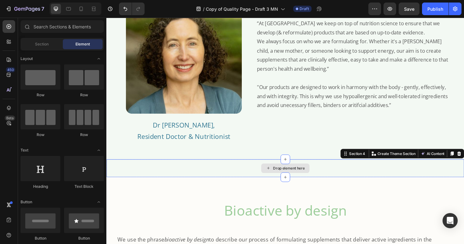
click at [215, 174] on div "Drop element here" at bounding box center [295, 177] width 379 height 19
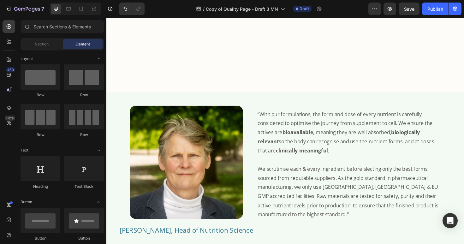
scroll to position [1017, 0]
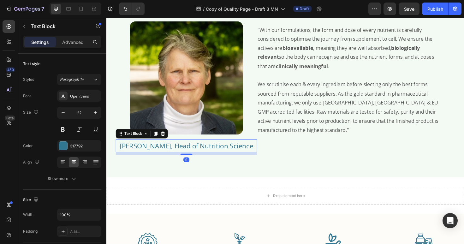
click at [174, 152] on p "[PERSON_NAME], Head of Nutrition Science" at bounding box center [191, 153] width 148 height 13
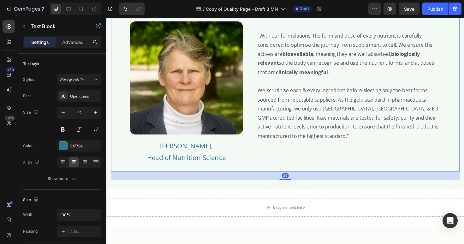
click at [334, 170] on div "“With our formulations, the form and dose of every nutrient is carefully consid…" at bounding box center [371, 94] width 210 height 164
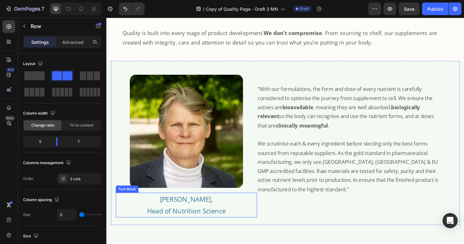
scroll to position [973, 0]
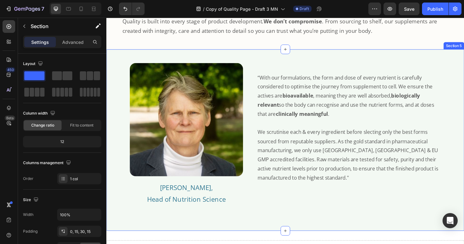
click at [171, 230] on div "Image [PERSON_NAME], Head of Nutrition Science Text Block “With our formulation…" at bounding box center [295, 142] width 369 height 183
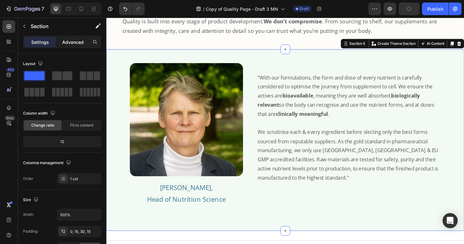
click at [71, 38] on div "Advanced" at bounding box center [73, 42] width 32 height 10
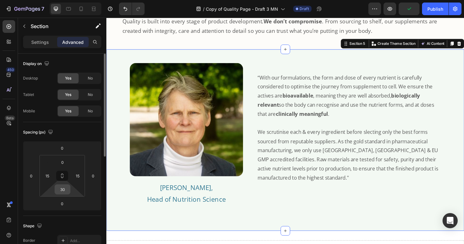
click at [67, 191] on input "30" at bounding box center [62, 189] width 13 height 9
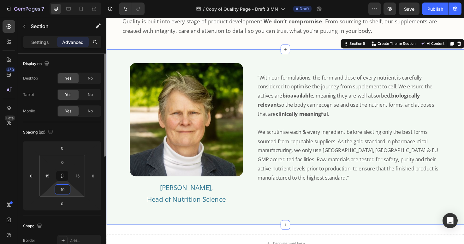
type input "1"
click at [158, 40] on div "Our commitment to quality Heading Quality is built into every stage of product …" at bounding box center [295, 11] width 369 height 62
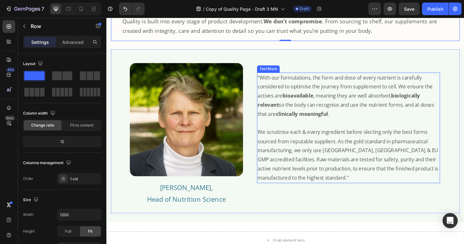
scroll to position [1020, 0]
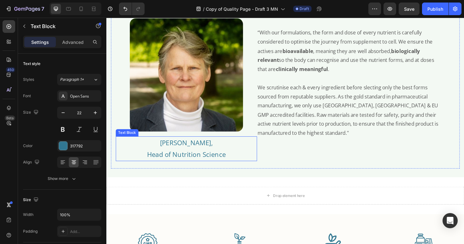
click at [206, 160] on p "[PERSON_NAME], Head of Nutrition Science" at bounding box center [191, 156] width 148 height 25
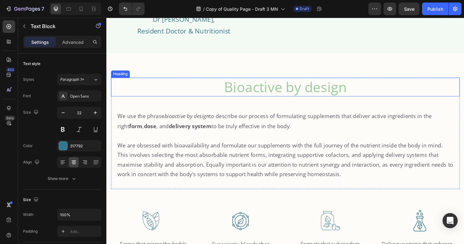
scroll to position [323, 0]
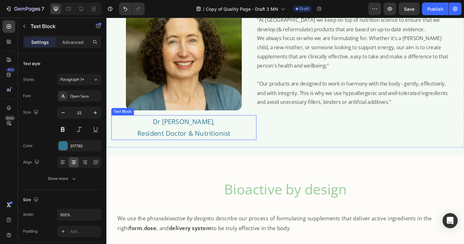
click at [191, 132] on p "Dr [PERSON_NAME], Resident Doctor & Nutritionist" at bounding box center [188, 134] width 152 height 25
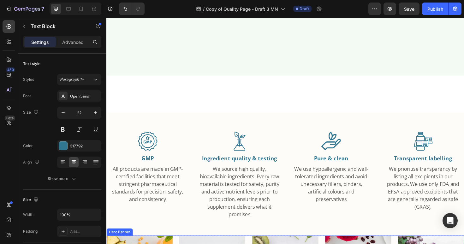
scroll to position [1312, 0]
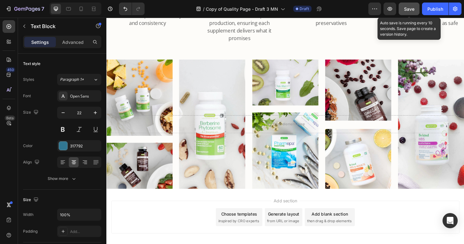
click at [409, 8] on span "Save" at bounding box center [409, 8] width 10 height 5
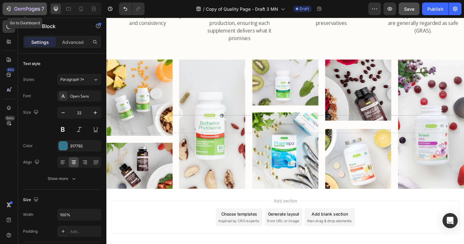
click at [21, 7] on icon "button" at bounding box center [27, 9] width 26 height 5
